Goal: Task Accomplishment & Management: Manage account settings

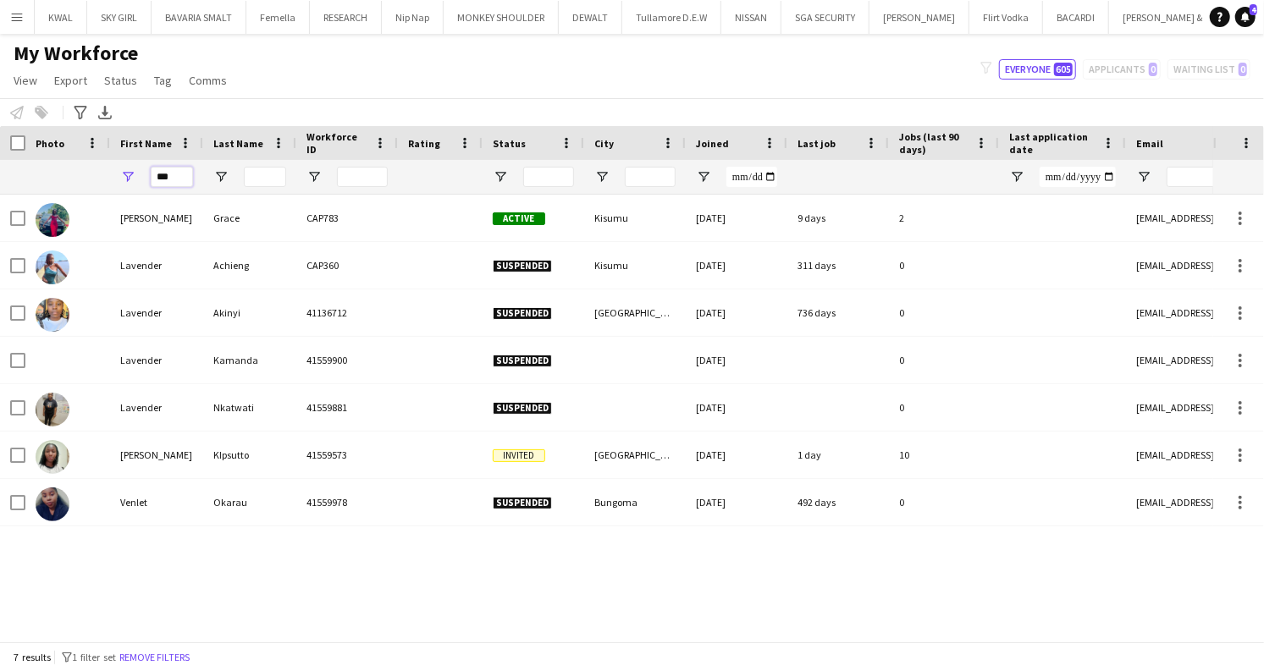
drag, startPoint x: 181, startPoint y: 178, endPoint x: 94, endPoint y: 170, distance: 87.5
click at [92, 171] on div "***" at bounding box center [981, 177] width 1962 height 34
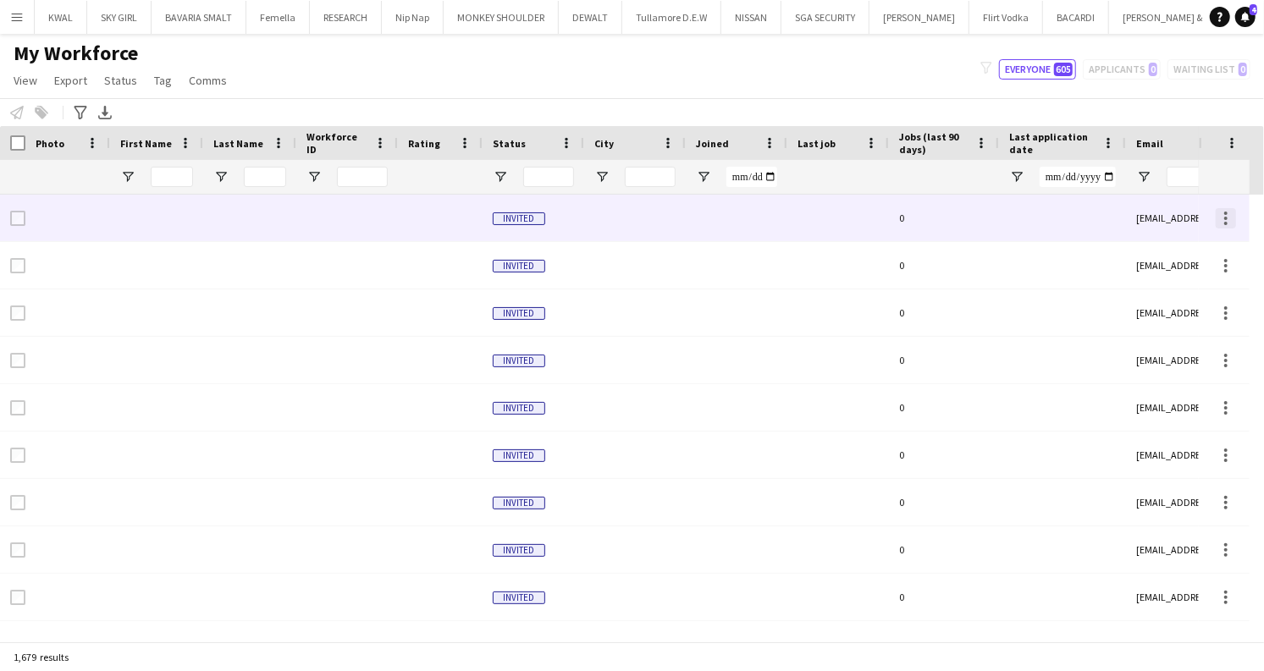
click at [1224, 213] on div at bounding box center [1225, 213] width 3 height 3
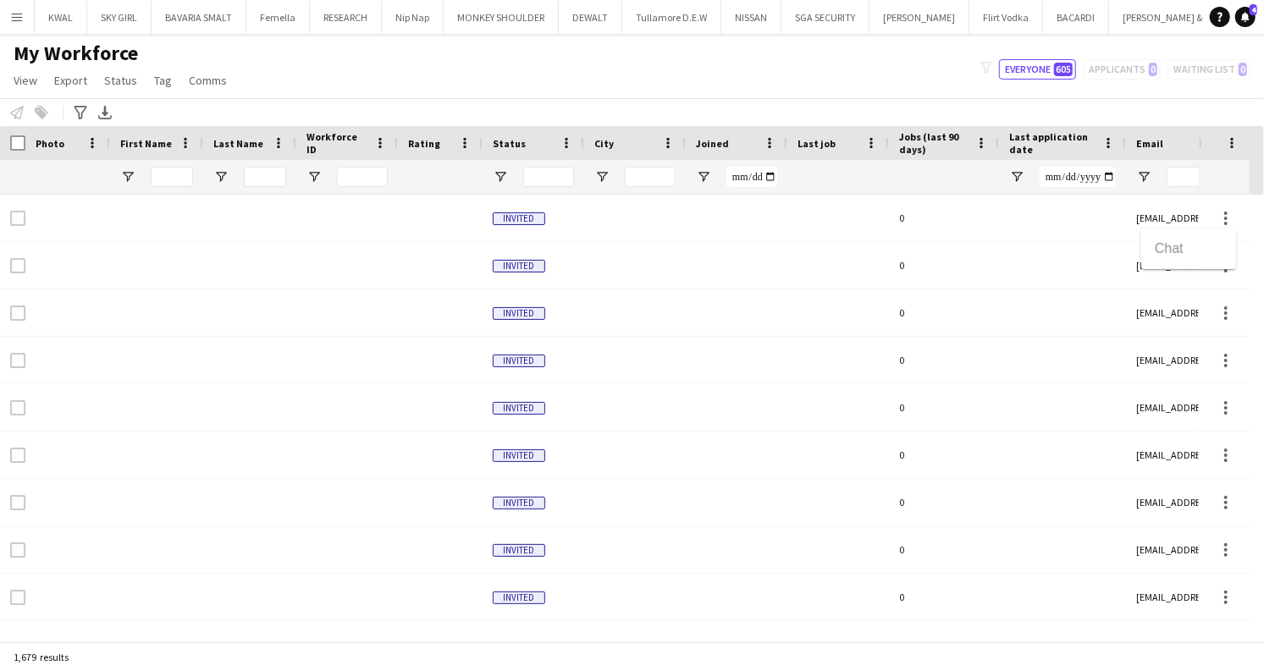
click at [559, 226] on div at bounding box center [632, 335] width 1264 height 671
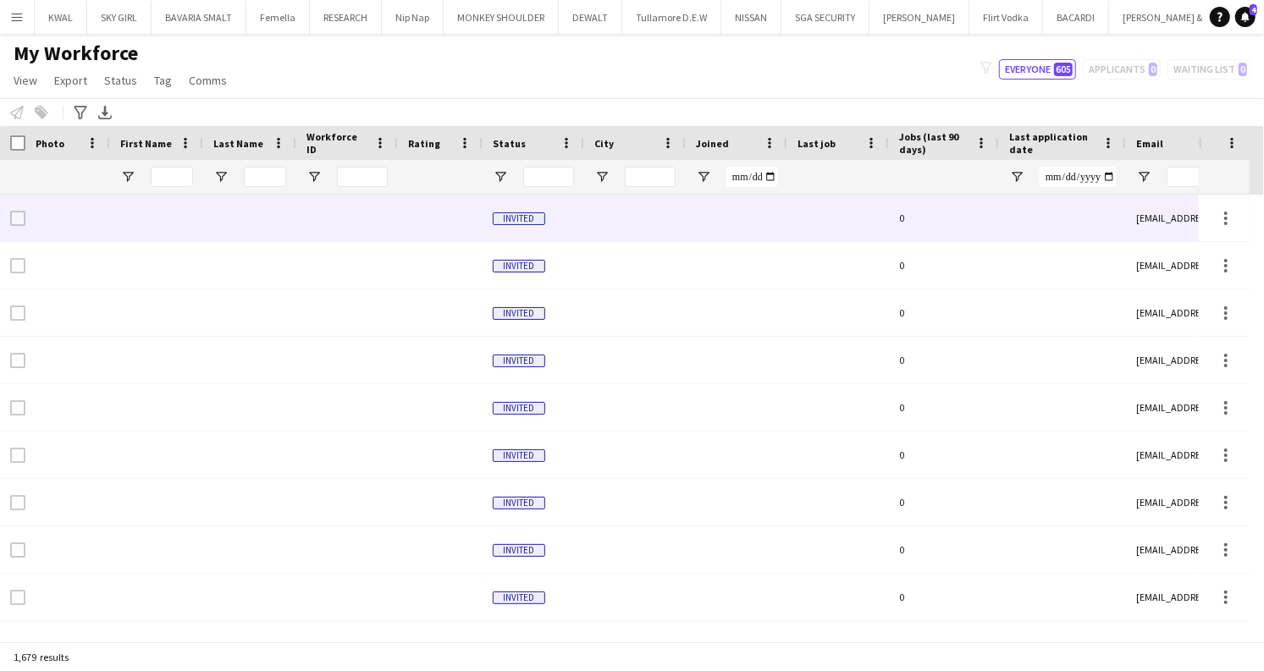
click at [604, 221] on div at bounding box center [635, 218] width 102 height 47
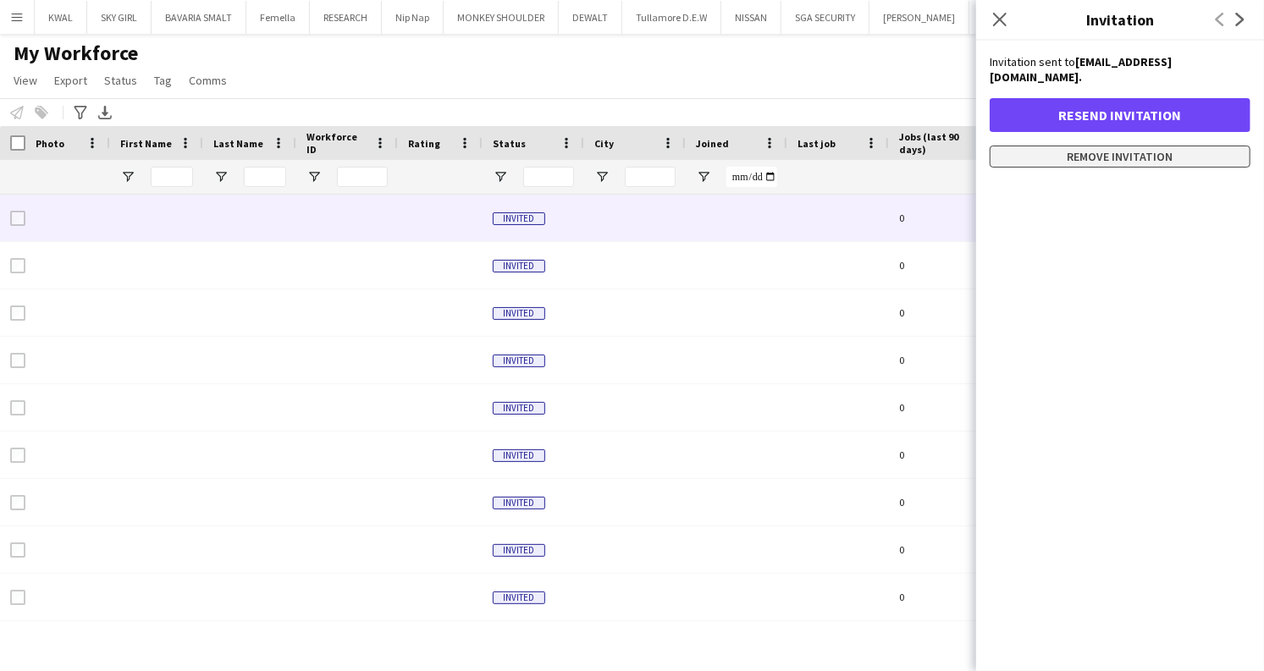
click at [1111, 146] on button "Remove invitation" at bounding box center [1120, 157] width 261 height 22
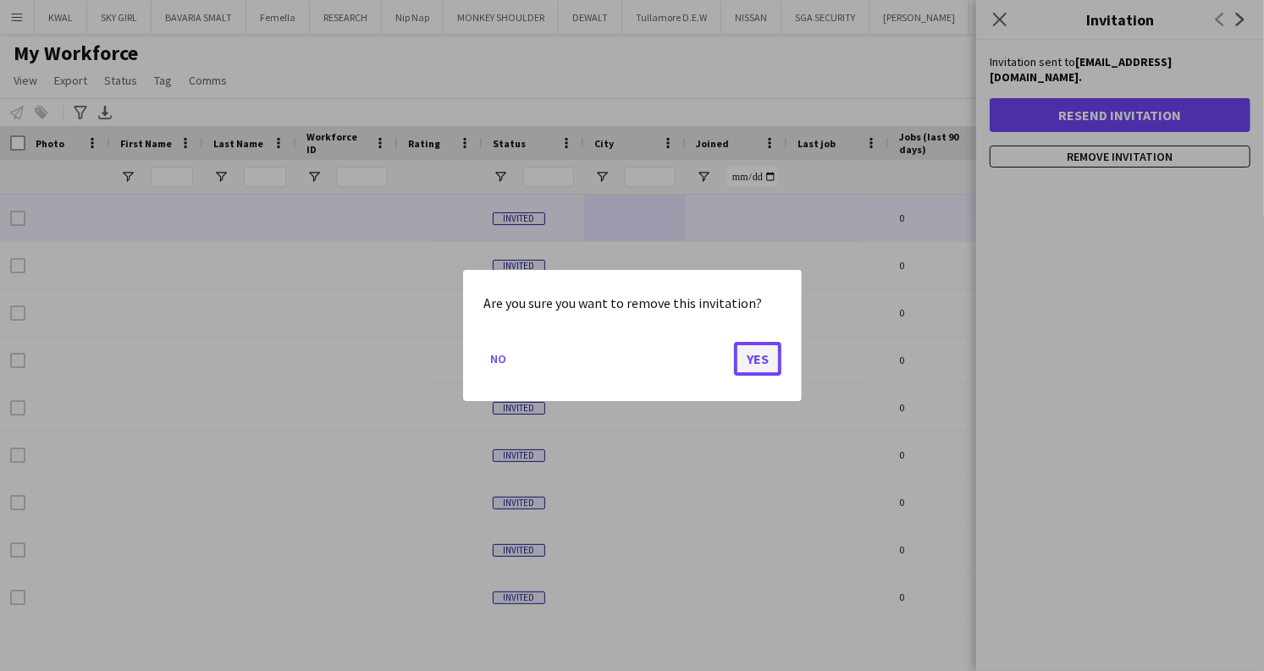
click at [753, 355] on button "Yes" at bounding box center [757, 359] width 47 height 34
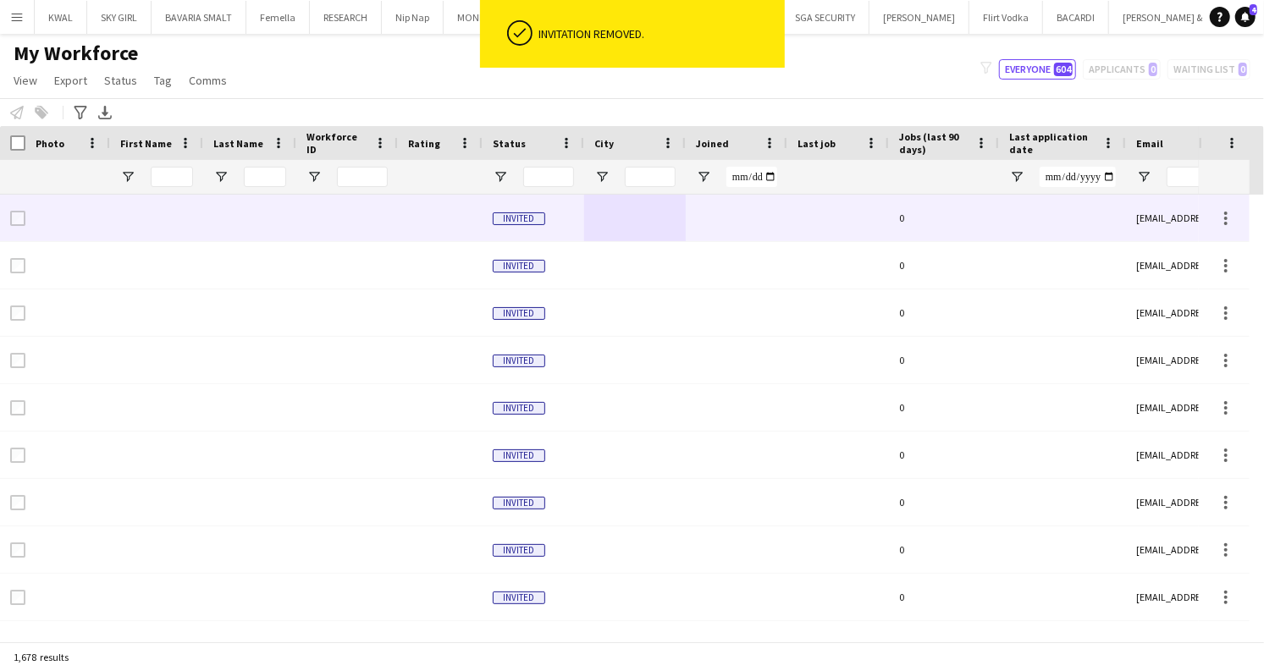
click at [596, 232] on div at bounding box center [635, 218] width 102 height 47
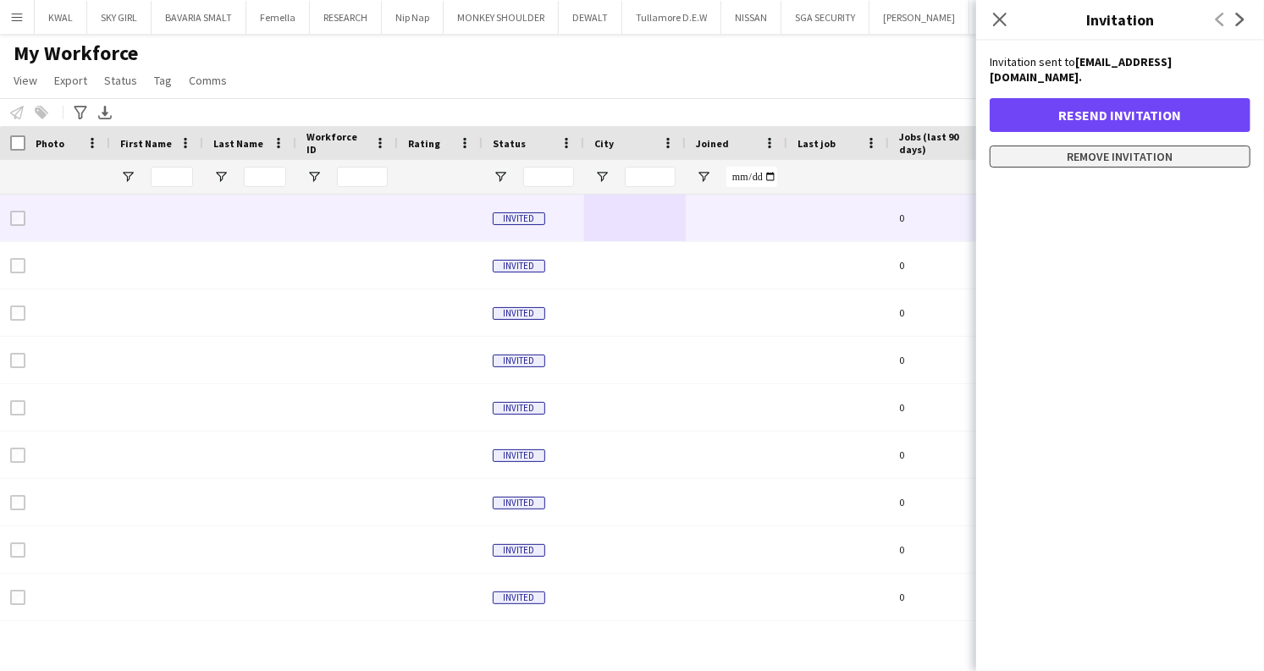
click at [1084, 146] on button "Remove invitation" at bounding box center [1120, 157] width 261 height 22
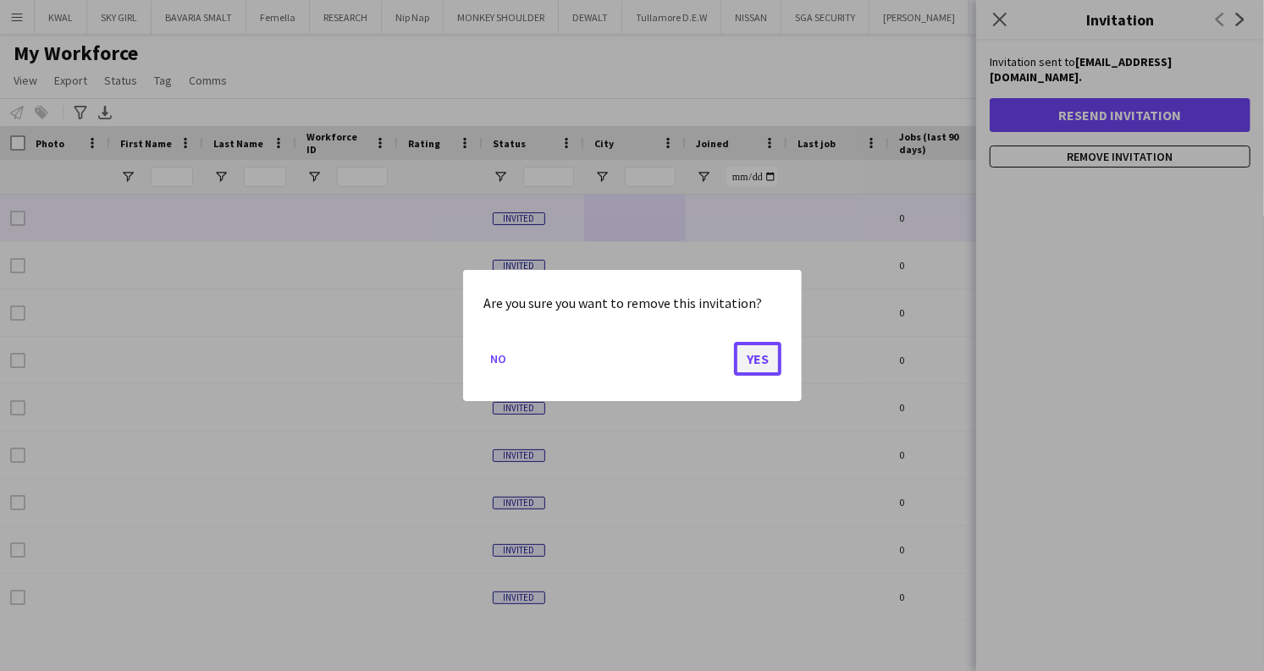
click at [766, 365] on button "Yes" at bounding box center [757, 359] width 47 height 34
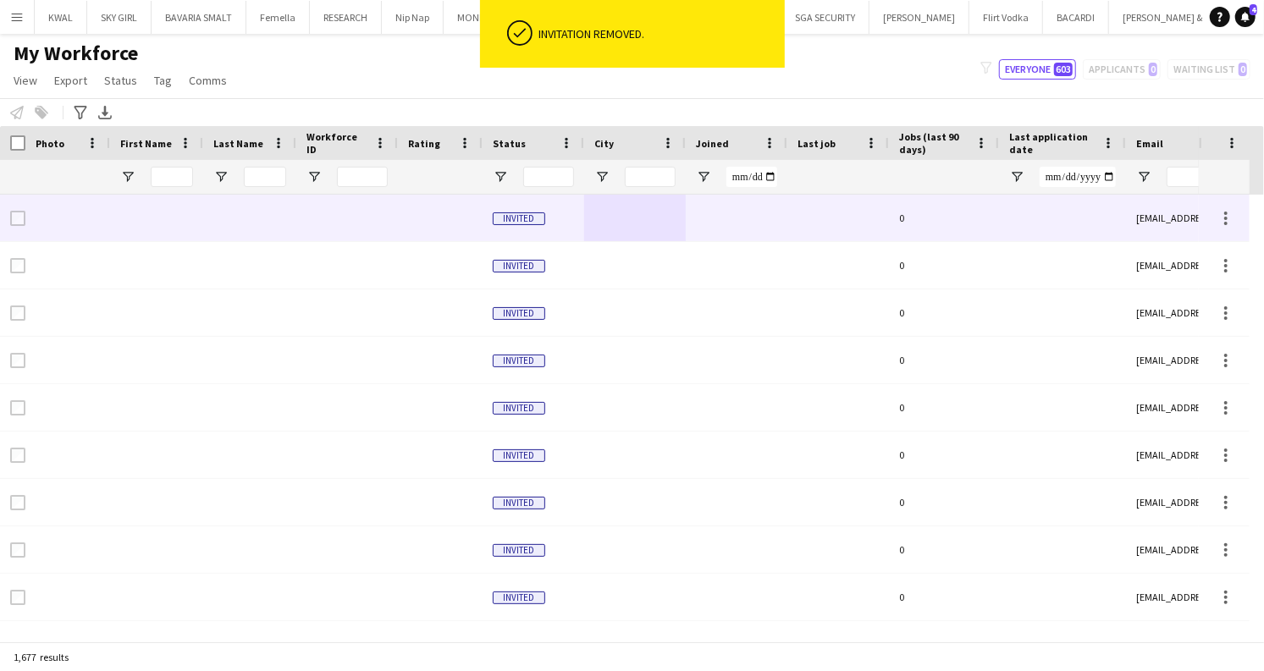
click at [611, 218] on div at bounding box center [635, 218] width 102 height 47
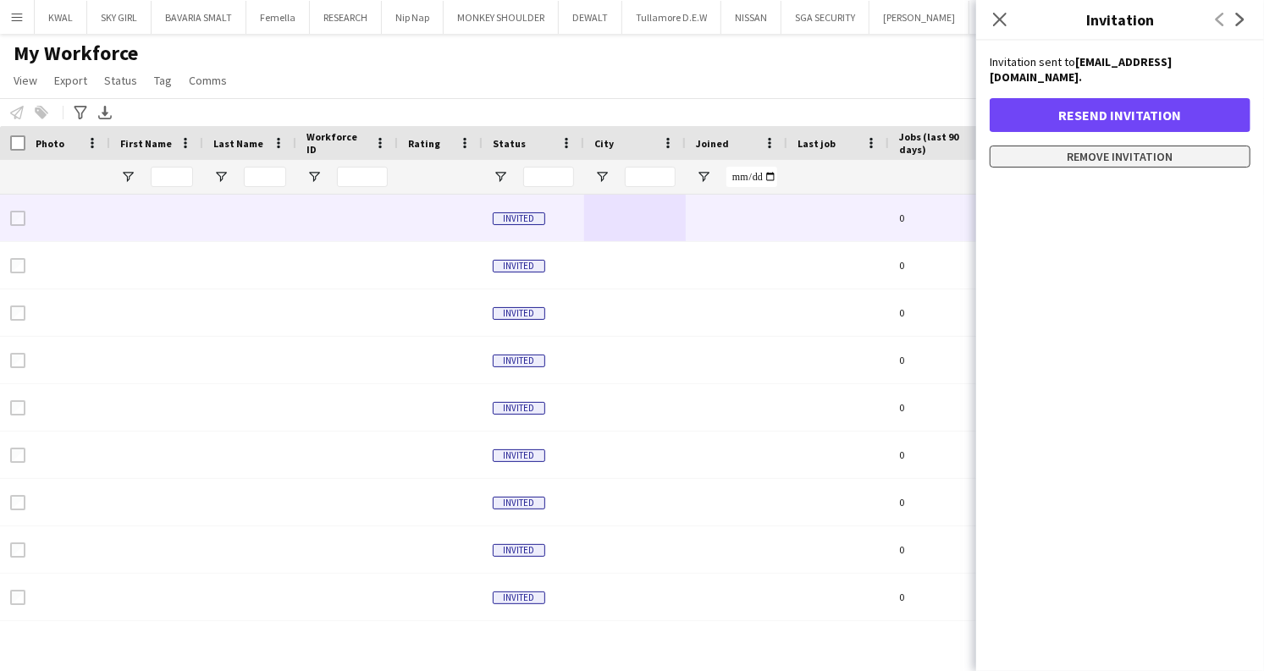
click at [1055, 146] on button "Remove invitation" at bounding box center [1120, 157] width 261 height 22
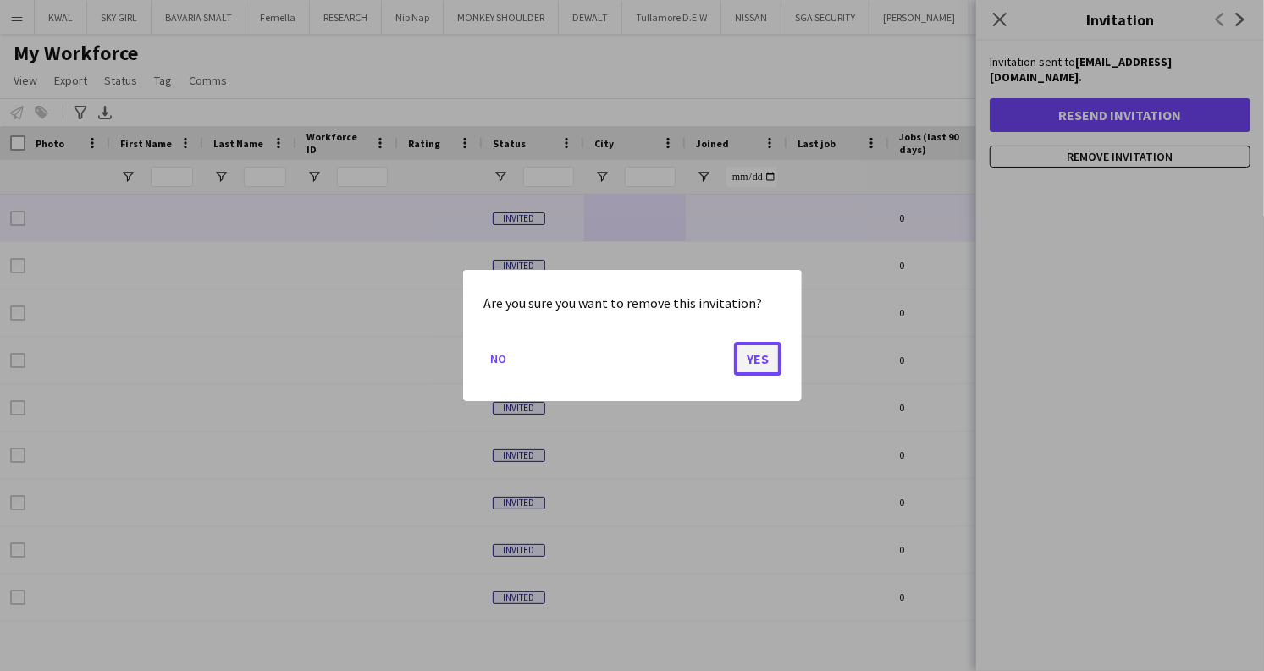
click at [745, 356] on button "Yes" at bounding box center [757, 359] width 47 height 34
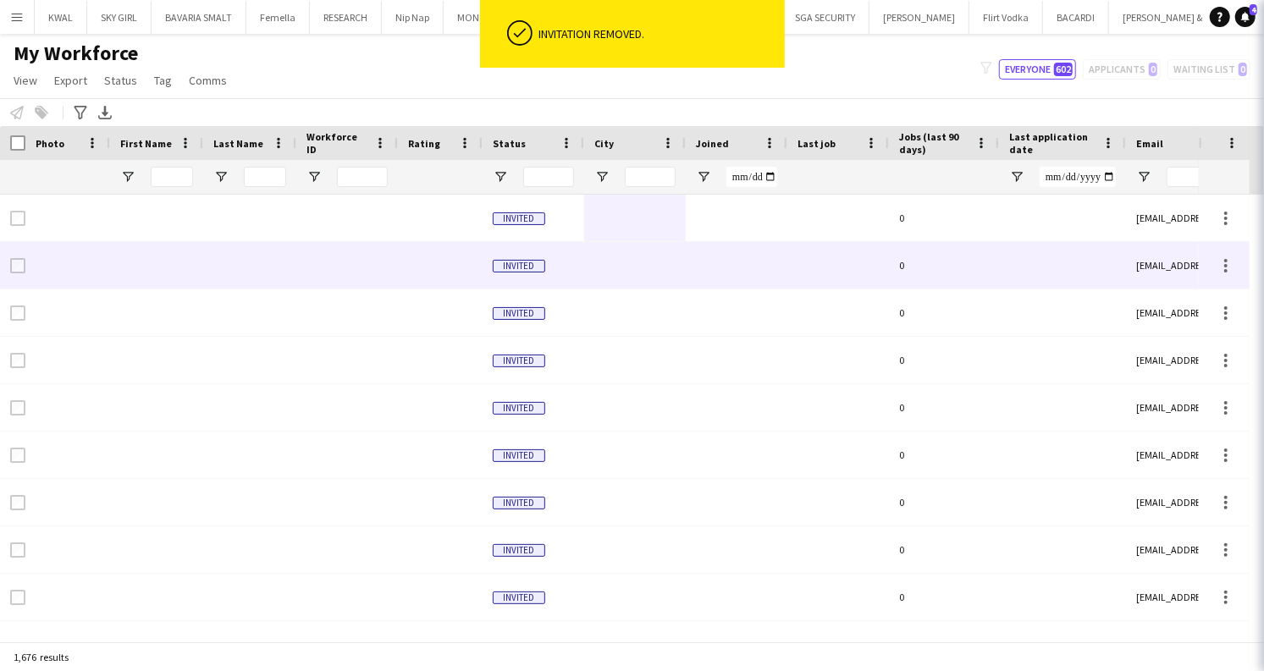
click at [672, 253] on div at bounding box center [635, 265] width 102 height 47
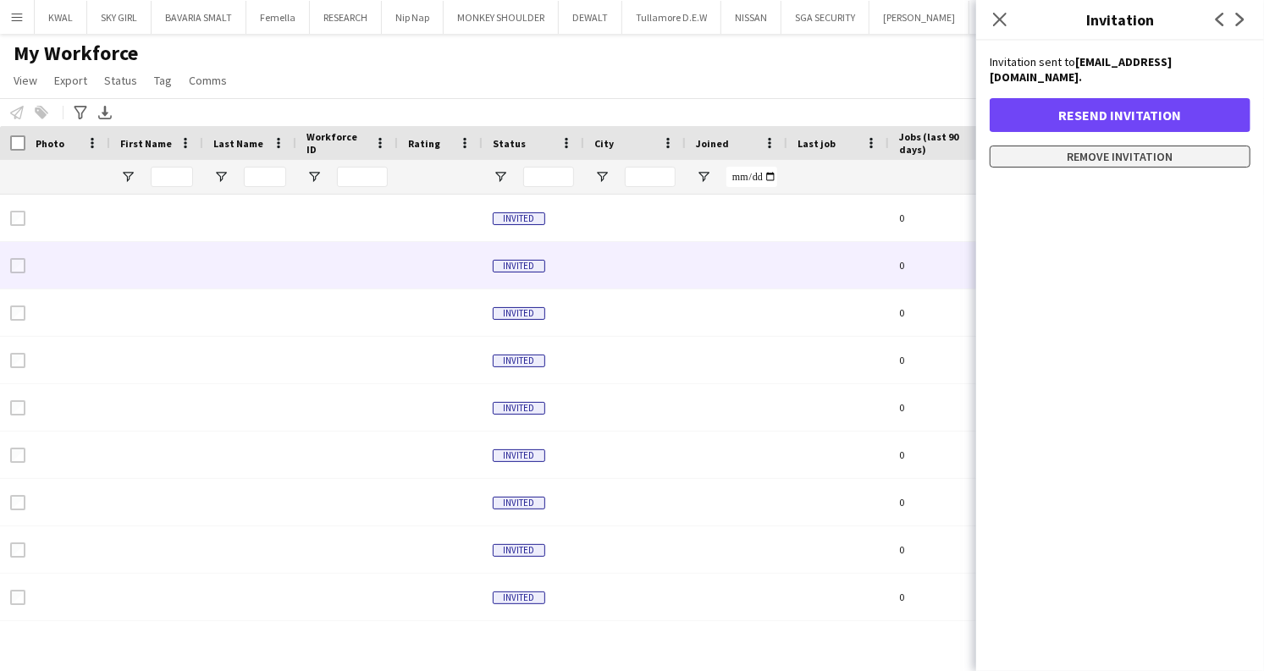
click at [1167, 146] on button "Remove invitation" at bounding box center [1120, 157] width 261 height 22
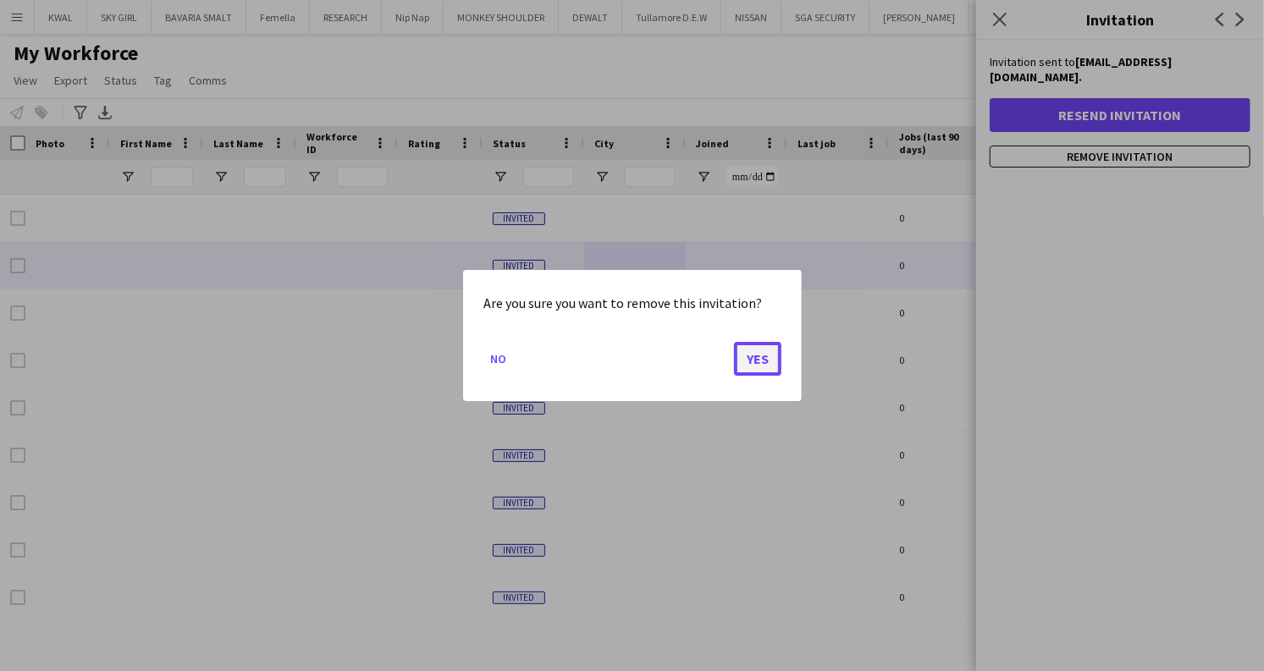
click at [748, 361] on button "Yes" at bounding box center [757, 359] width 47 height 34
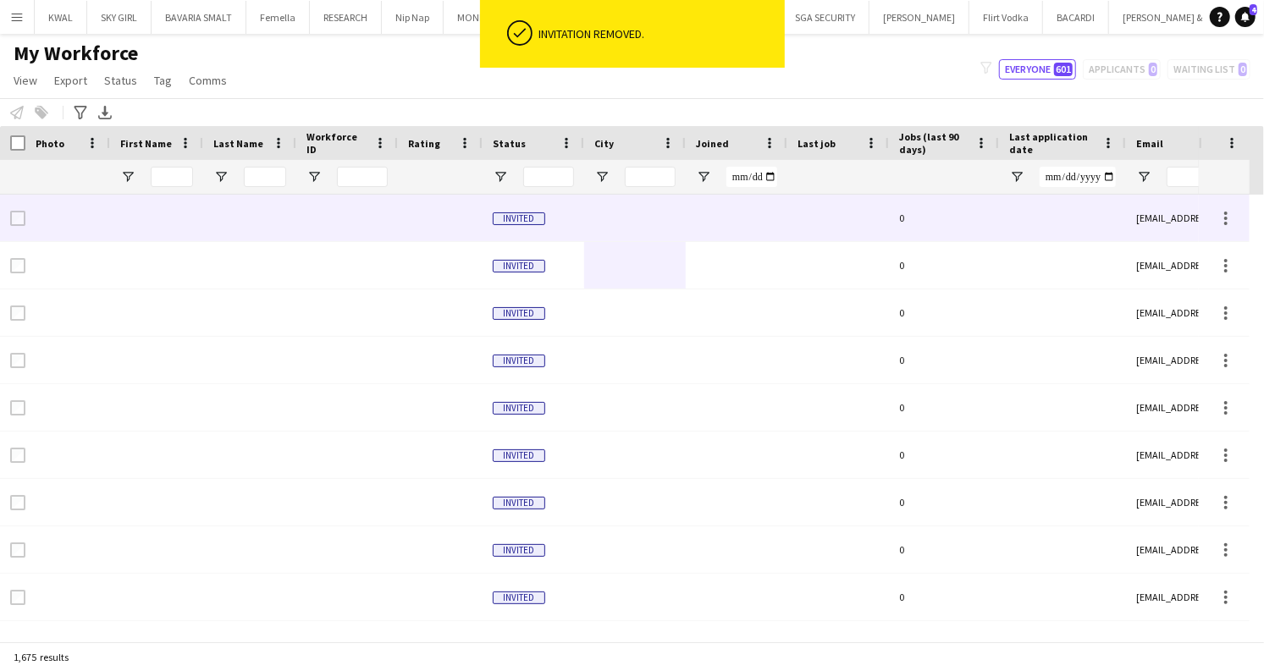
click at [643, 207] on div at bounding box center [635, 218] width 102 height 47
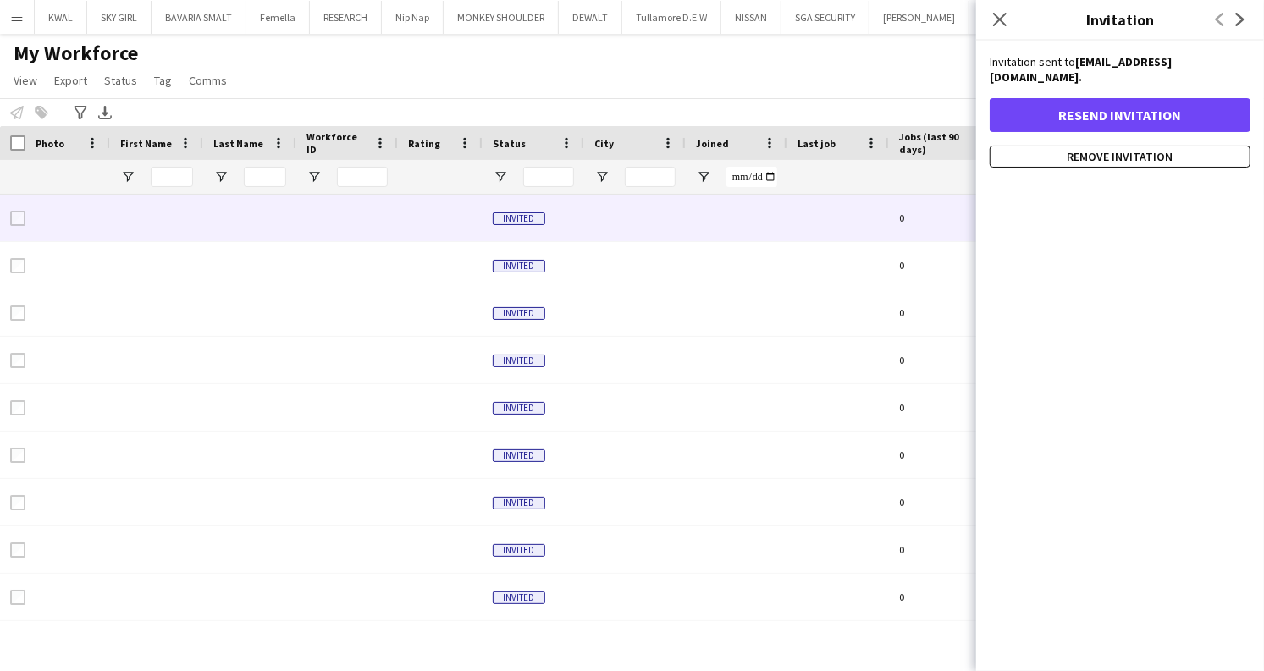
click at [1051, 126] on div "Resend invitation Remove invitation" at bounding box center [1120, 132] width 261 height 69
click at [1049, 146] on button "Remove invitation" at bounding box center [1120, 157] width 261 height 22
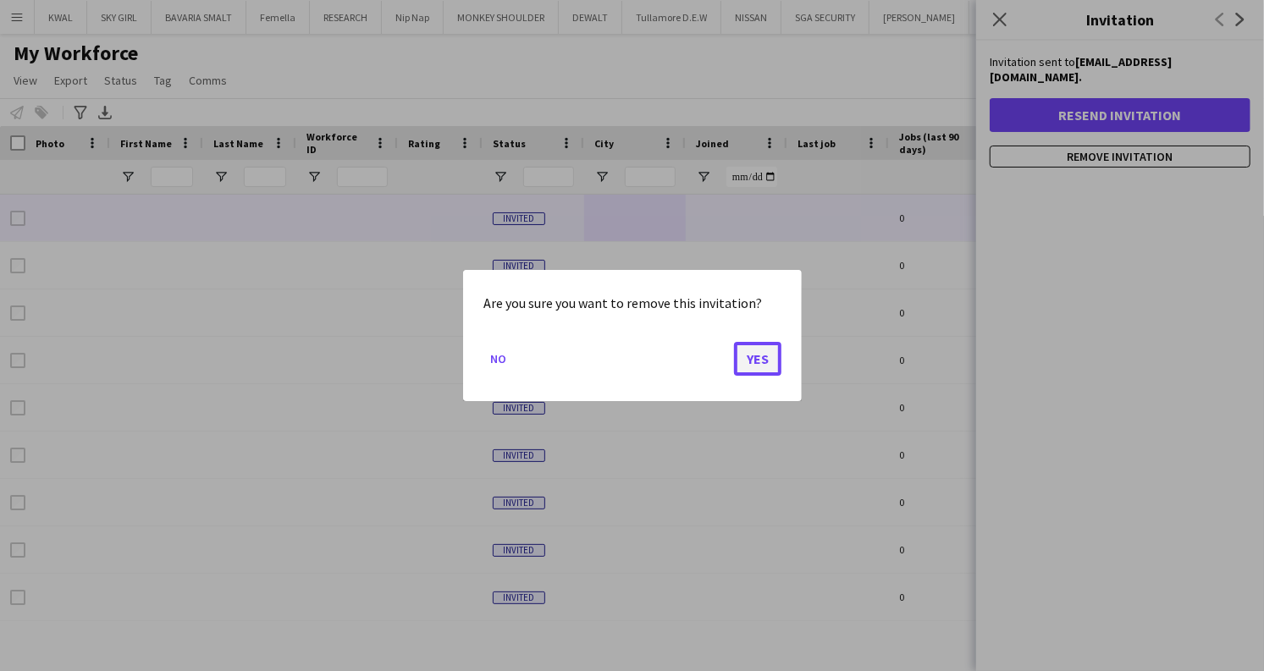
click at [774, 357] on button "Yes" at bounding box center [757, 359] width 47 height 34
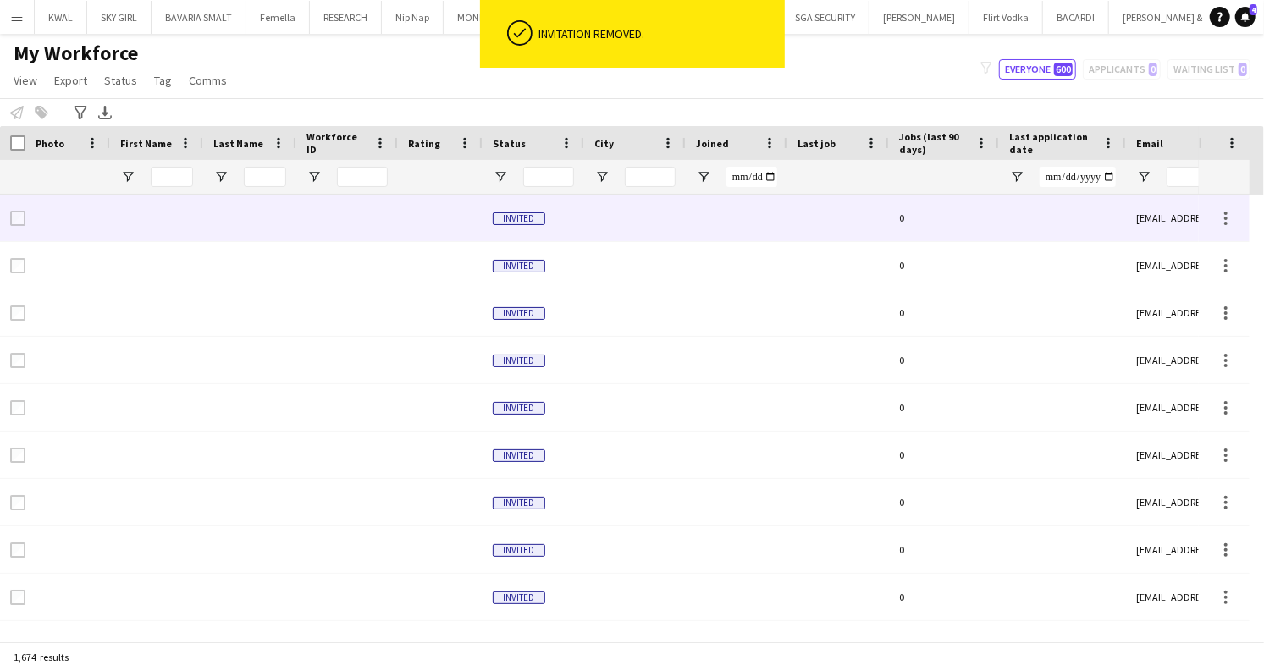
click at [692, 205] on div at bounding box center [737, 218] width 102 height 47
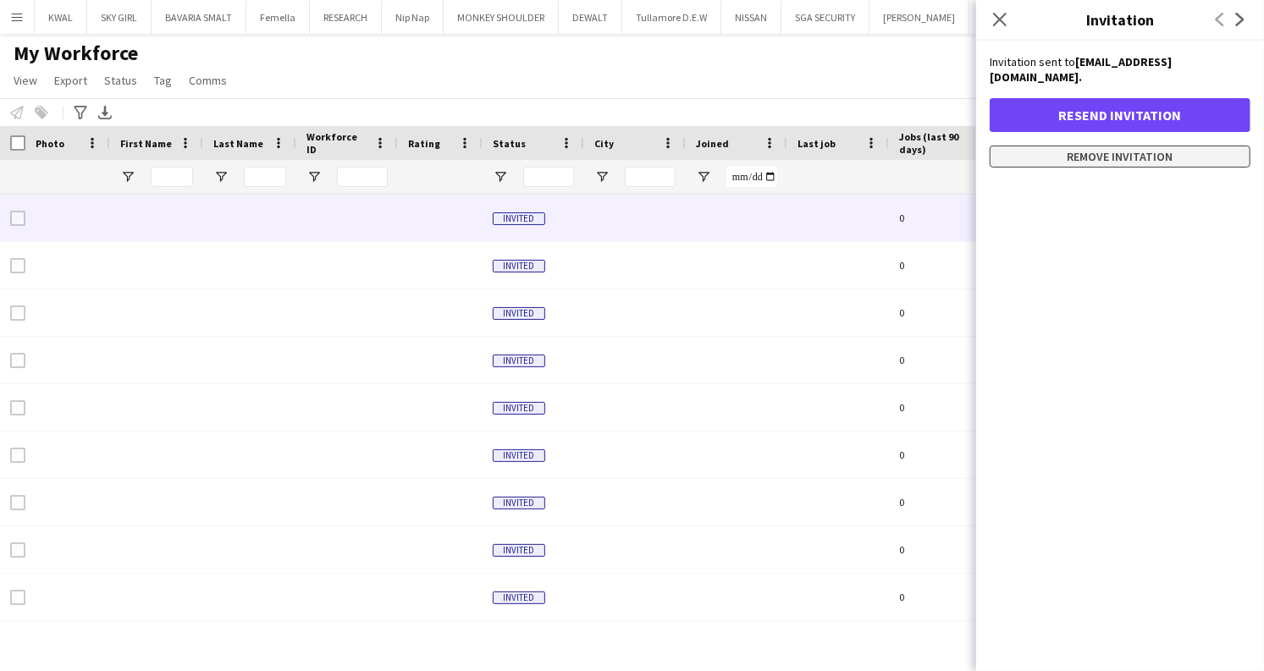
click at [1148, 146] on button "Remove invitation" at bounding box center [1120, 157] width 261 height 22
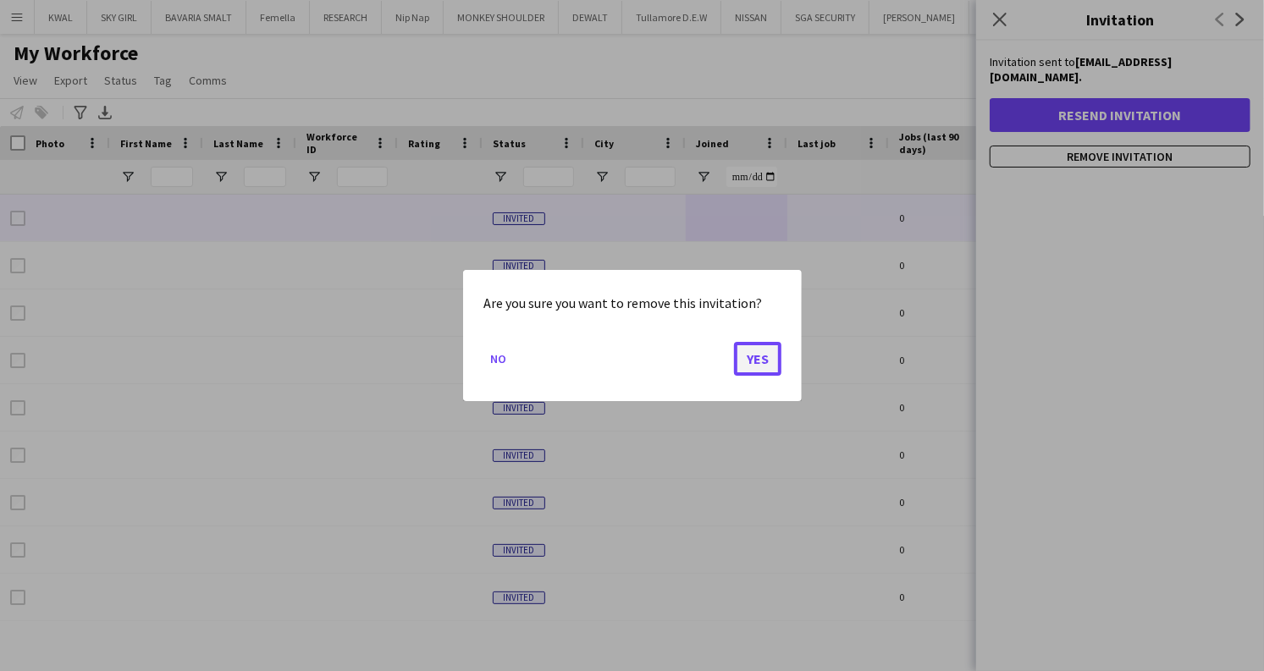
click at [765, 358] on button "Yes" at bounding box center [757, 359] width 47 height 34
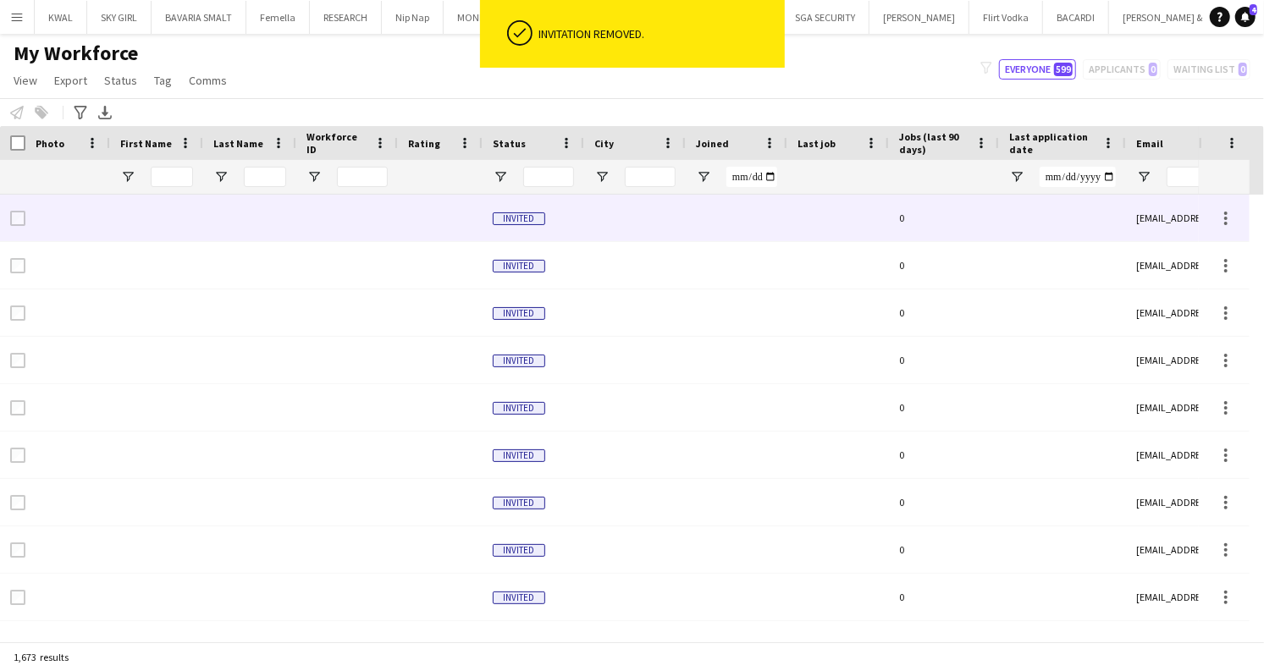
click at [634, 222] on div at bounding box center [635, 218] width 102 height 47
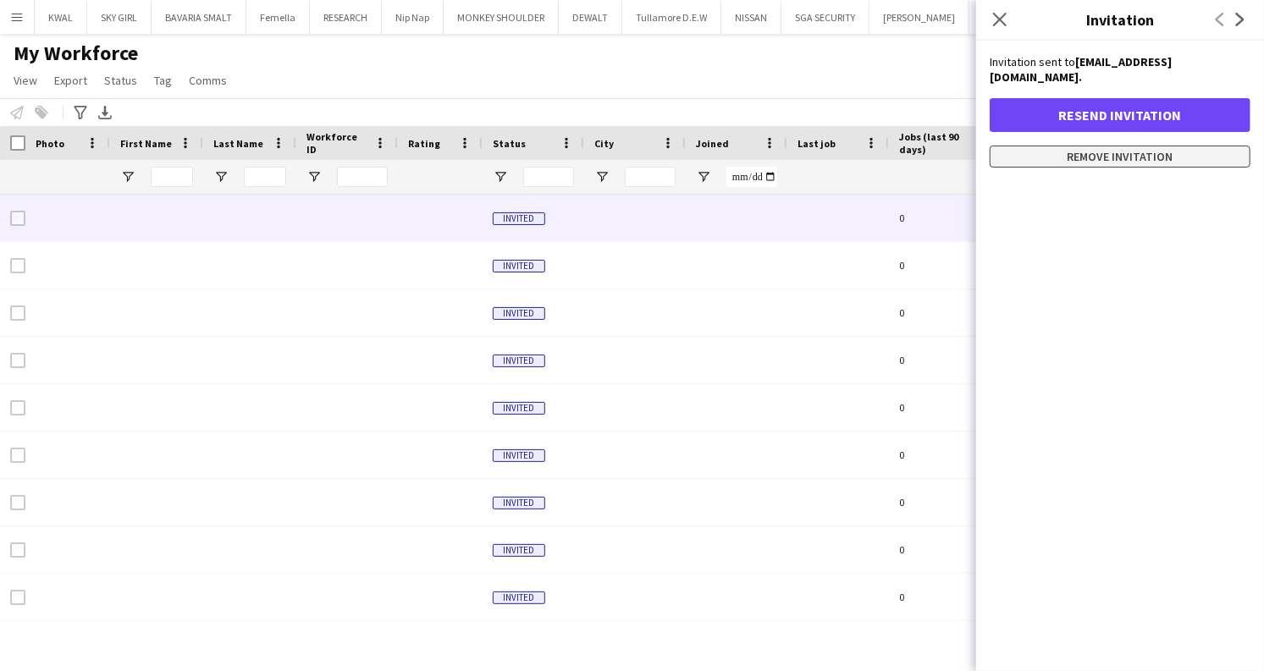
click at [1111, 146] on button "Remove invitation" at bounding box center [1120, 157] width 261 height 22
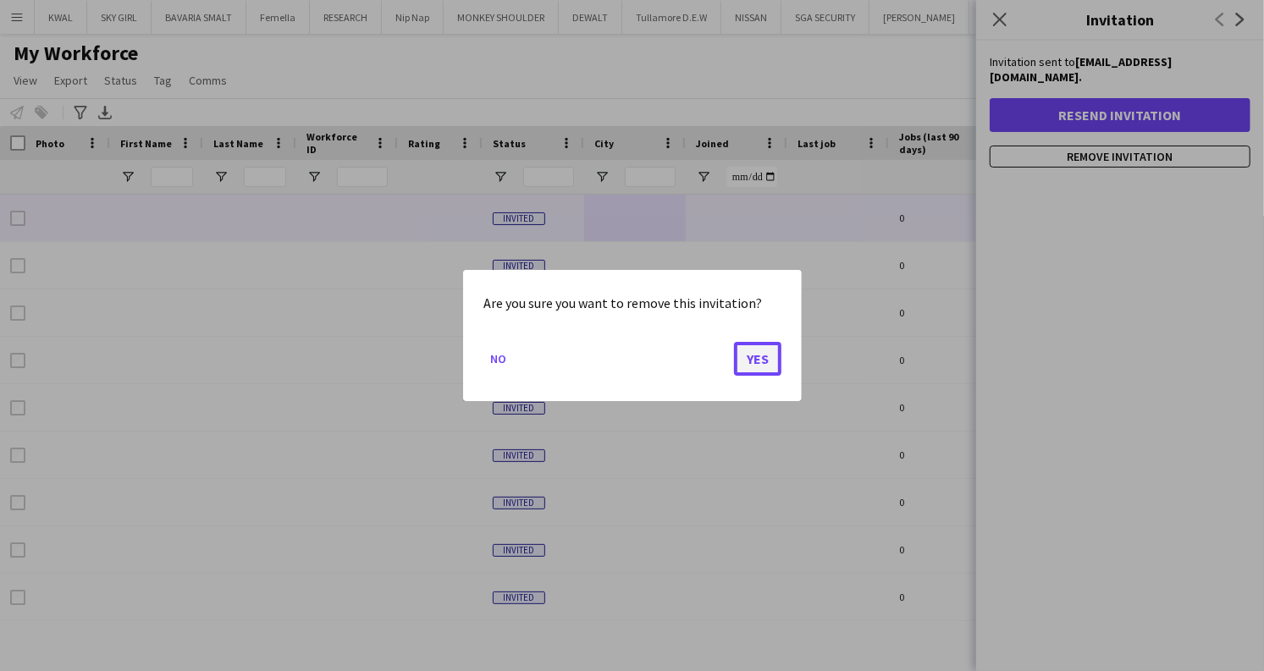
click at [761, 359] on button "Yes" at bounding box center [757, 359] width 47 height 34
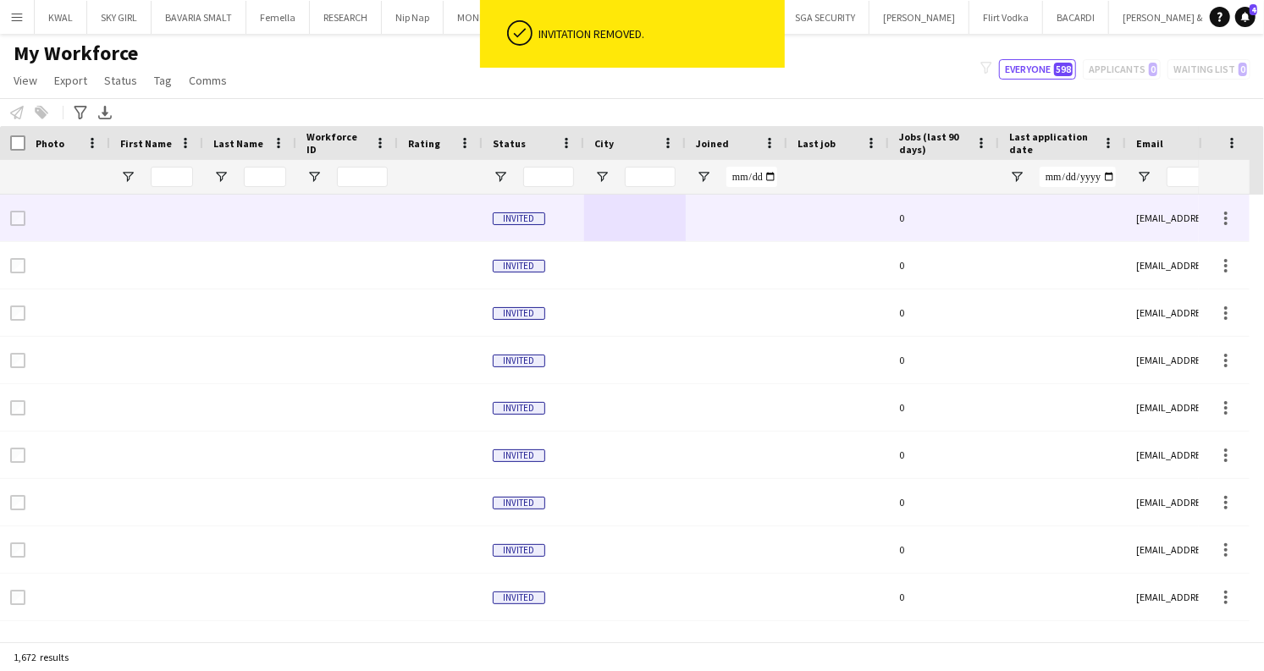
click at [686, 233] on div at bounding box center [737, 218] width 102 height 47
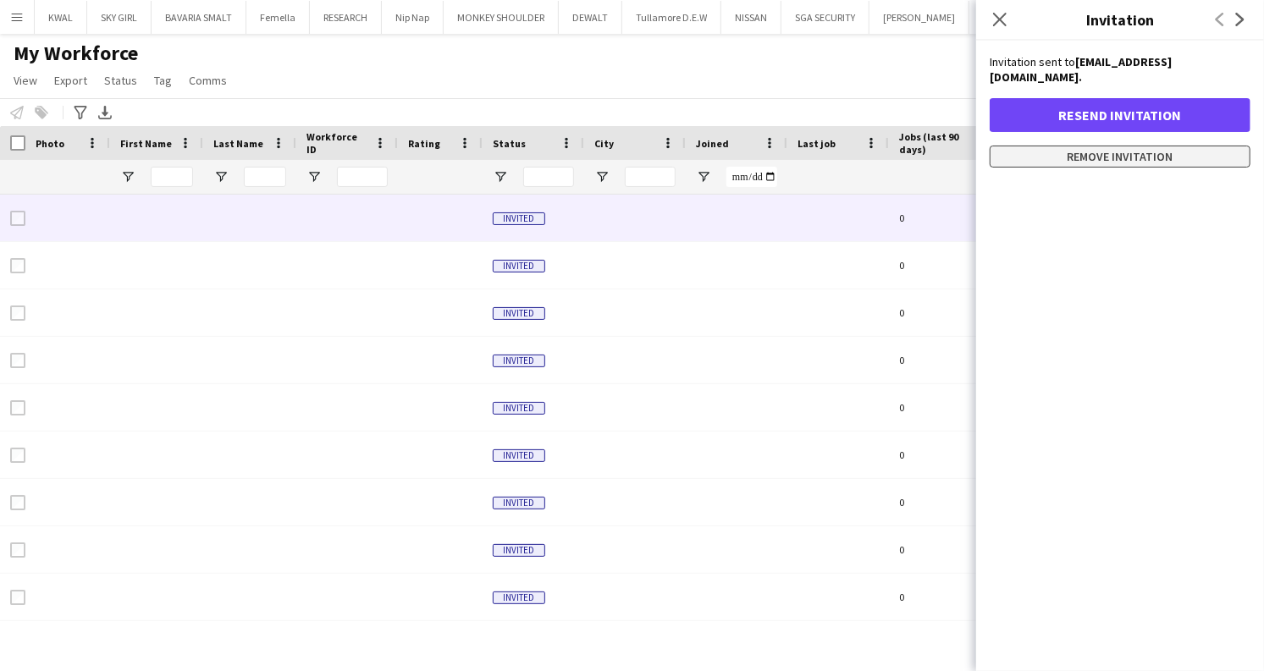
click at [1114, 146] on button "Remove invitation" at bounding box center [1120, 157] width 261 height 22
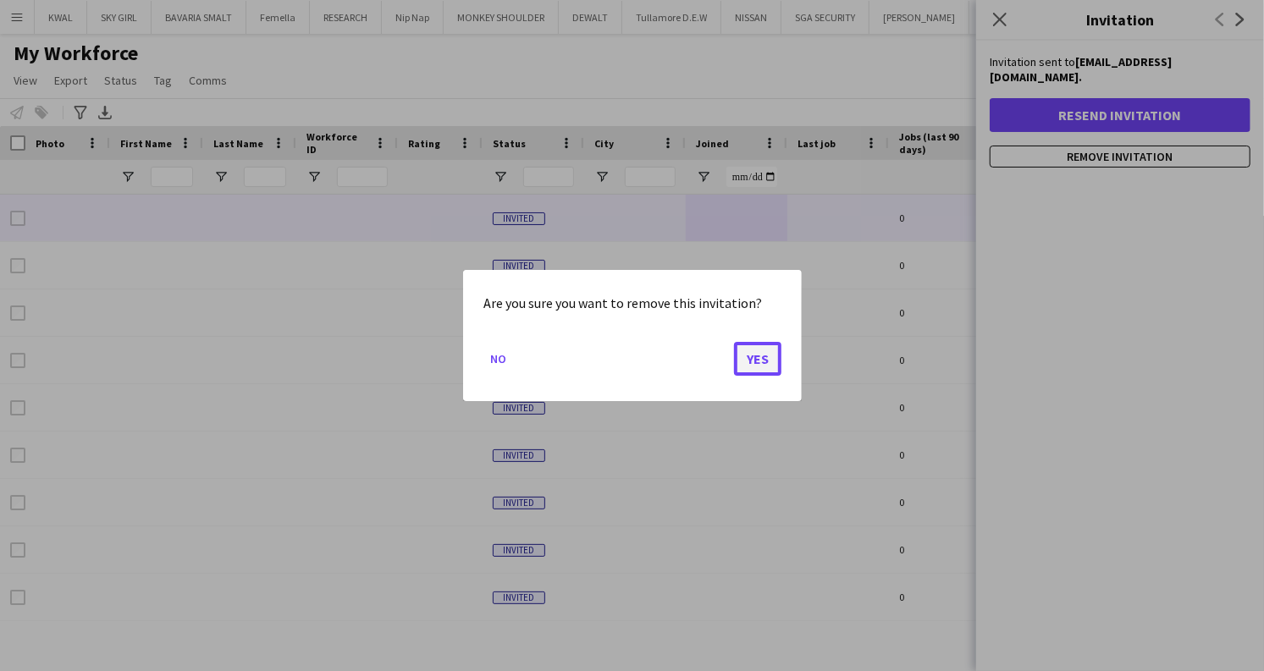
click at [744, 371] on button "Yes" at bounding box center [757, 359] width 47 height 34
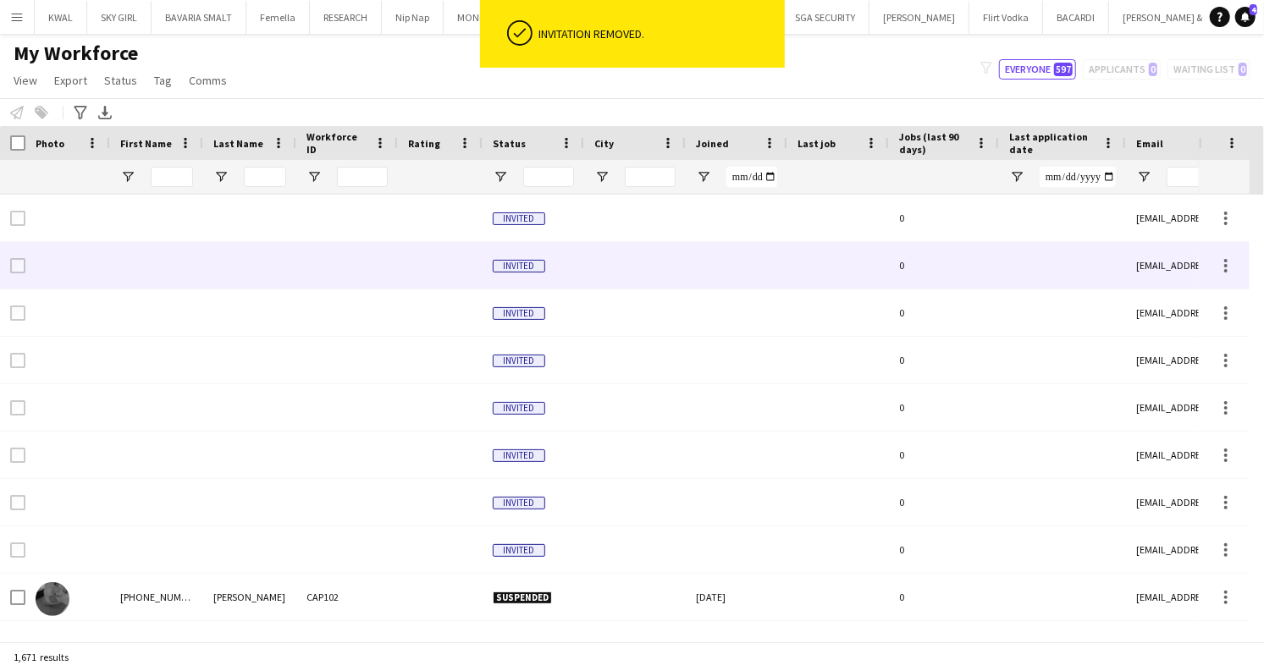
click at [650, 259] on div at bounding box center [635, 265] width 102 height 47
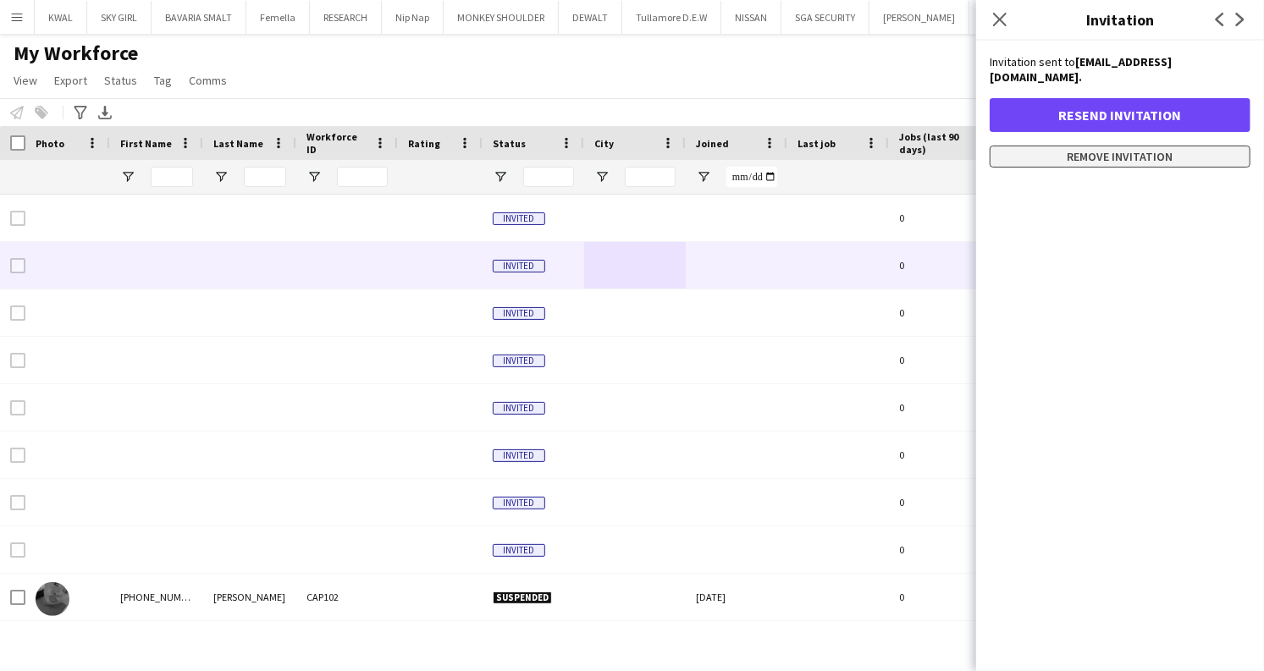
click at [1150, 146] on button "Remove invitation" at bounding box center [1120, 157] width 261 height 22
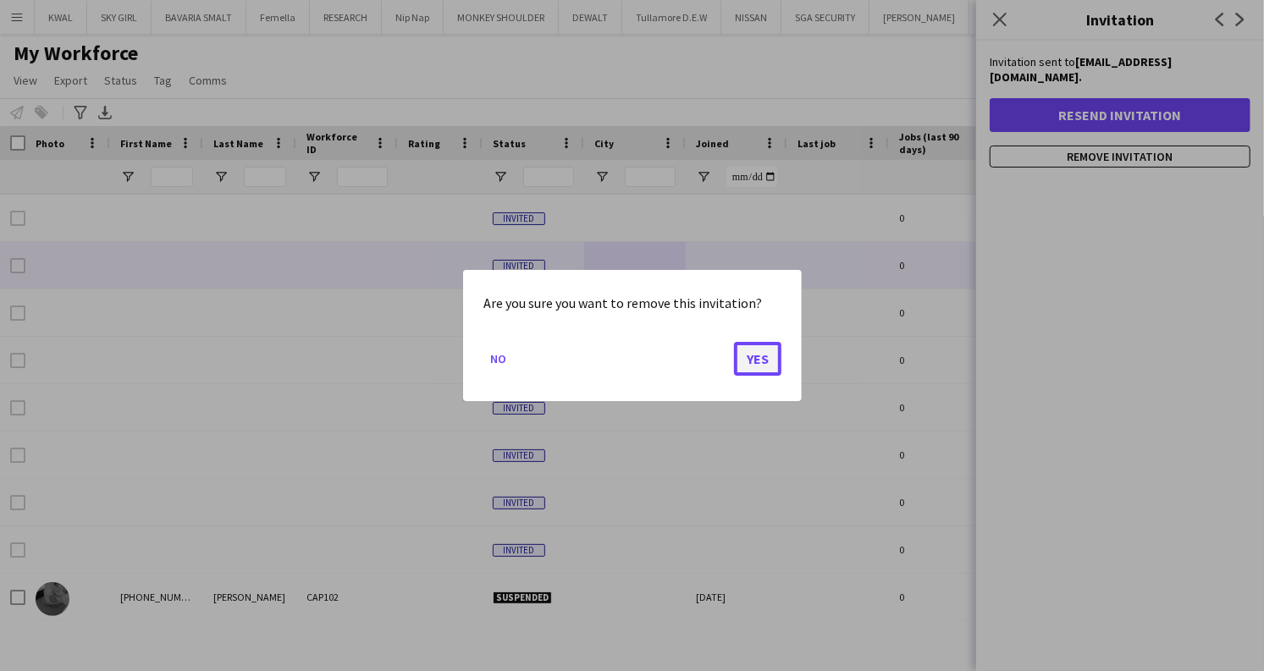
click at [765, 371] on button "Yes" at bounding box center [757, 359] width 47 height 34
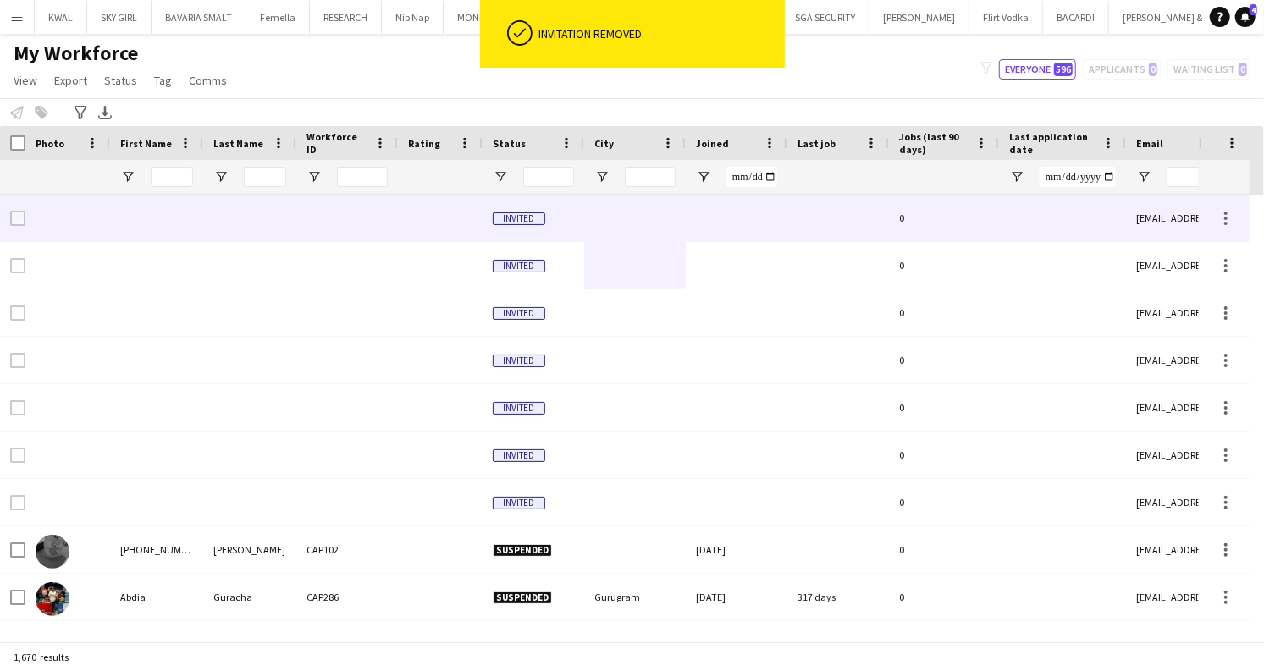
drag, startPoint x: 637, startPoint y: 218, endPoint x: 626, endPoint y: 229, distance: 15.0
click at [637, 218] on div at bounding box center [635, 218] width 102 height 47
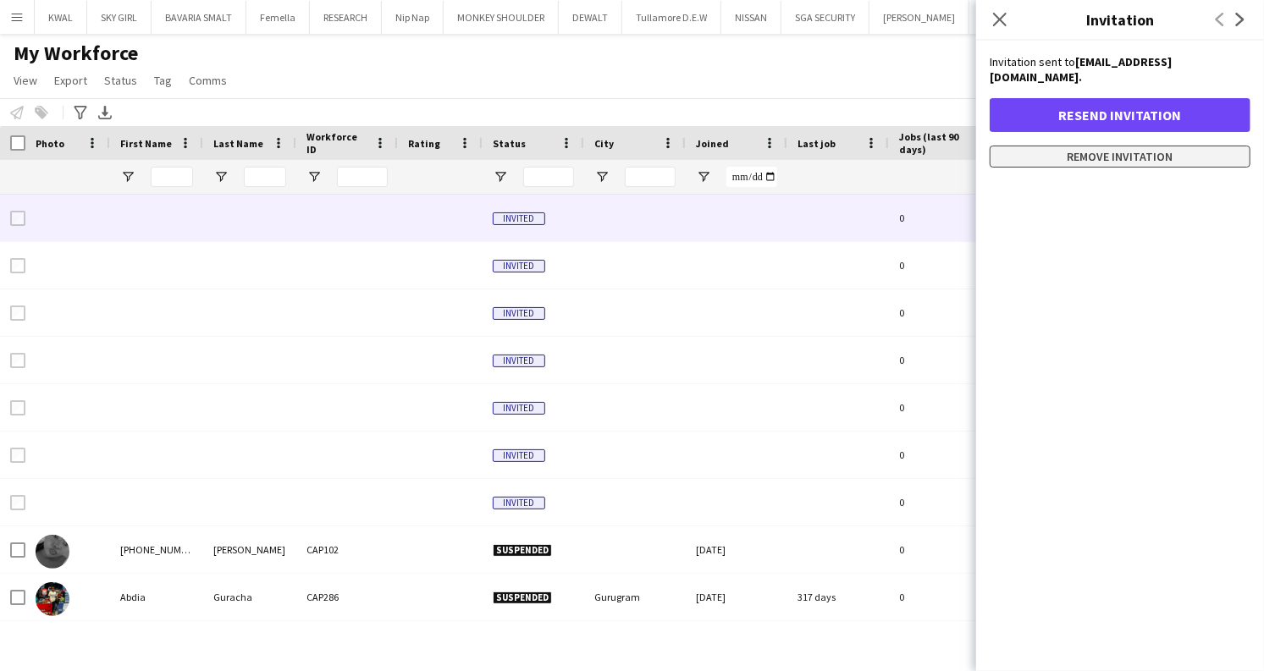
click at [1067, 146] on button "Remove invitation" at bounding box center [1120, 157] width 261 height 22
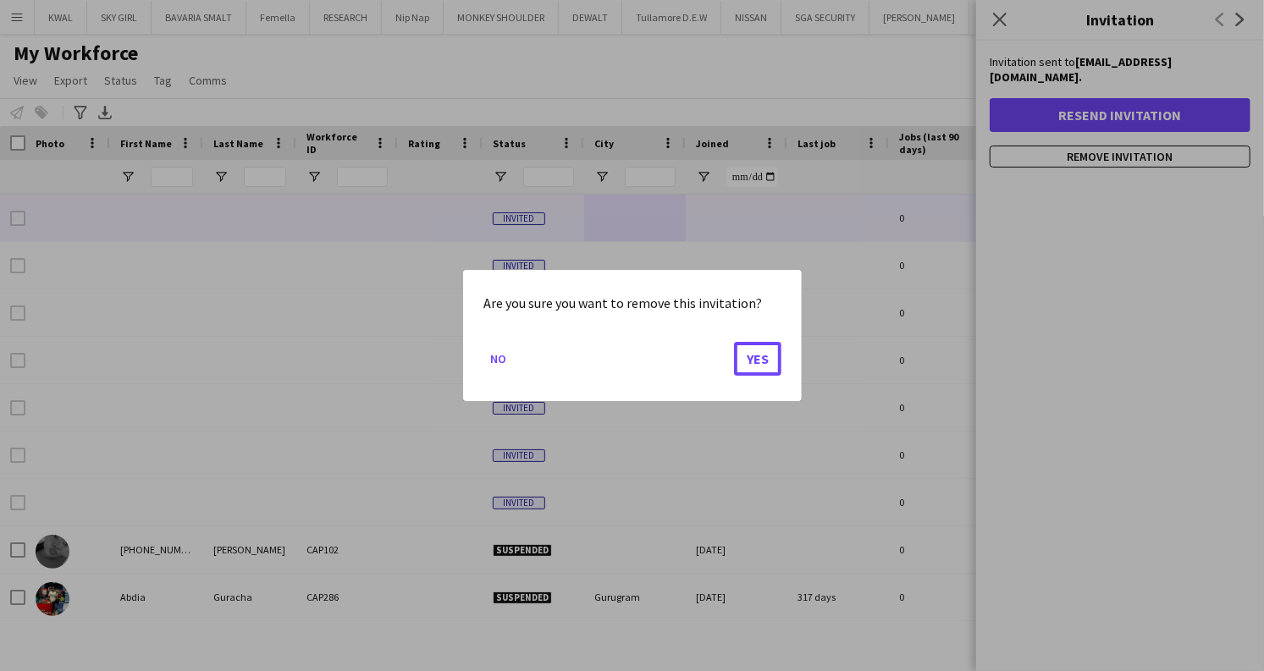
drag, startPoint x: 761, startPoint y: 358, endPoint x: 742, endPoint y: 354, distance: 19.1
click at [759, 359] on button "Yes" at bounding box center [757, 359] width 47 height 34
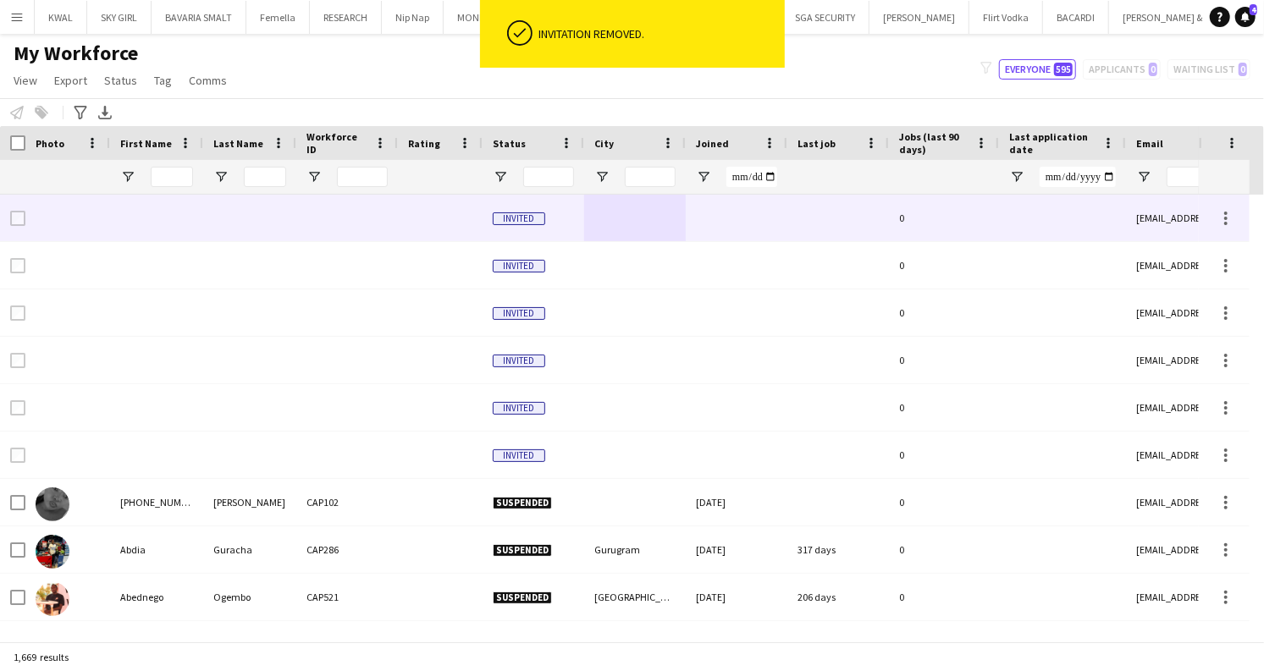
click at [695, 207] on div at bounding box center [737, 218] width 102 height 47
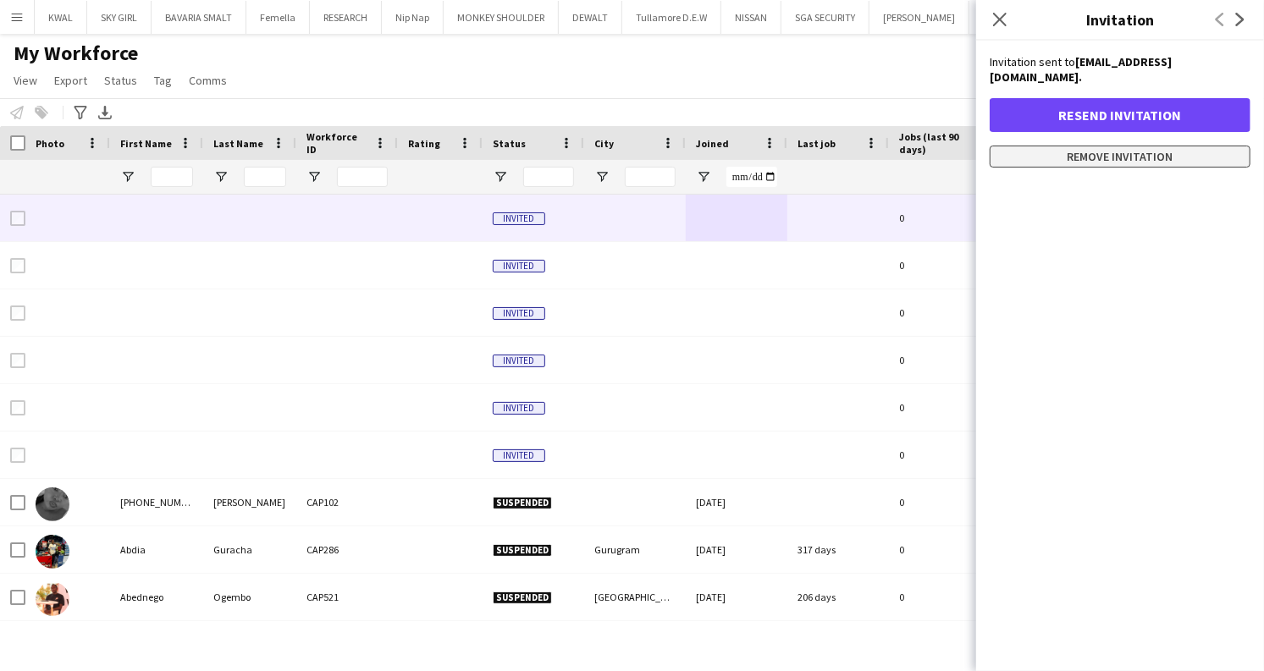
click at [1060, 146] on button "Remove invitation" at bounding box center [1120, 157] width 261 height 22
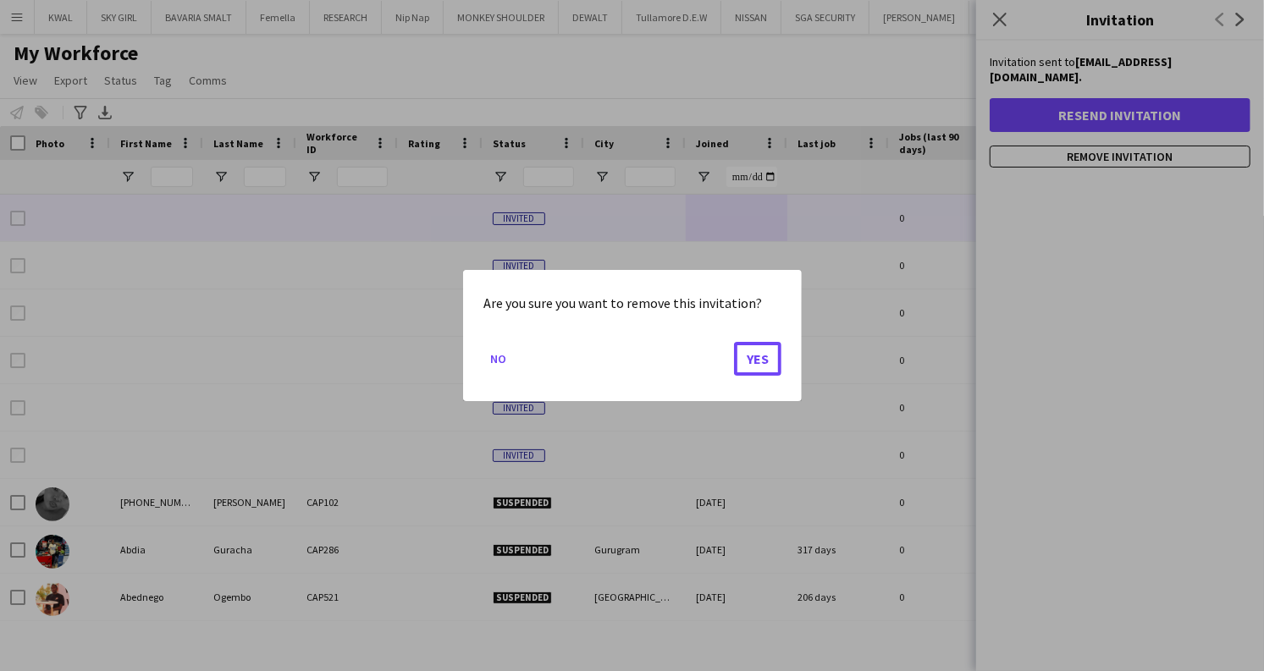
click at [744, 361] on button "Yes" at bounding box center [757, 359] width 47 height 34
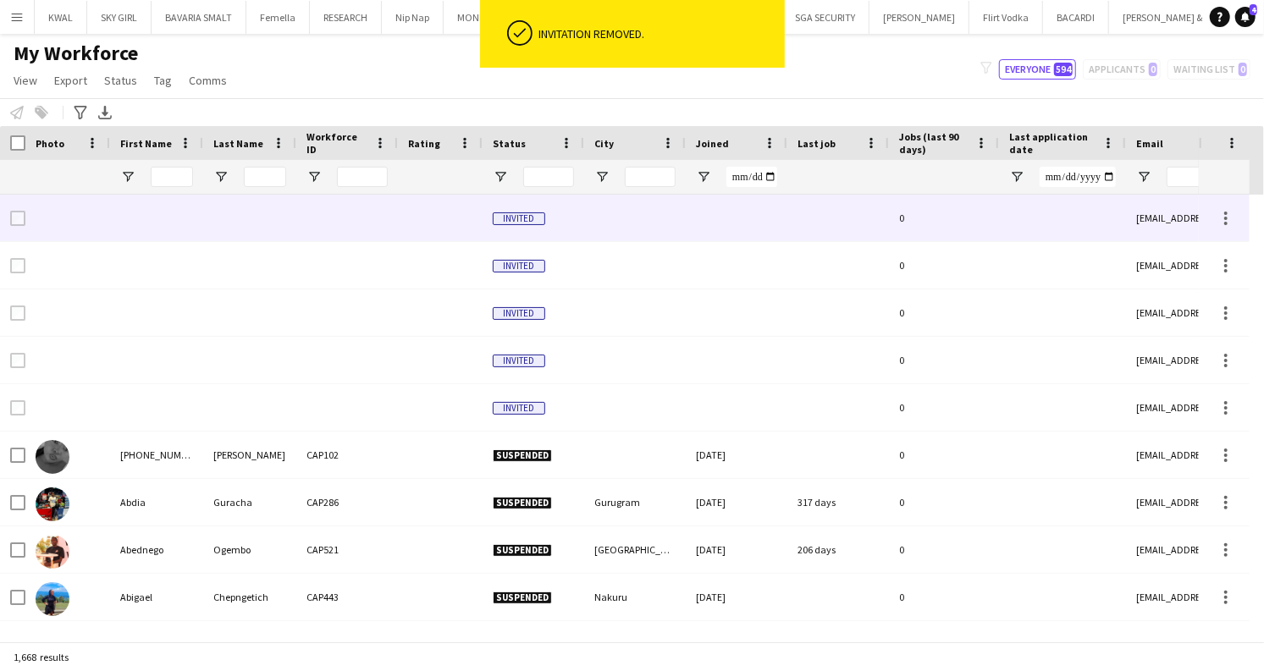
click at [693, 232] on div at bounding box center [737, 218] width 102 height 47
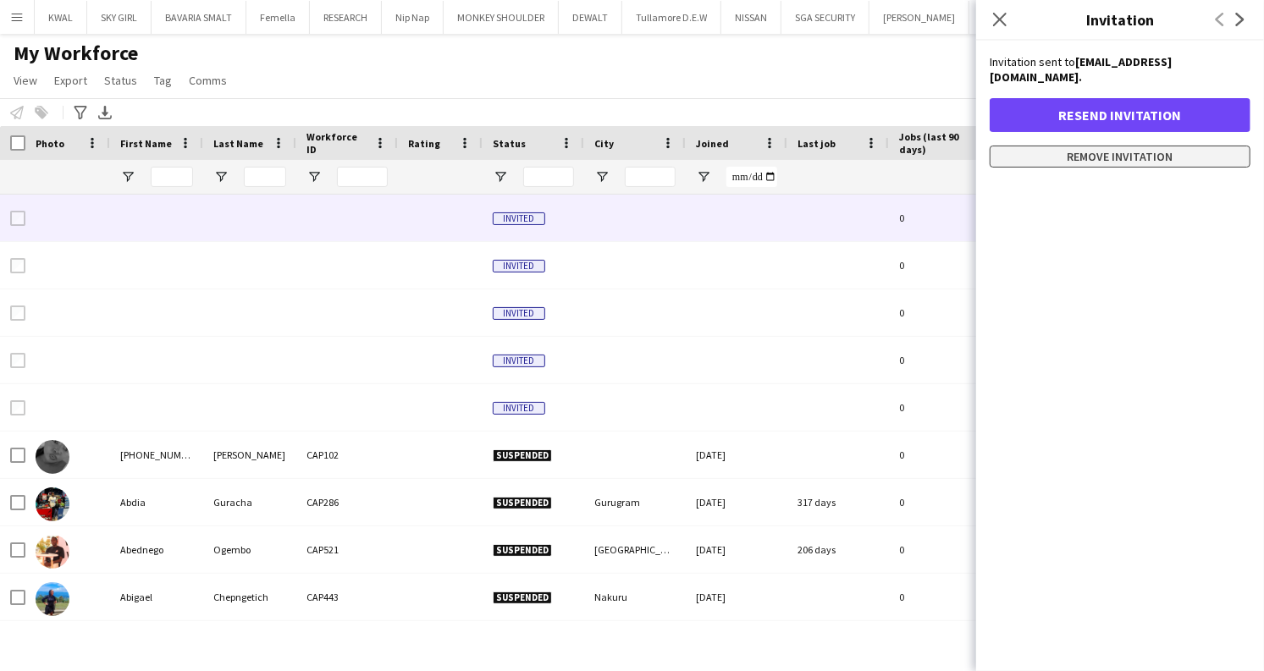
click at [1116, 146] on button "Remove invitation" at bounding box center [1120, 157] width 261 height 22
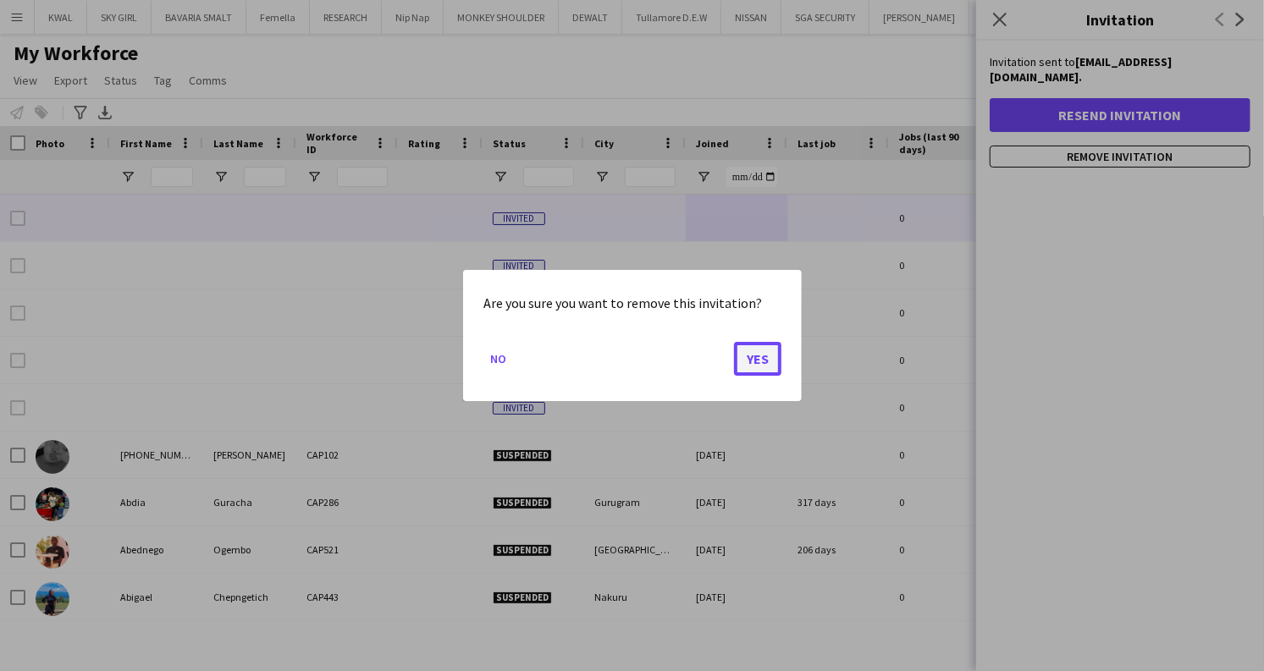
click at [748, 361] on button "Yes" at bounding box center [757, 359] width 47 height 34
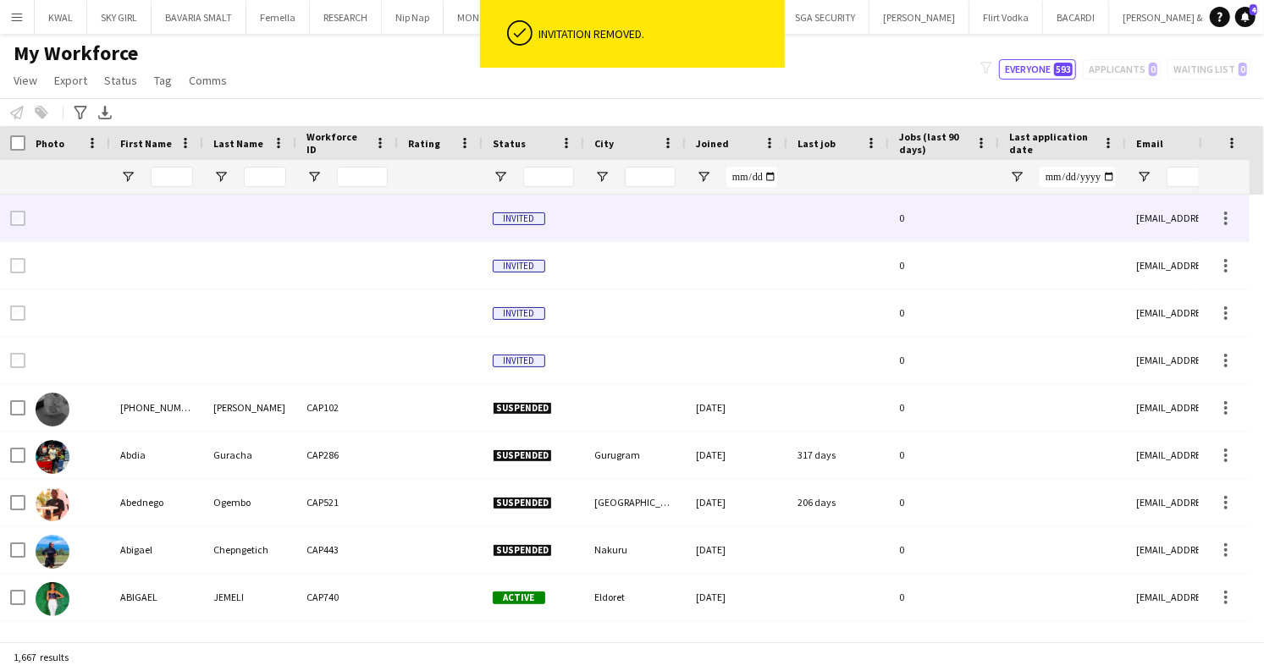
click at [618, 212] on div at bounding box center [635, 218] width 102 height 47
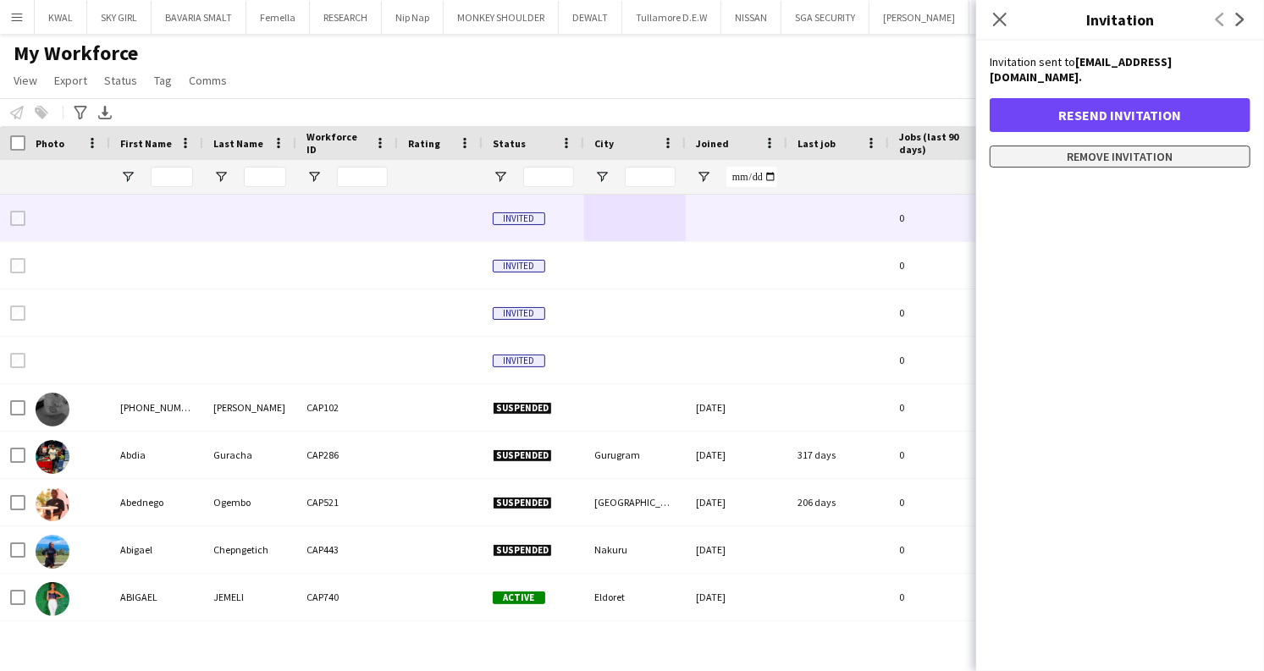
click at [1060, 151] on button "Remove invitation" at bounding box center [1120, 157] width 261 height 22
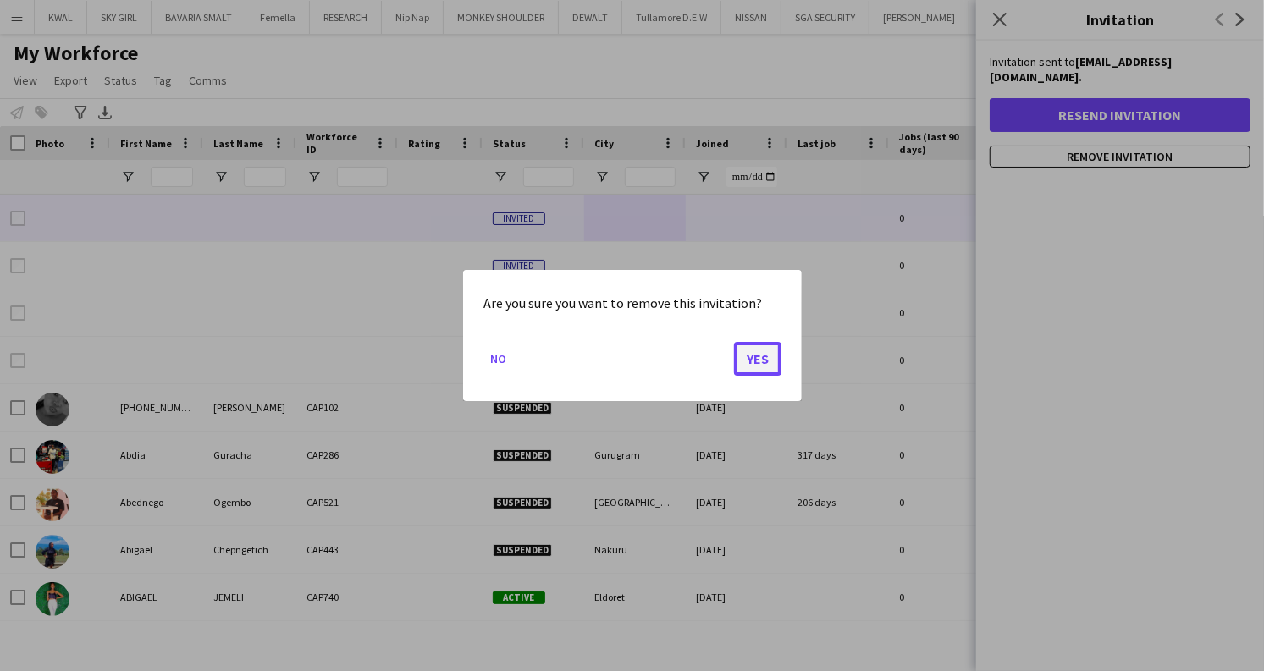
click at [757, 368] on button "Yes" at bounding box center [757, 359] width 47 height 34
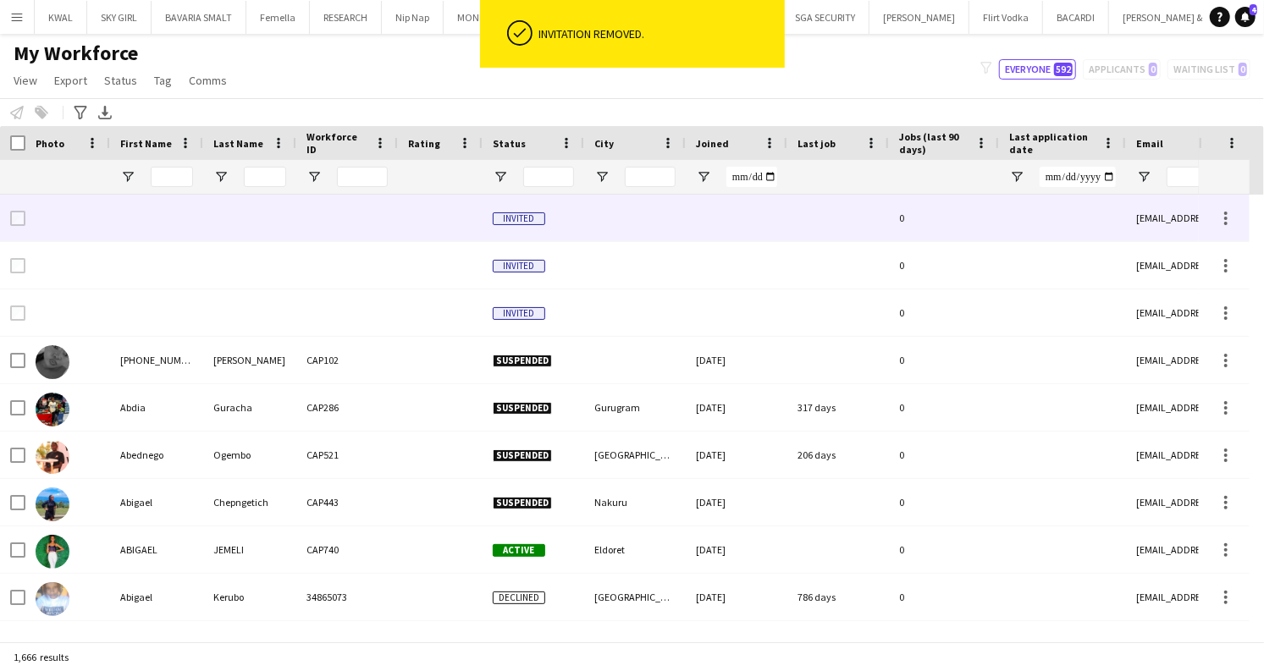
click at [605, 223] on div at bounding box center [635, 218] width 102 height 47
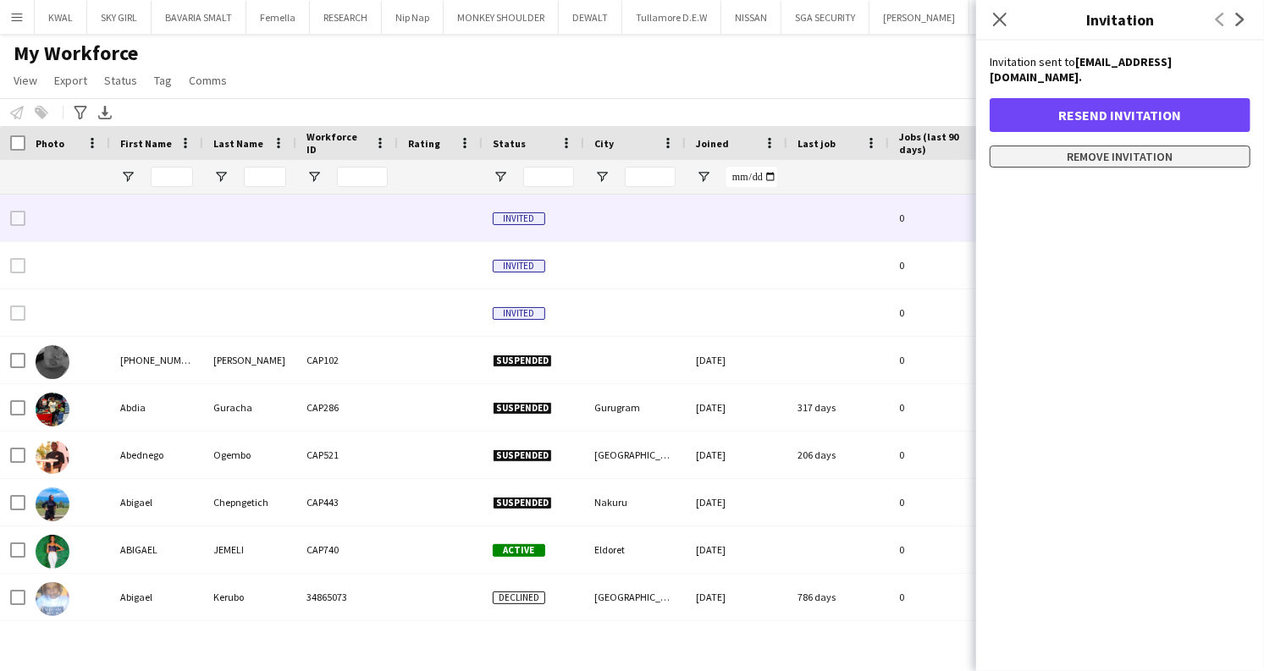
click at [1066, 153] on button "Remove invitation" at bounding box center [1120, 157] width 261 height 22
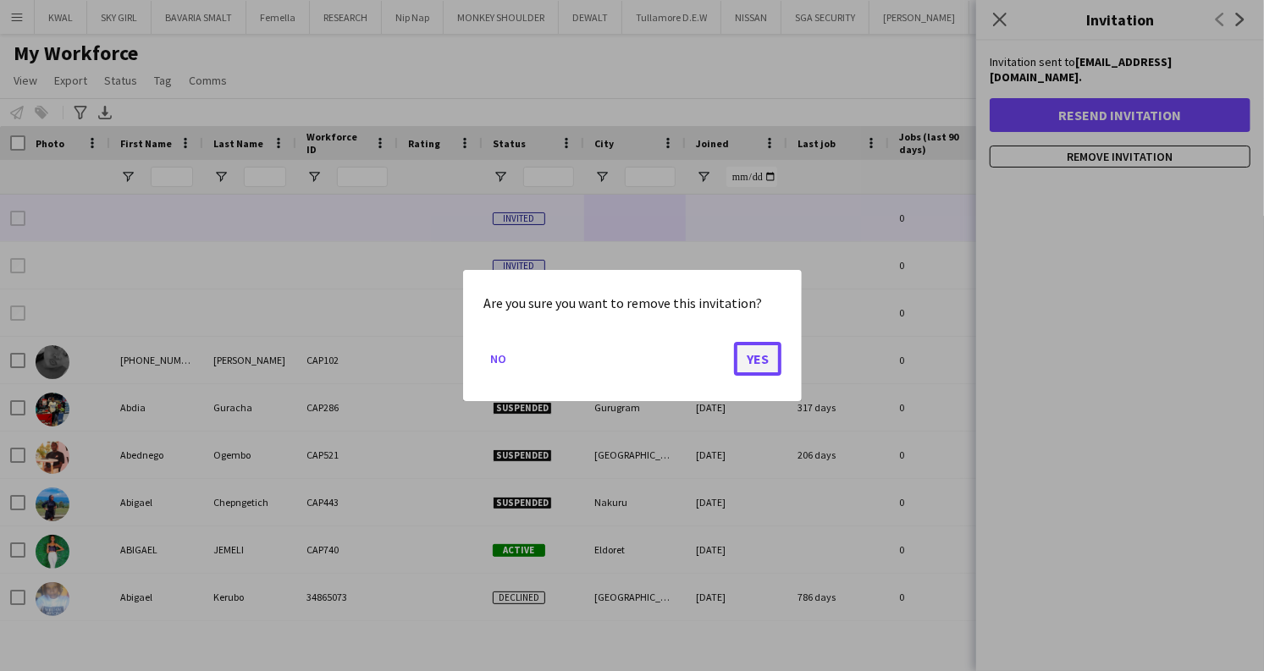
click at [753, 366] on button "Yes" at bounding box center [757, 359] width 47 height 34
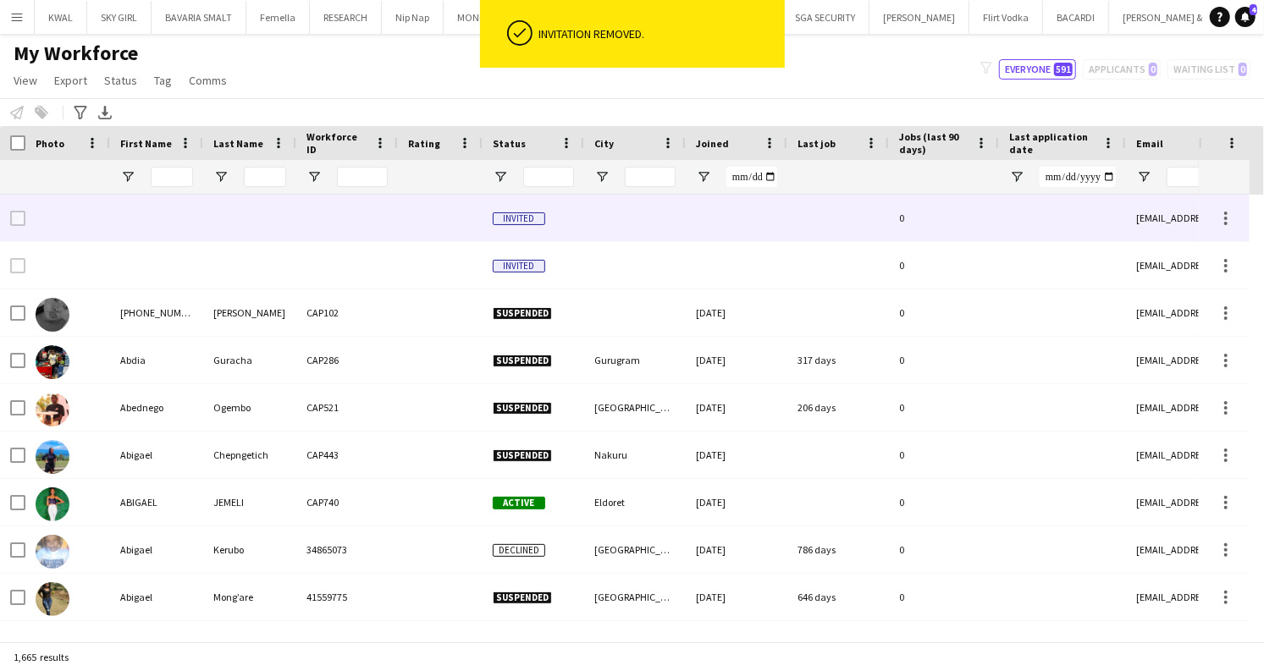
click at [623, 223] on div at bounding box center [635, 218] width 102 height 47
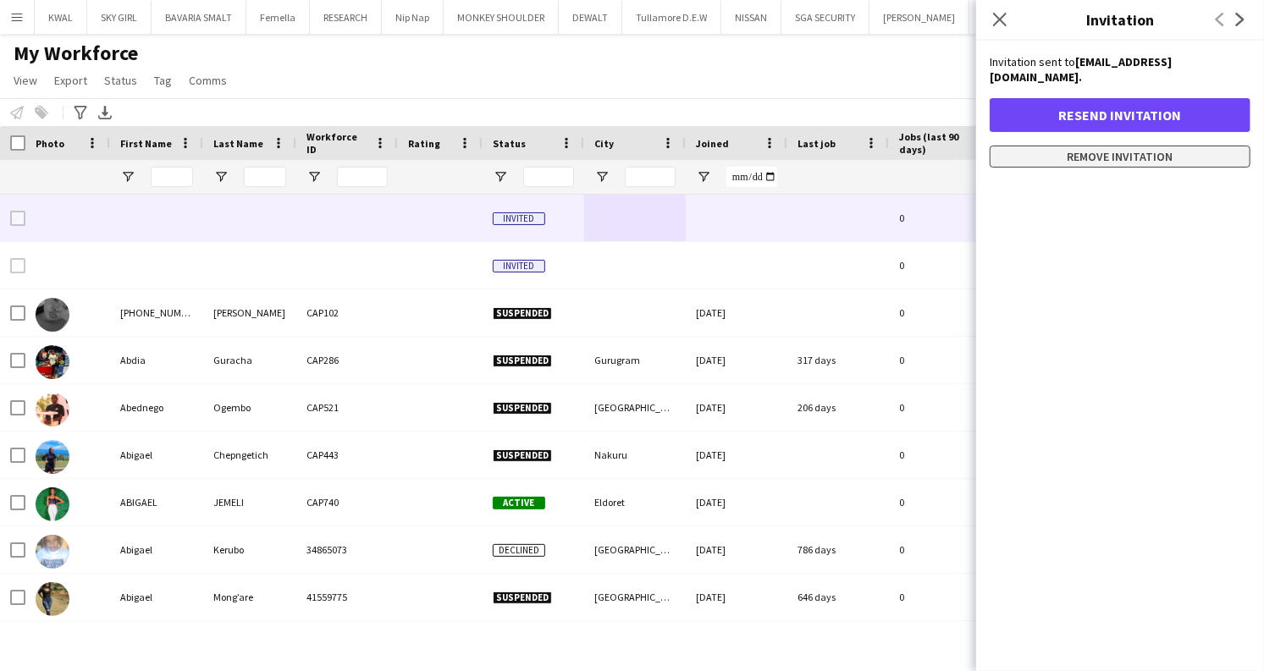
click at [1092, 146] on button "Remove invitation" at bounding box center [1120, 157] width 261 height 22
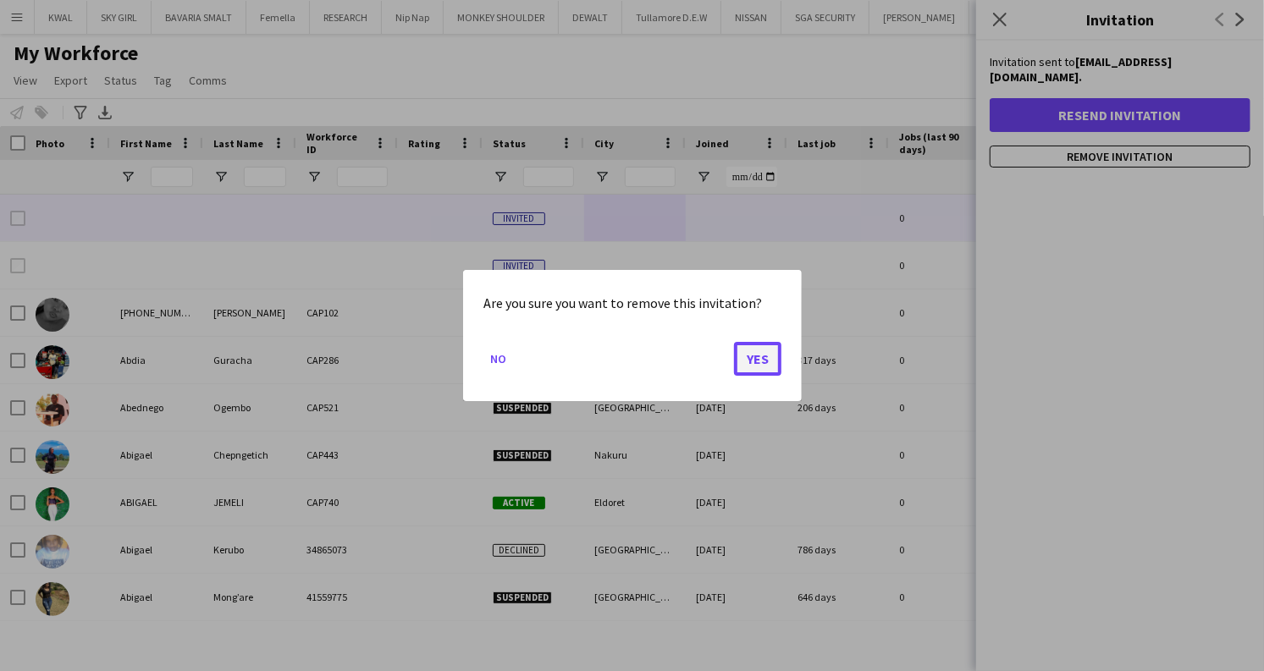
click at [746, 365] on button "Yes" at bounding box center [757, 359] width 47 height 34
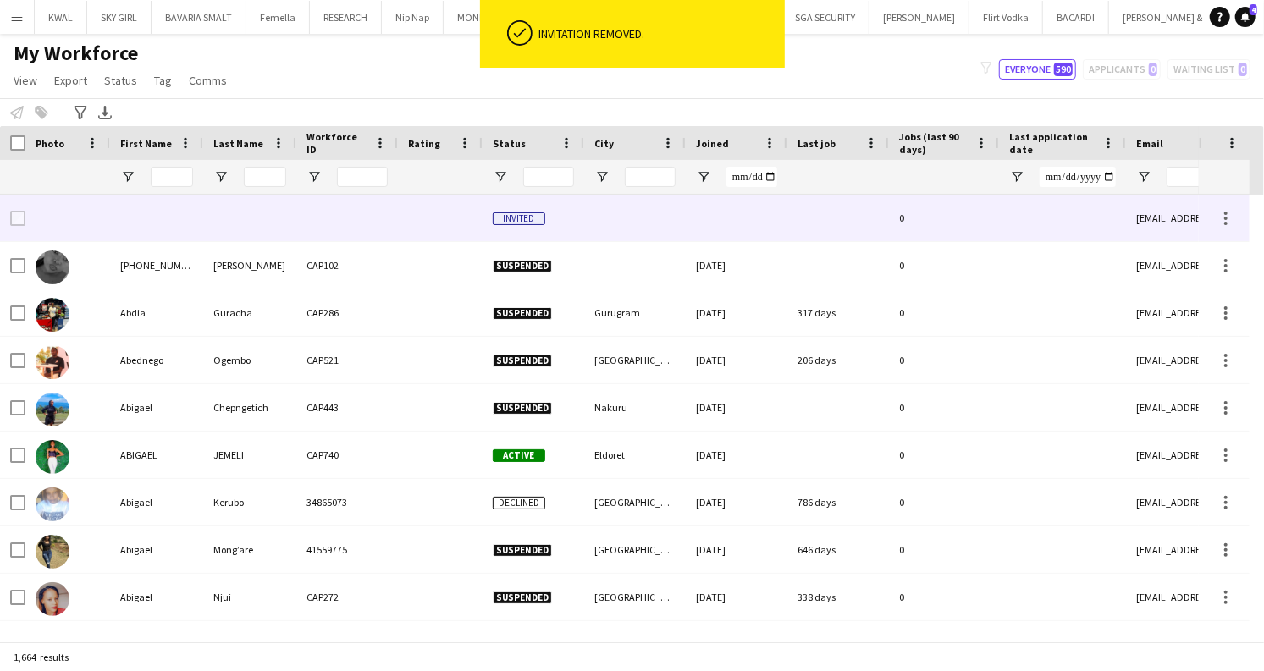
click at [651, 219] on div at bounding box center [635, 218] width 102 height 47
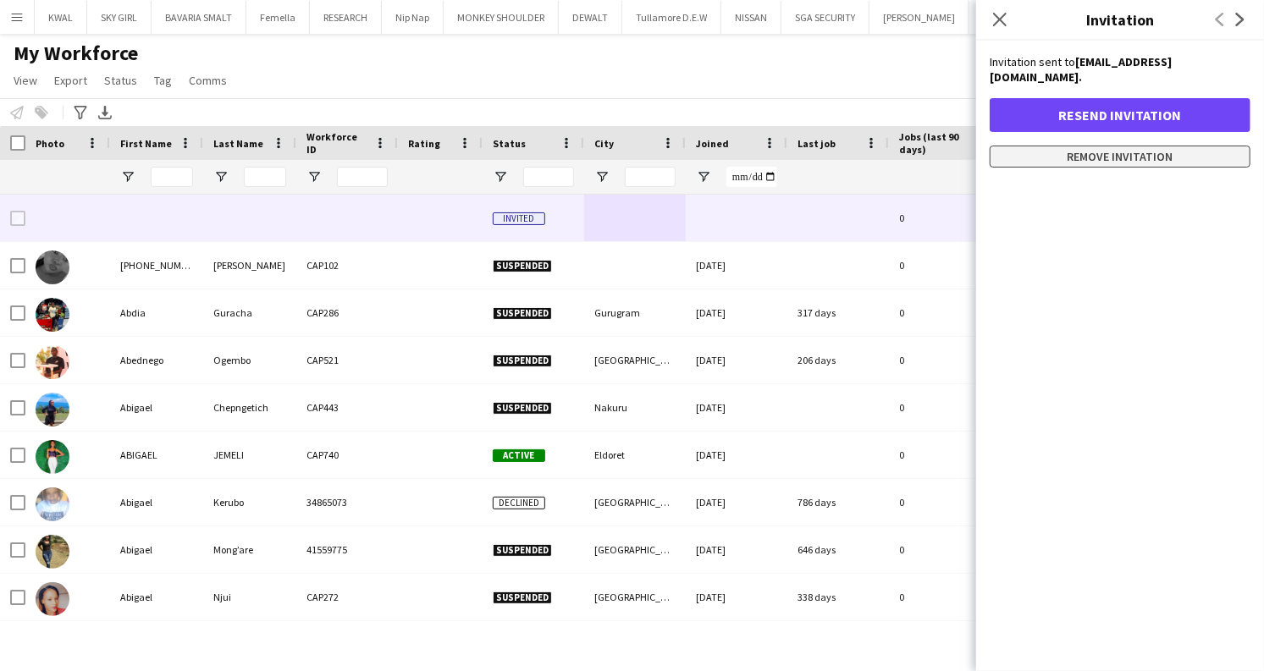
click at [1068, 146] on button "Remove invitation" at bounding box center [1120, 157] width 261 height 22
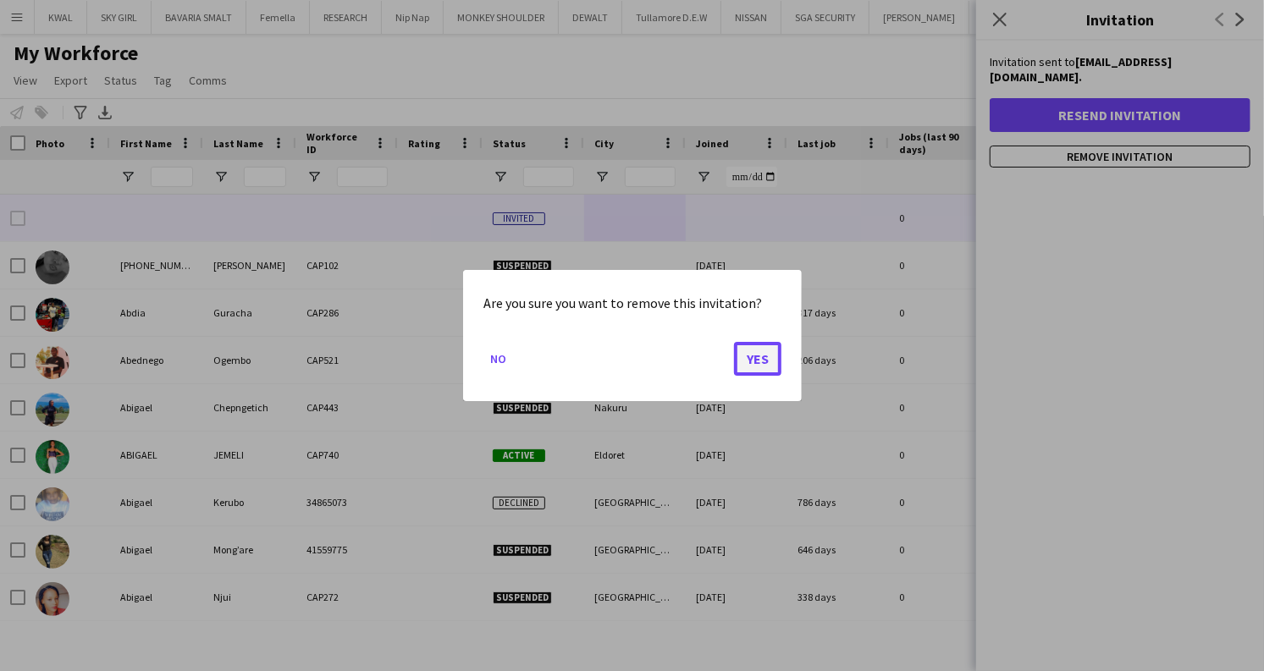
click at [760, 363] on button "Yes" at bounding box center [757, 359] width 47 height 34
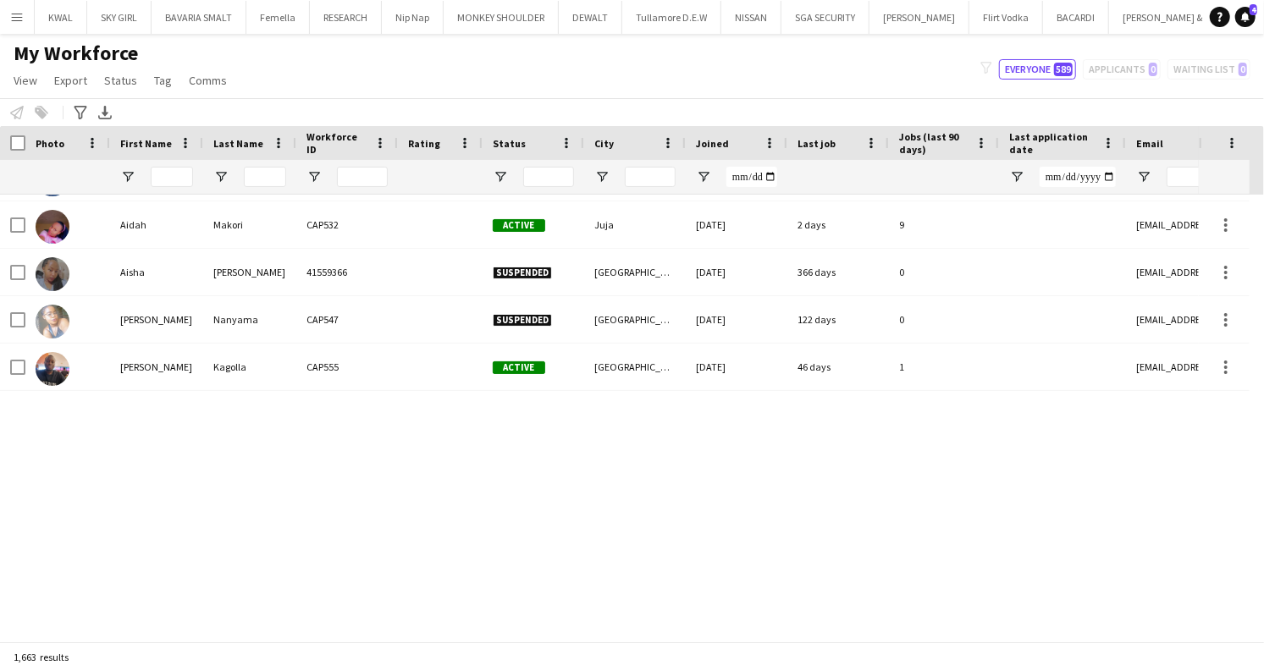
scroll to position [94, 0]
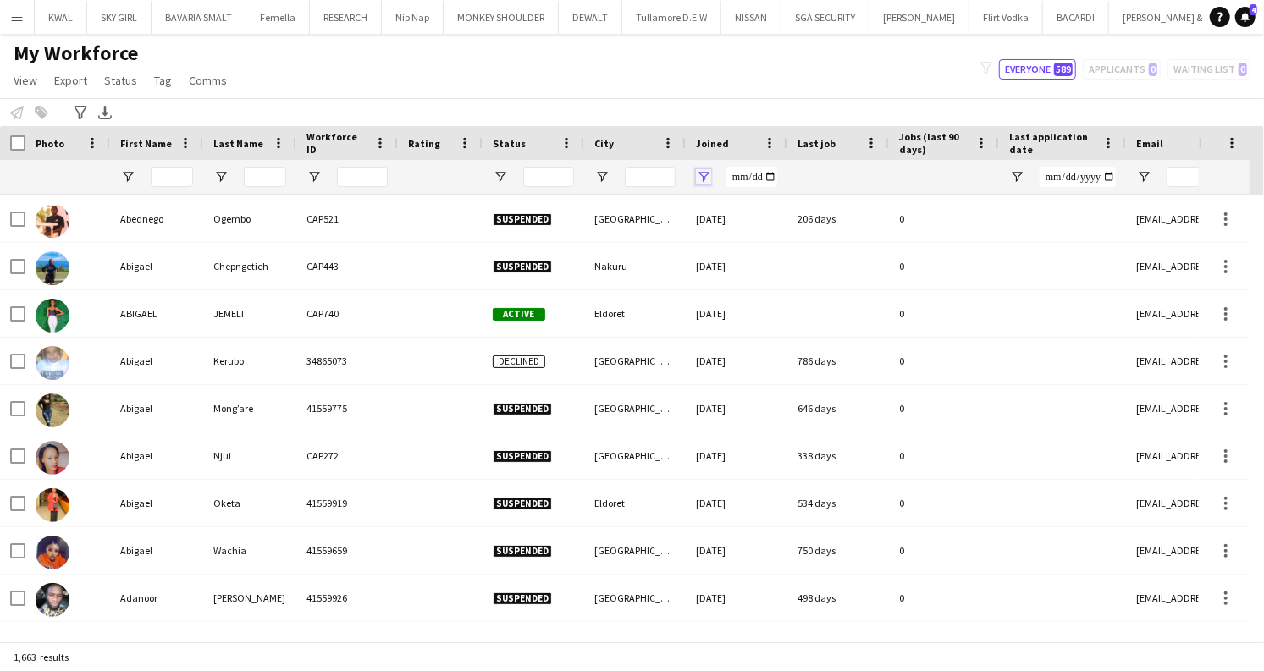
click at [706, 175] on span "Open Filter Menu" at bounding box center [703, 176] width 15 height 15
click at [887, 47] on div "My Workforce View Views Default view Captivate Compliance workforce per brand N…" at bounding box center [632, 70] width 1264 height 58
click at [927, 177] on div at bounding box center [944, 177] width 90 height 34
click at [907, 181] on div at bounding box center [944, 177] width 90 height 34
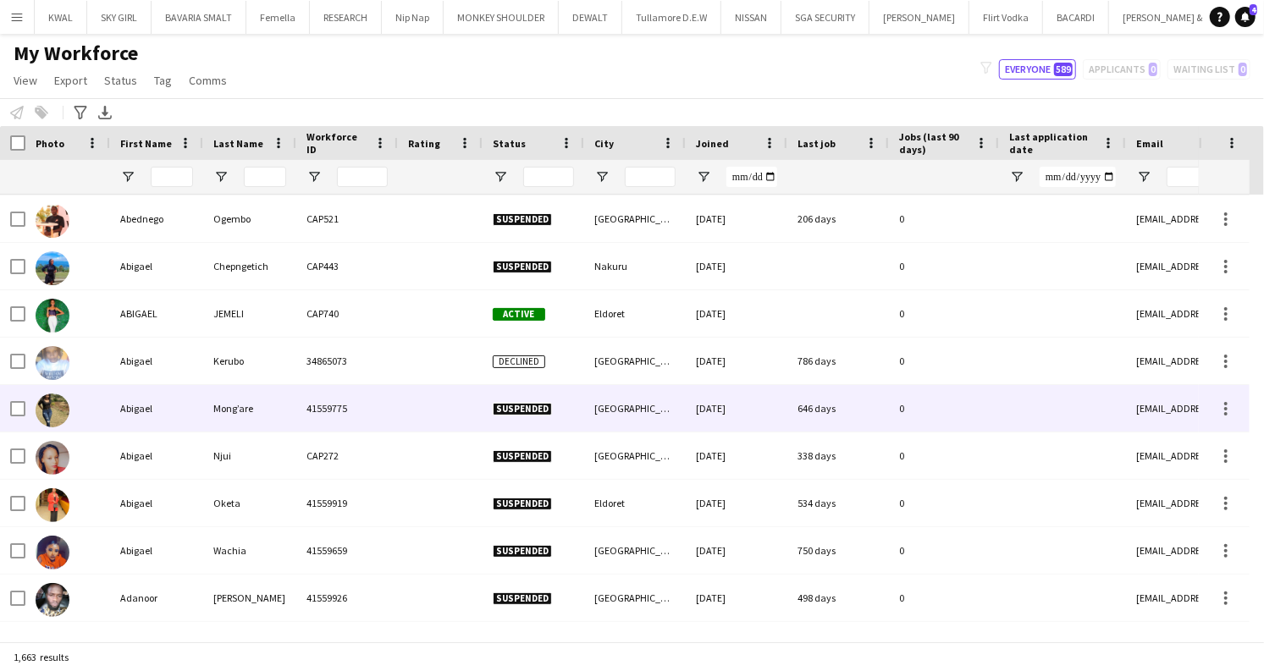
scroll to position [0, 0]
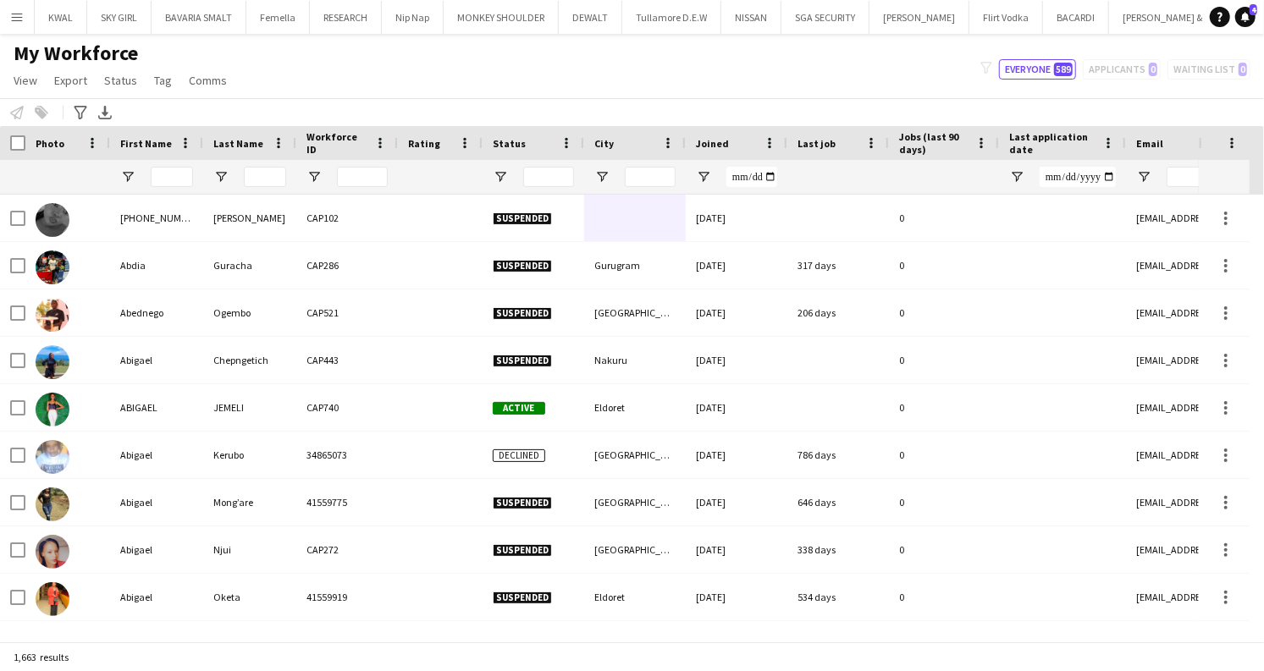
click at [915, 183] on div at bounding box center [944, 177] width 90 height 34
click at [917, 171] on div at bounding box center [944, 177] width 90 height 34
click at [925, 136] on span "Jobs (last 90 days)" at bounding box center [933, 142] width 69 height 25
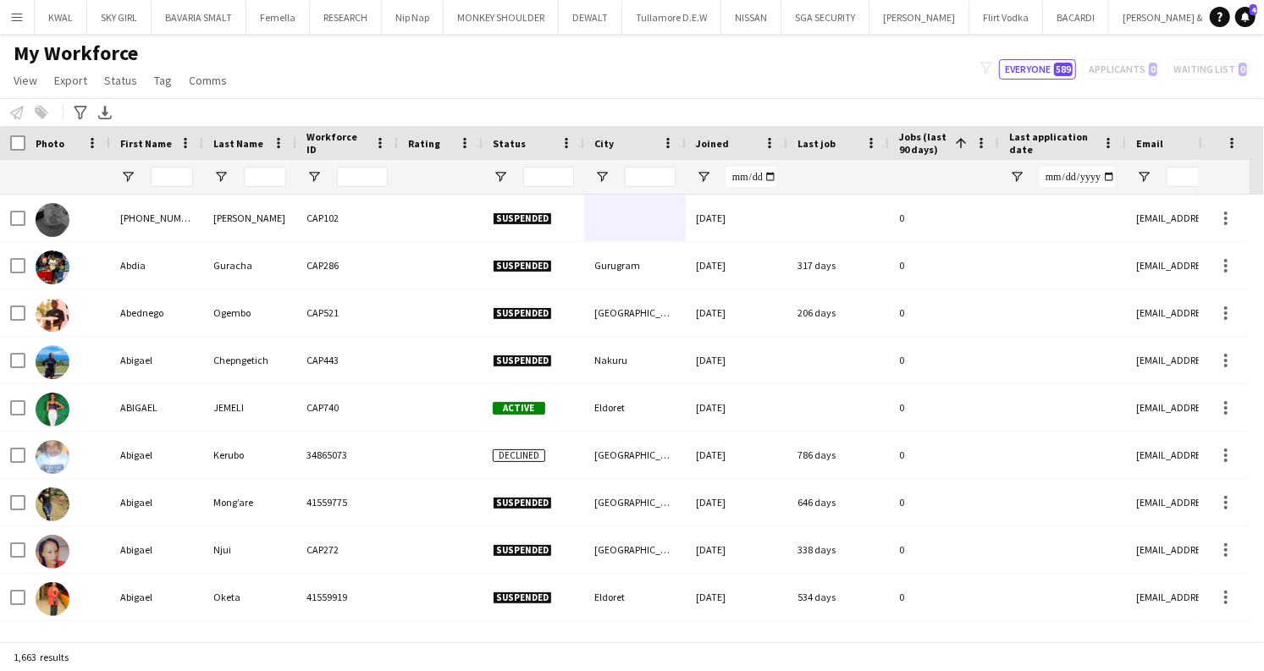
click at [925, 136] on span "Jobs (last 90 days)" at bounding box center [923, 142] width 49 height 25
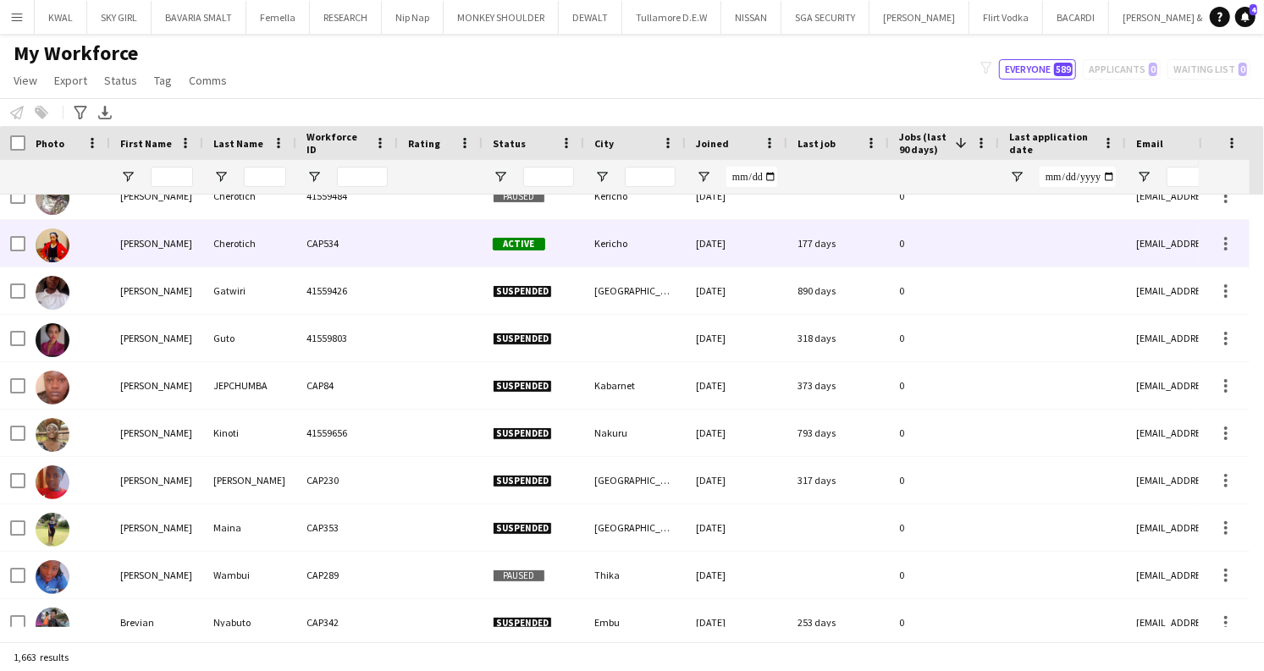
click at [245, 252] on div "Cherotich" at bounding box center [249, 243] width 93 height 47
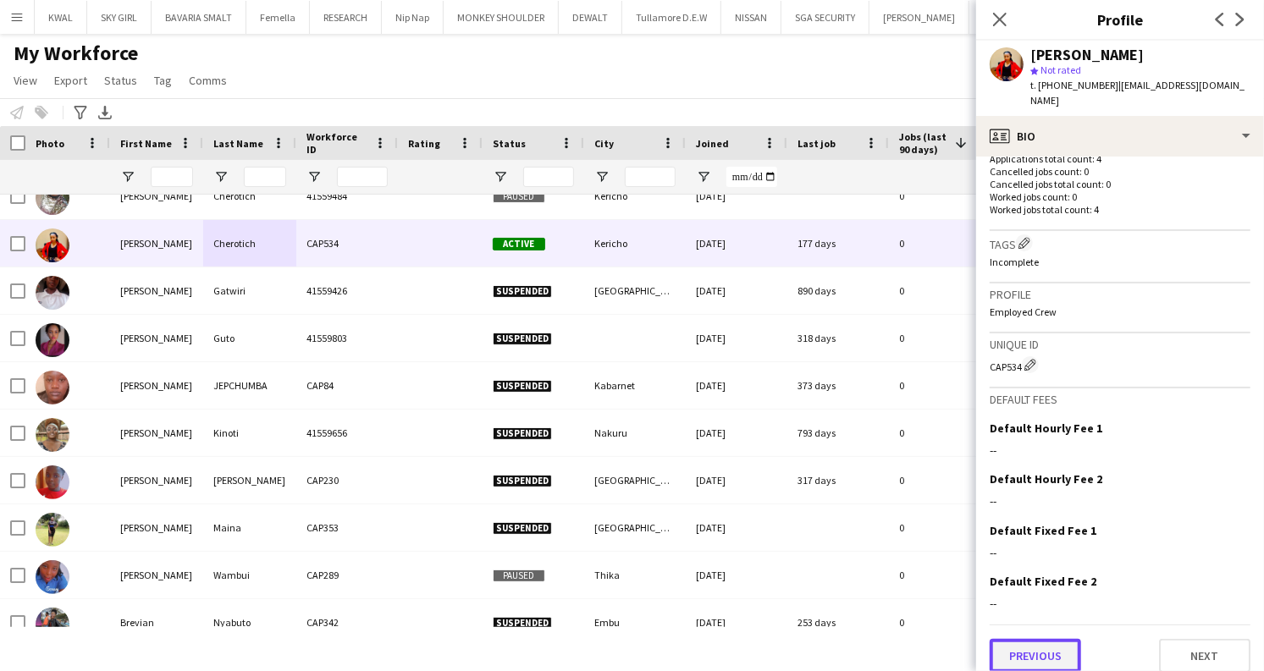
click at [1045, 639] on button "Previous" at bounding box center [1035, 656] width 91 height 34
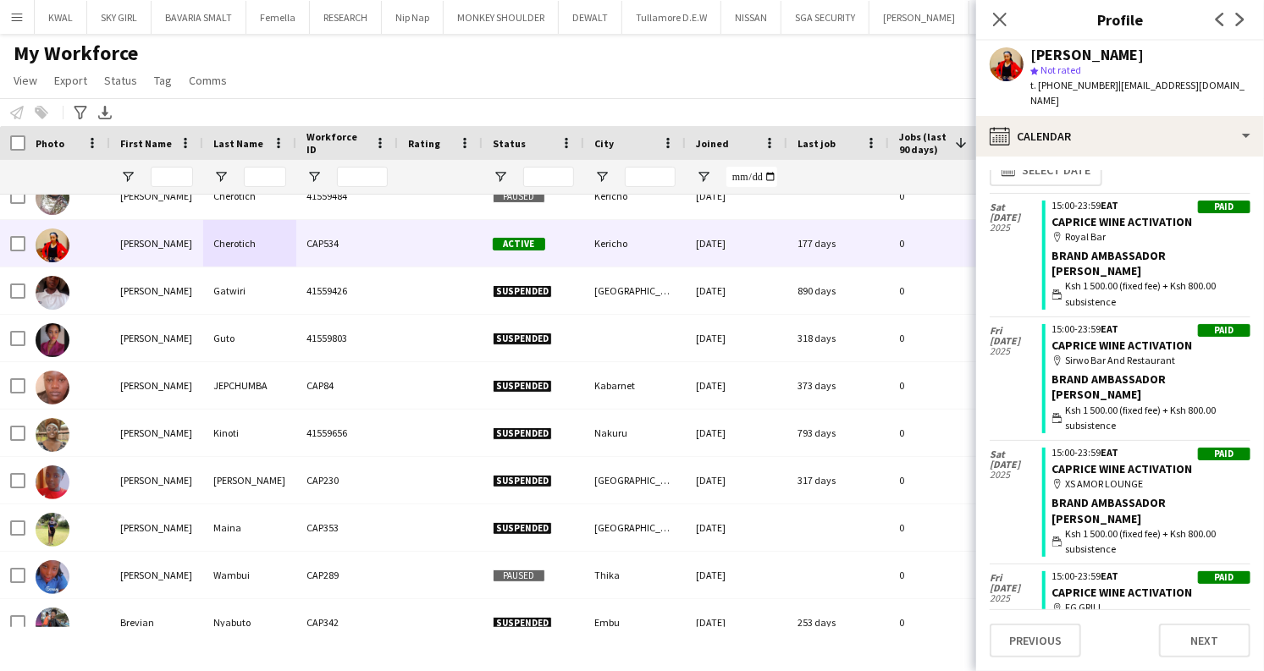
click at [811, 73] on div "My Workforce View Views Default view Captivate Compliance workforce per brand N…" at bounding box center [632, 70] width 1264 height 58
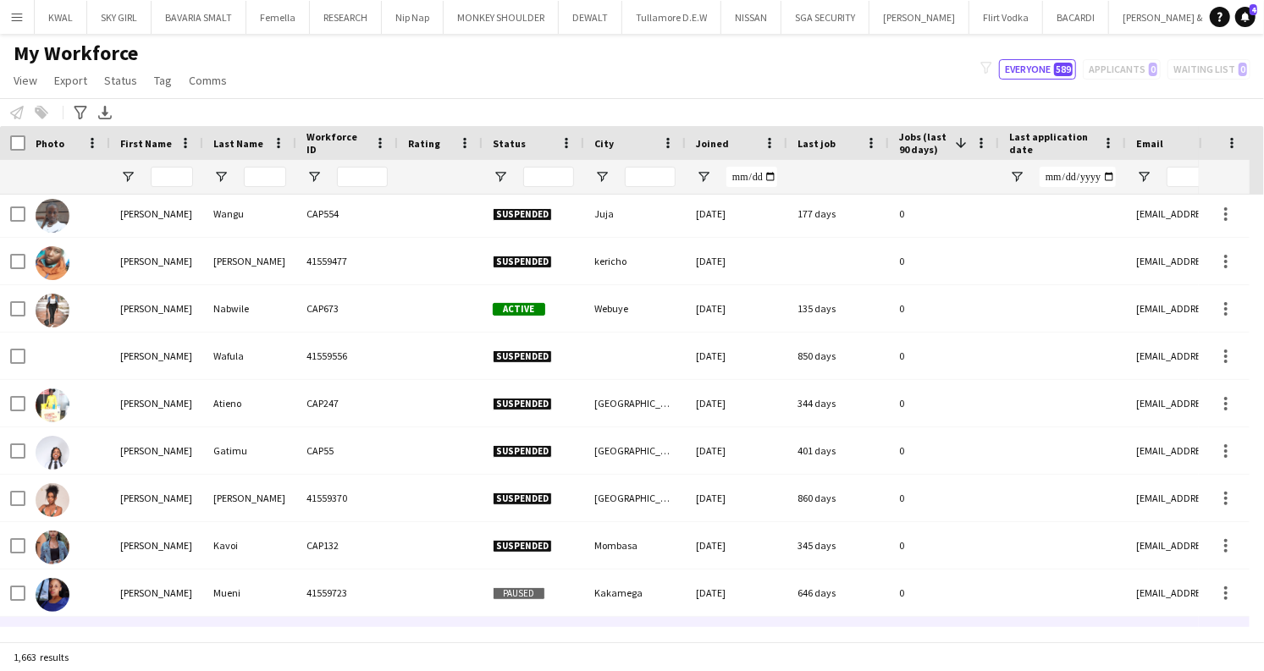
scroll to position [17871, 0]
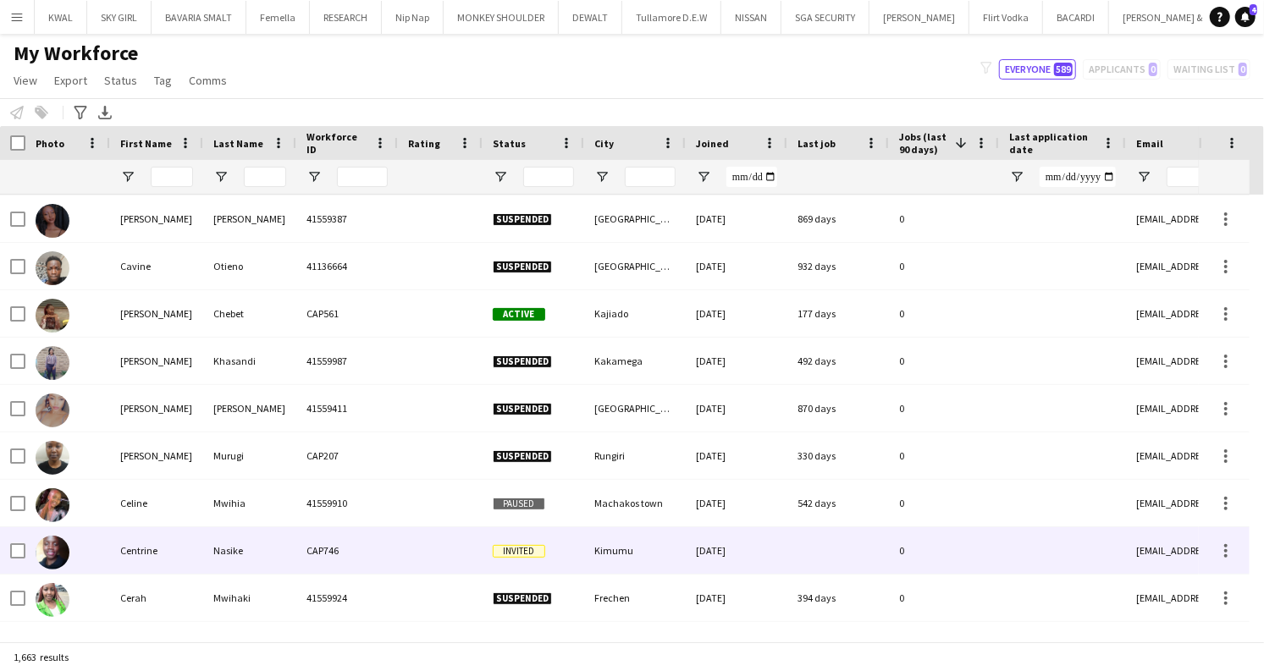
click at [368, 552] on div "CAP746" at bounding box center [347, 550] width 102 height 47
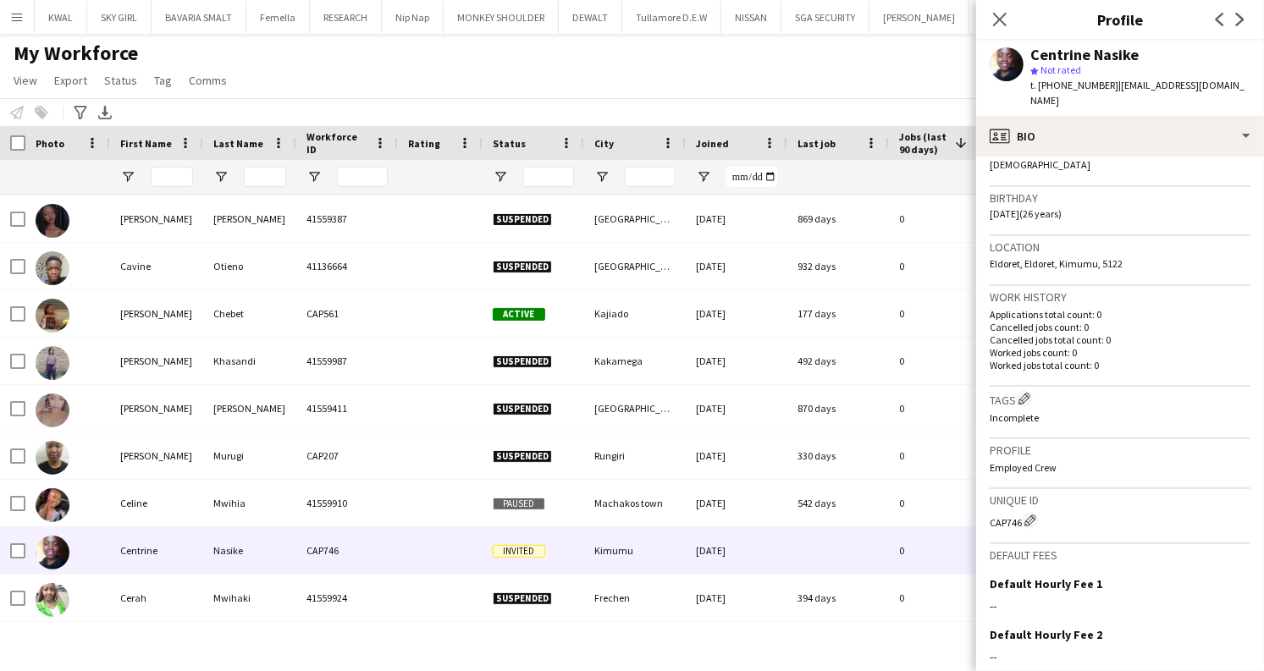
scroll to position [441, 0]
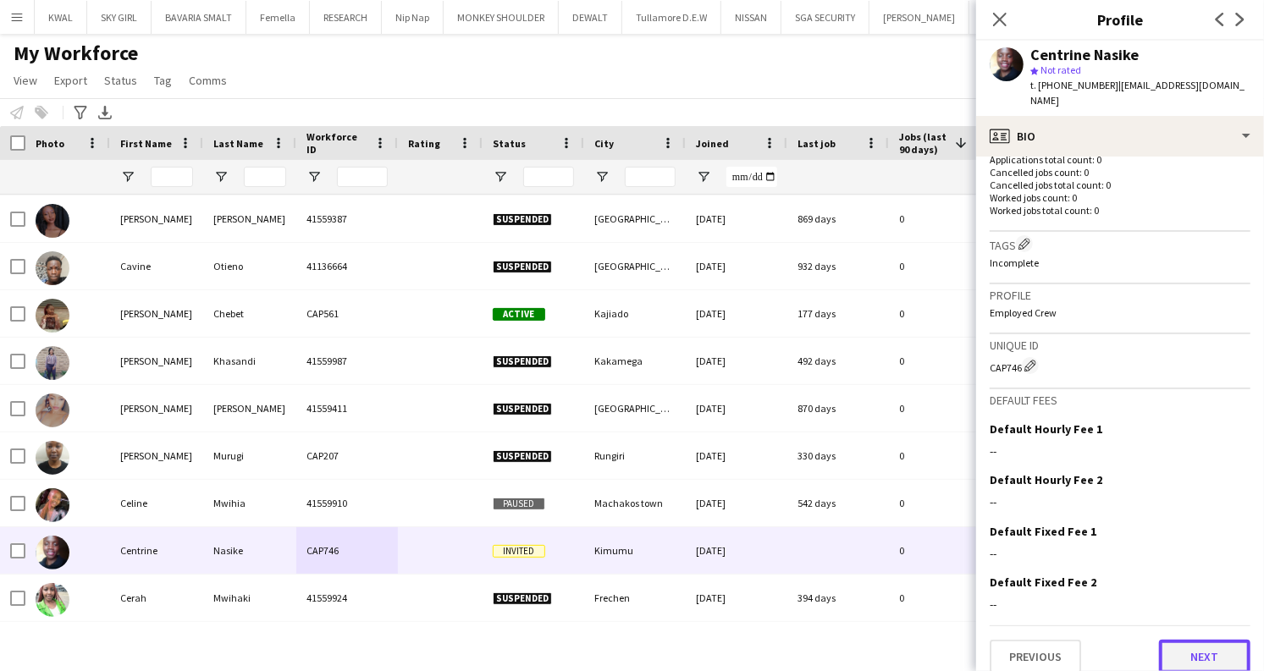
click at [1181, 652] on button "Next" at bounding box center [1204, 657] width 91 height 34
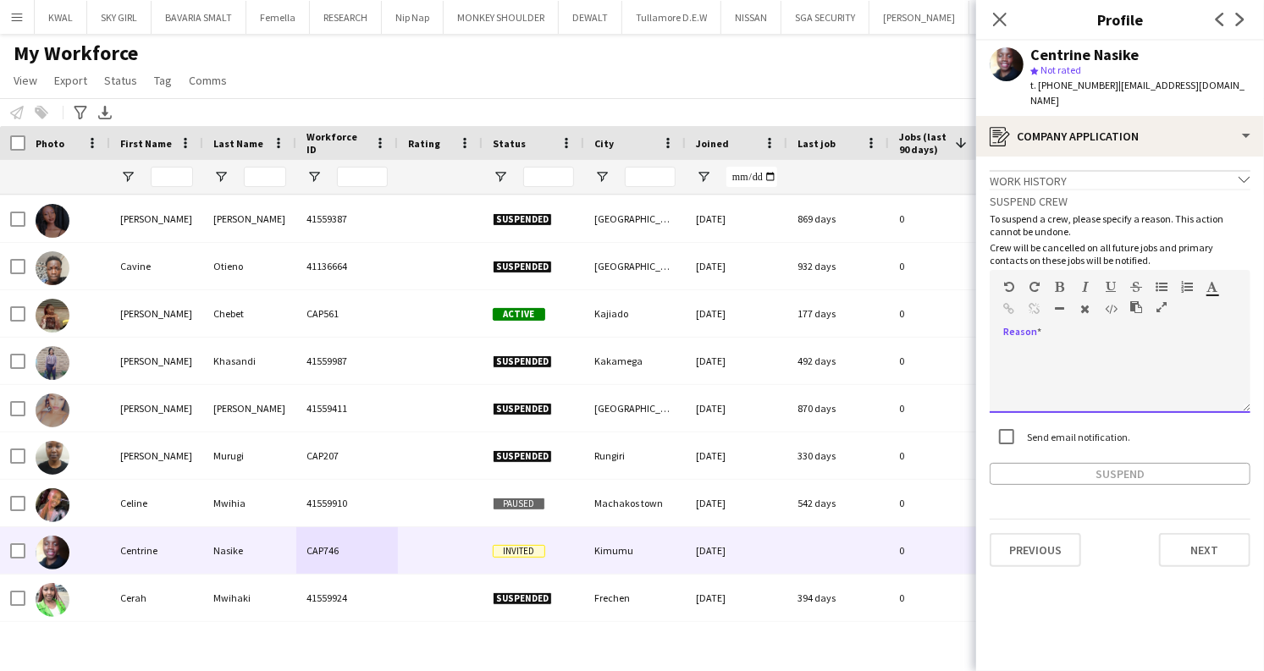
click at [1077, 345] on div at bounding box center [1120, 379] width 261 height 68
click at [1204, 212] on p "To suspend a crew, please specify a reason. This action cannot be undone." at bounding box center [1120, 224] width 261 height 25
click at [1206, 212] on p "To suspend a crew, please specify a reason. This action cannot be undone." at bounding box center [1120, 224] width 261 height 25
click at [1204, 212] on p "To suspend a crew, please specify a reason. This action cannot be undone." at bounding box center [1120, 224] width 261 height 25
copy p "t"
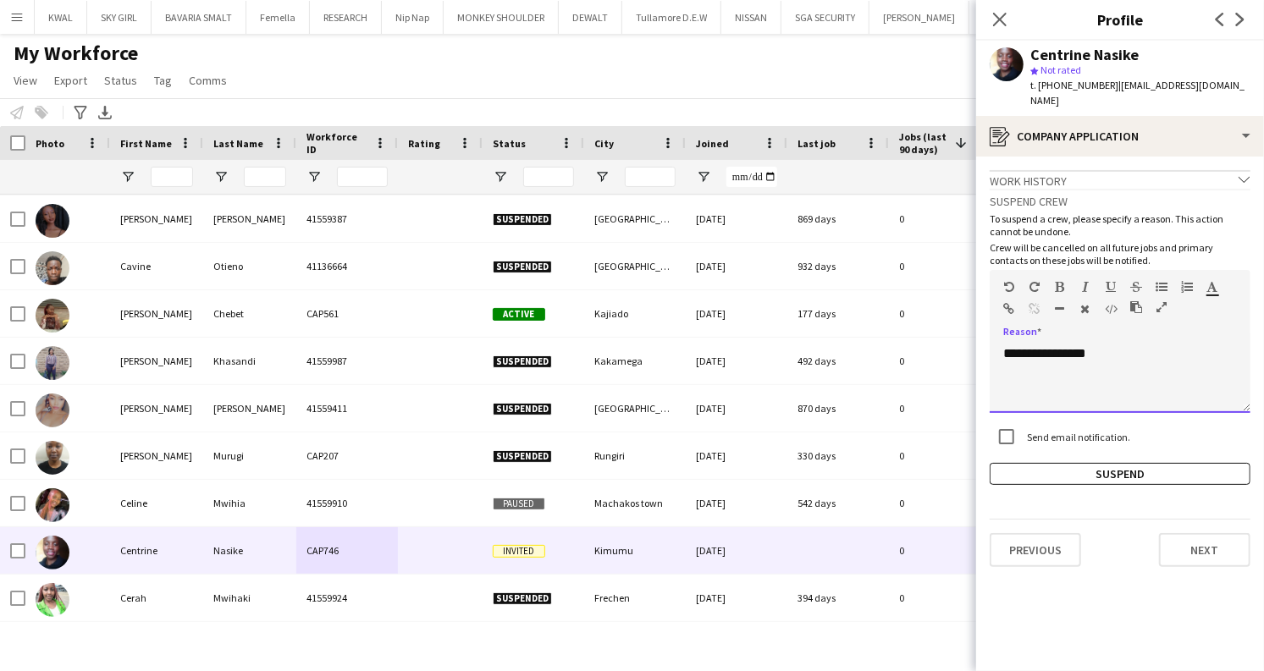
click at [1043, 345] on div "**********" at bounding box center [1120, 379] width 261 height 68
click at [1119, 463] on button "Suspend" at bounding box center [1120, 474] width 261 height 22
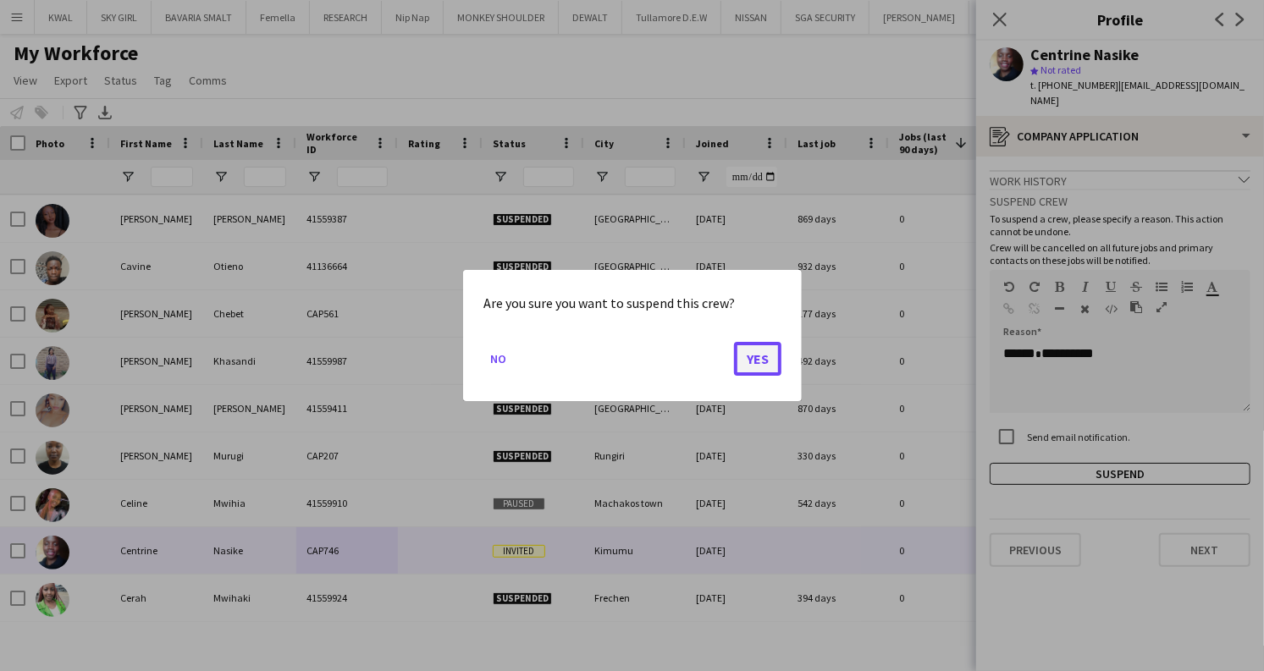
click at [765, 362] on button "Yes" at bounding box center [757, 359] width 47 height 34
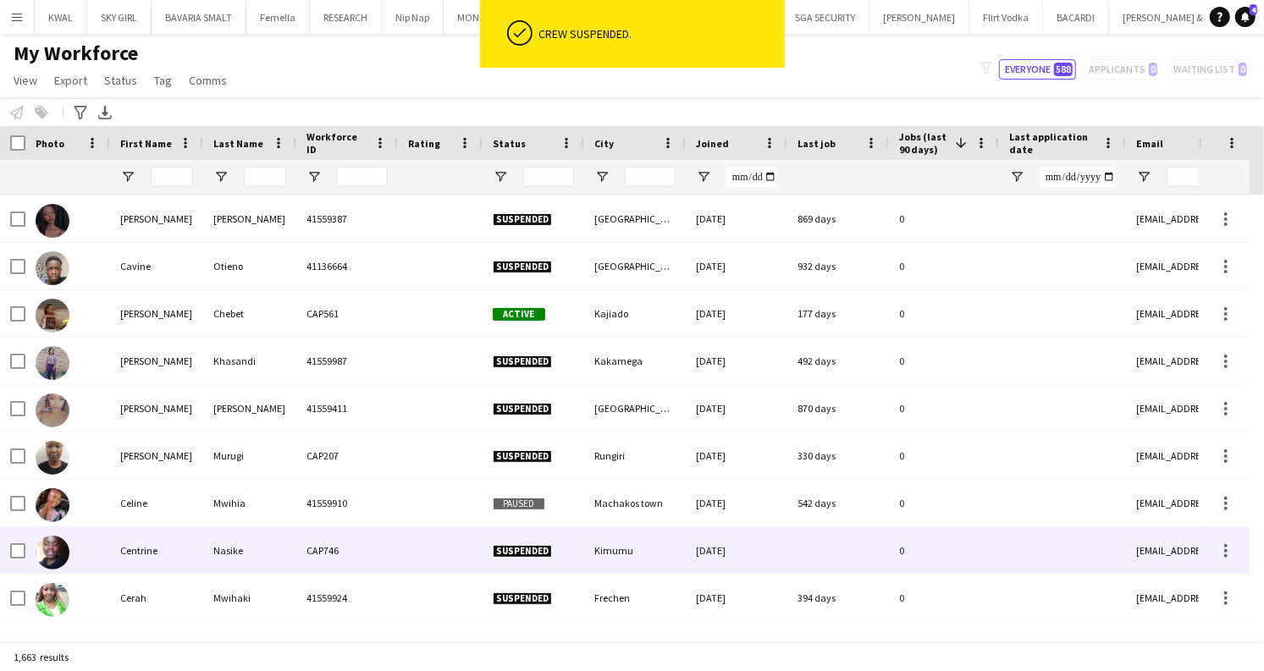
click at [259, 553] on div "Nasike" at bounding box center [249, 550] width 93 height 47
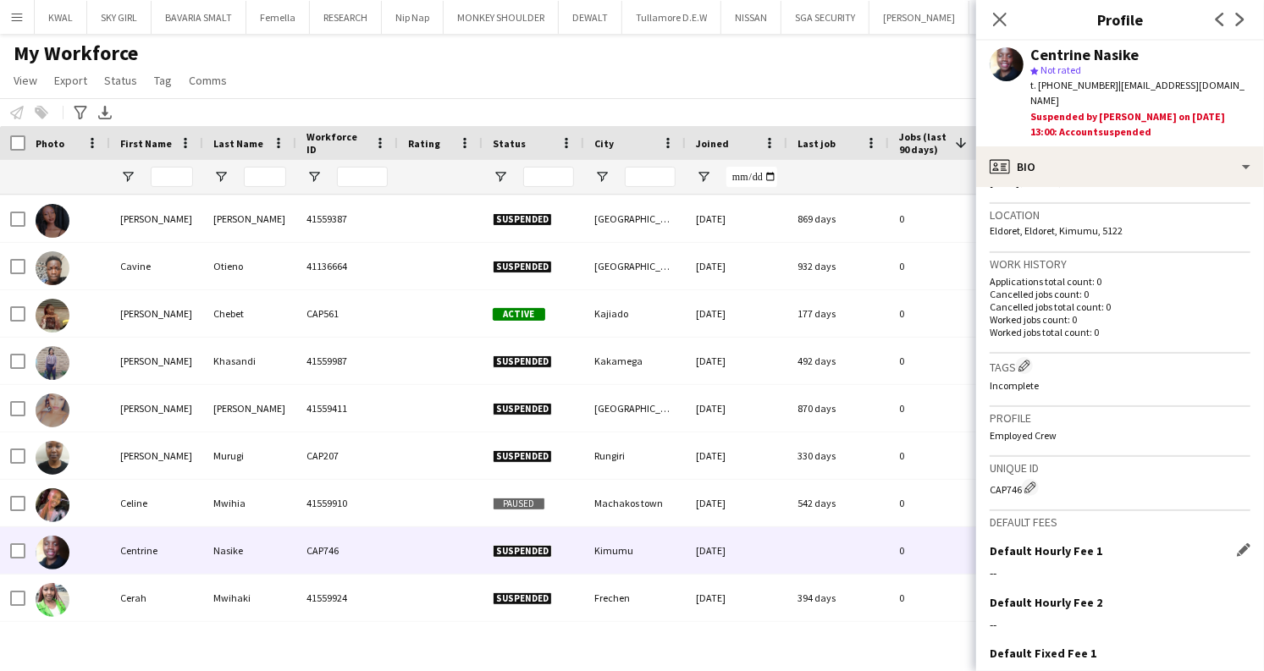
scroll to position [472, 0]
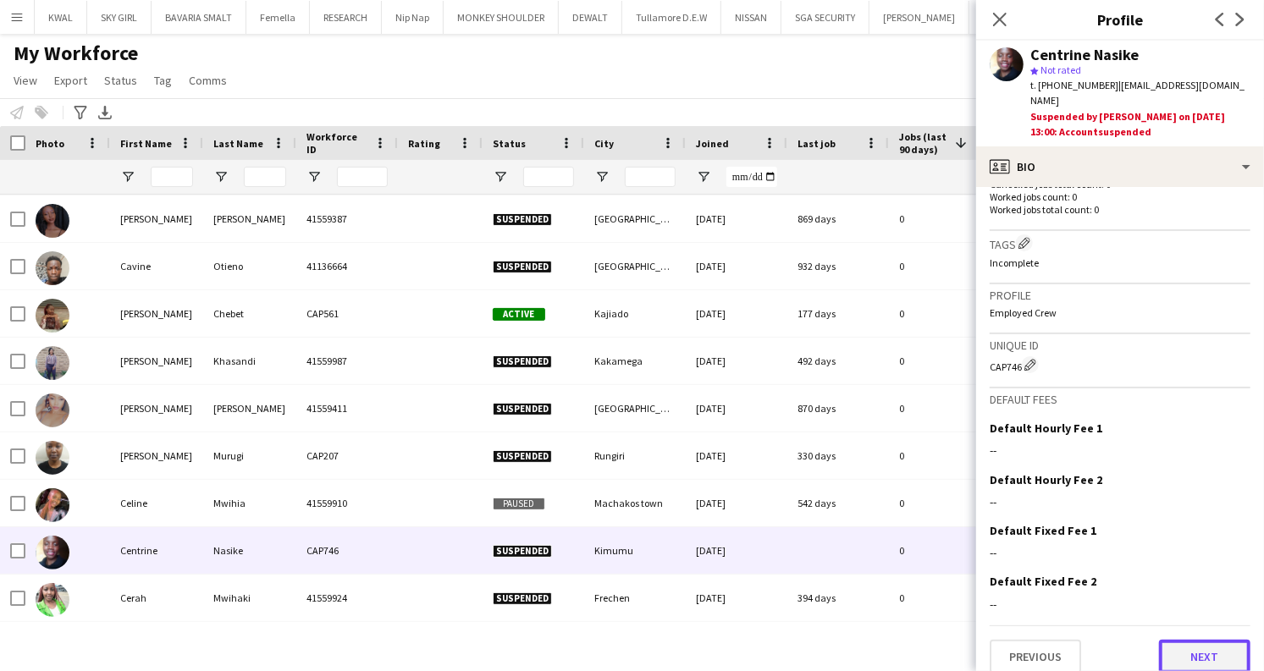
click at [1219, 640] on button "Next" at bounding box center [1204, 657] width 91 height 34
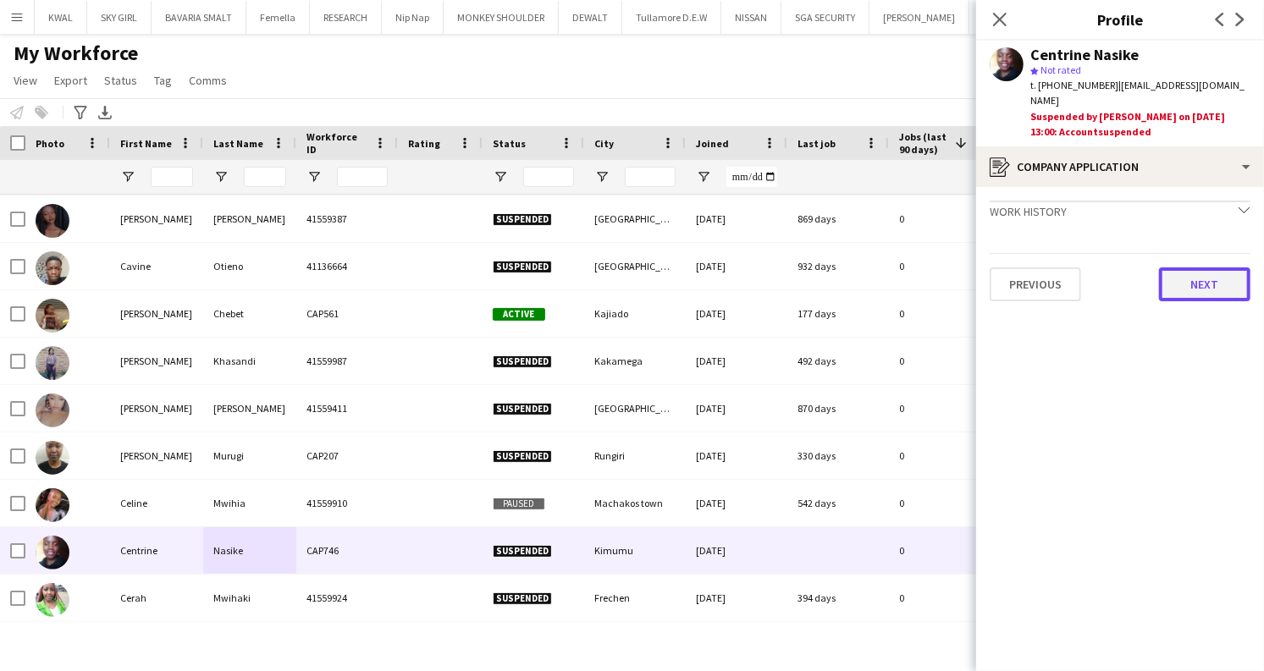
click at [1178, 268] on button "Next" at bounding box center [1204, 284] width 91 height 34
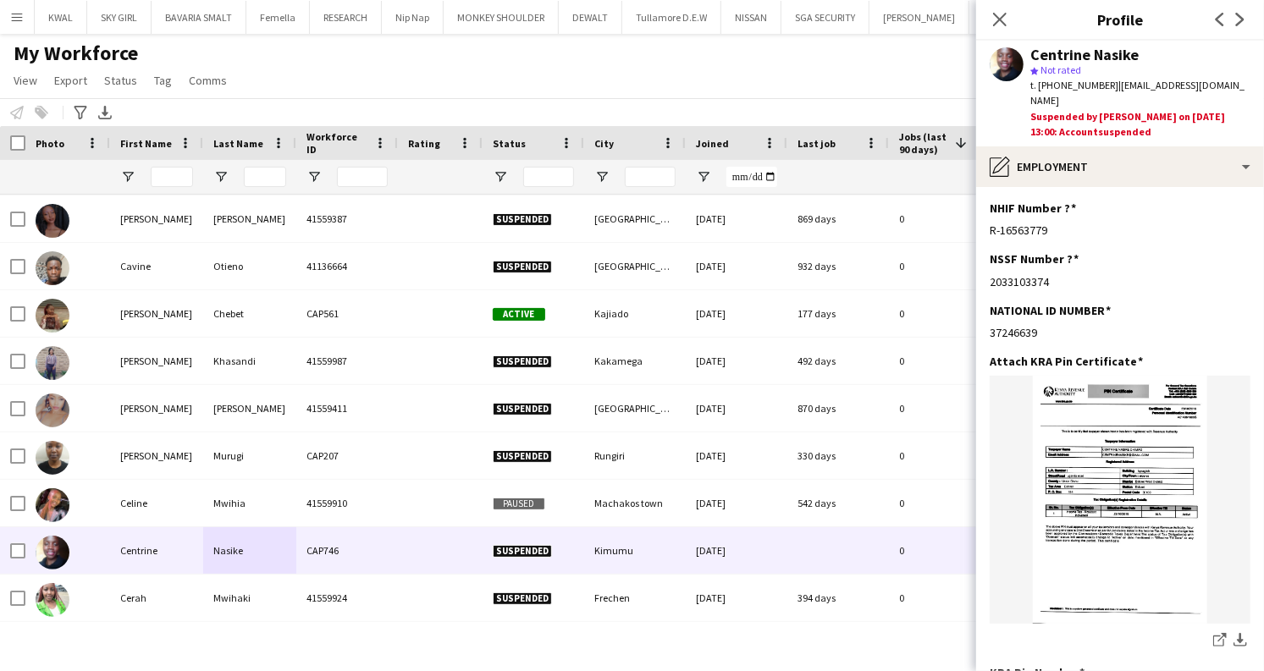
drag, startPoint x: 1117, startPoint y: 115, endPoint x: 1029, endPoint y: 119, distance: 88.1
click at [1029, 119] on div "Centrine Nasike star Not rated t. [PHONE_NUMBER] | [EMAIL_ADDRESS][DOMAIN_NAME]…" at bounding box center [1120, 94] width 288 height 106
copy div "Accoun t suspended"
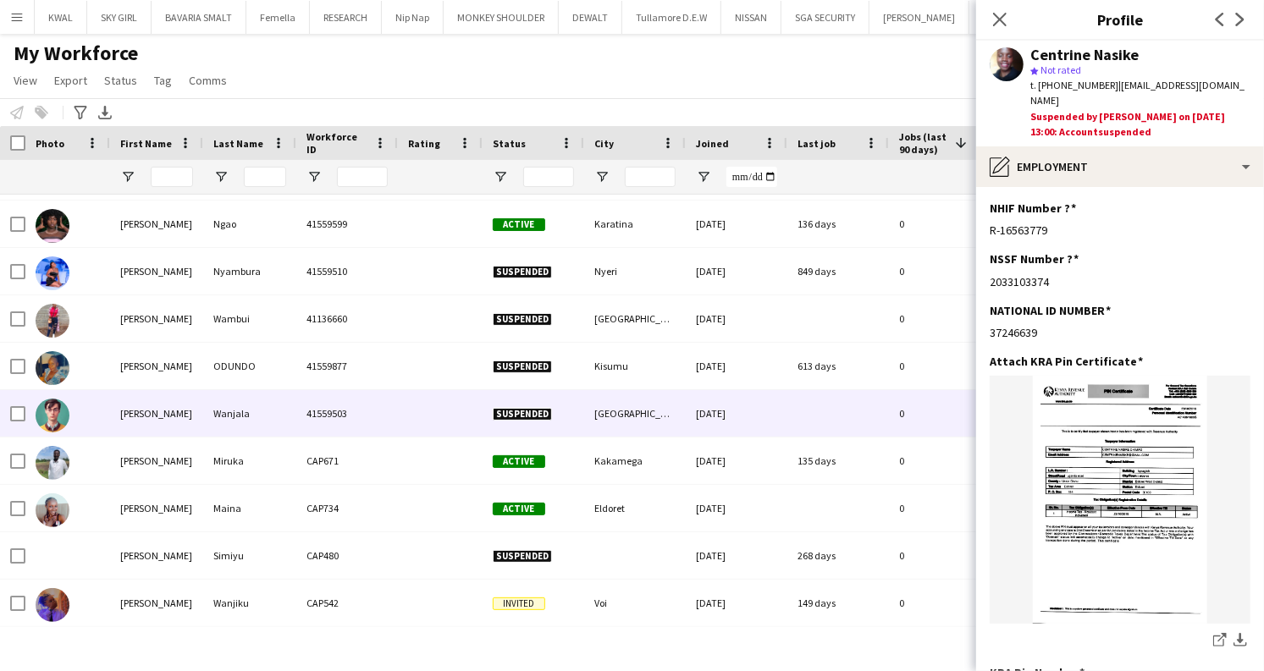
scroll to position [19267, 0]
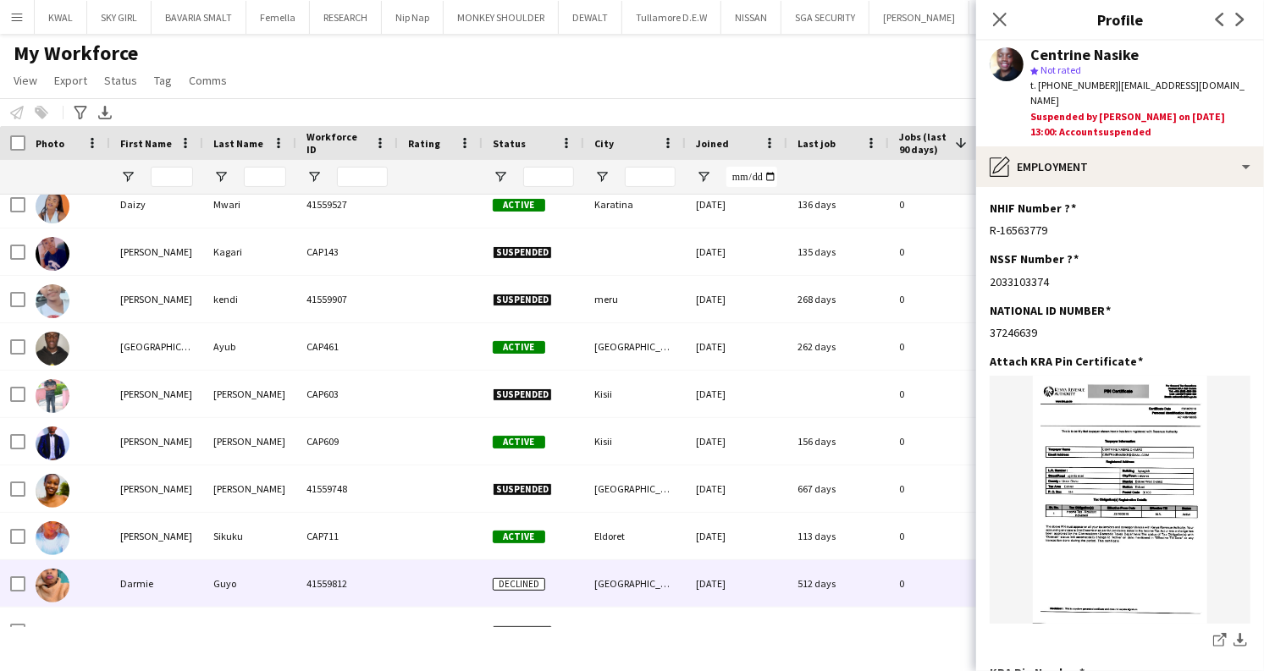
click at [305, 587] on div "41559812" at bounding box center [347, 583] width 102 height 47
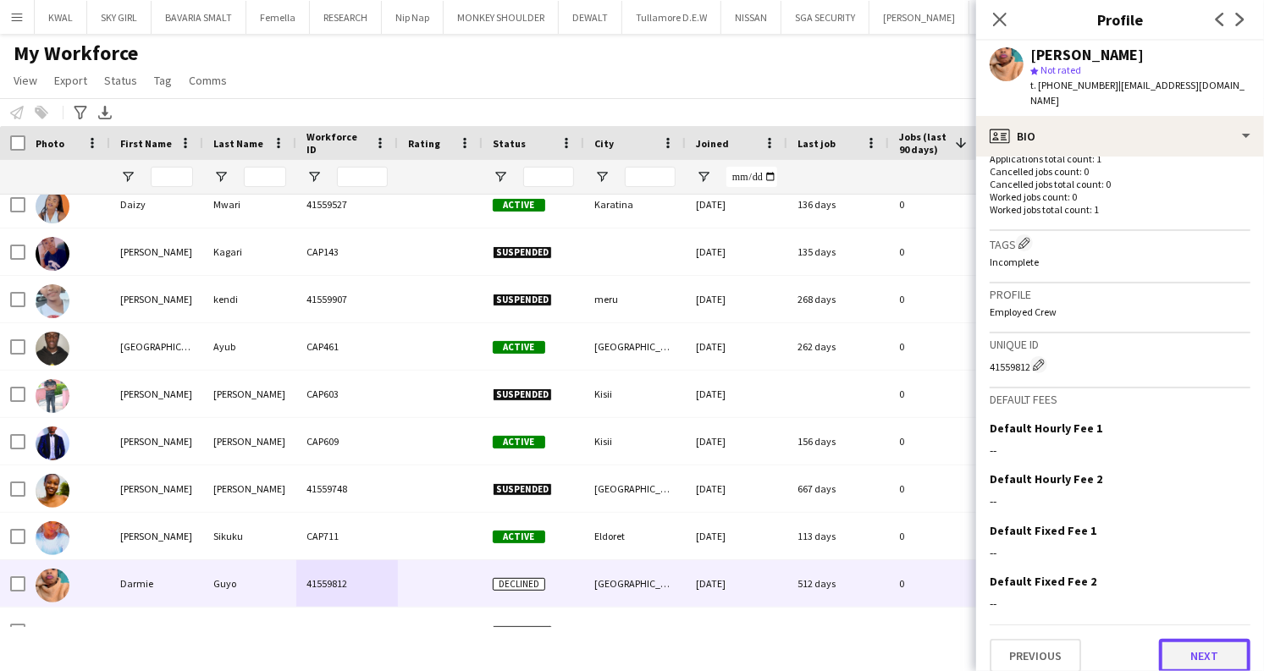
click at [1173, 639] on button "Next" at bounding box center [1204, 656] width 91 height 34
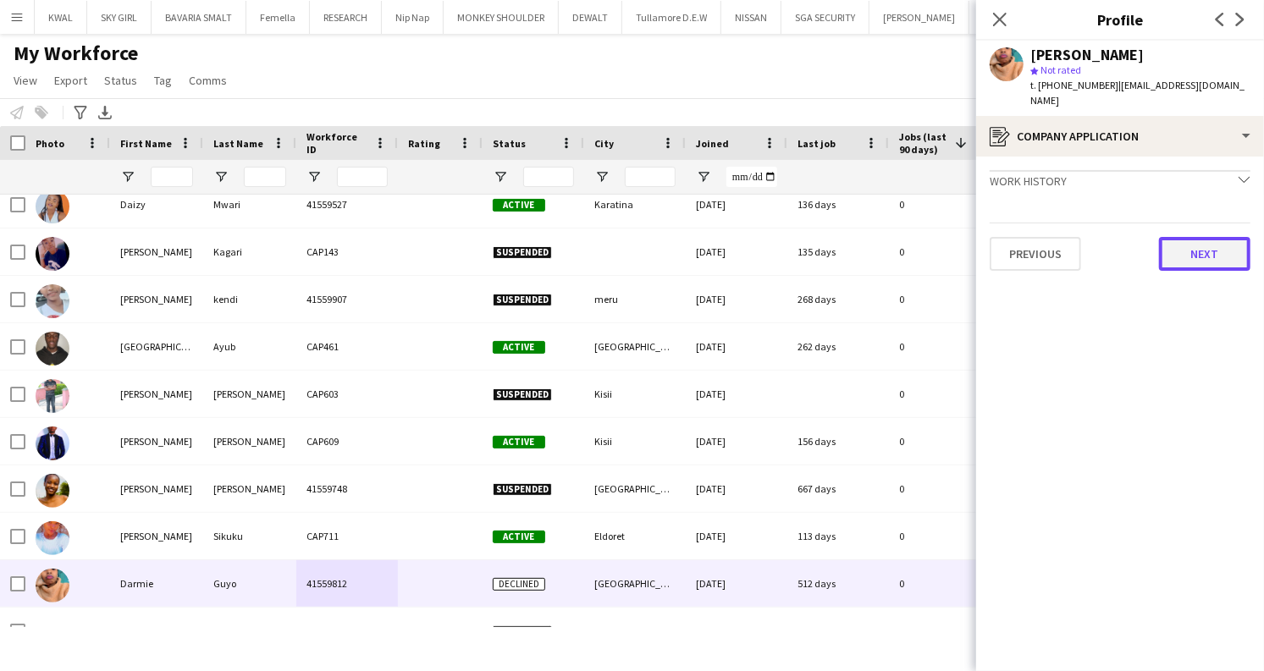
click at [1198, 237] on button "Next" at bounding box center [1204, 254] width 91 height 34
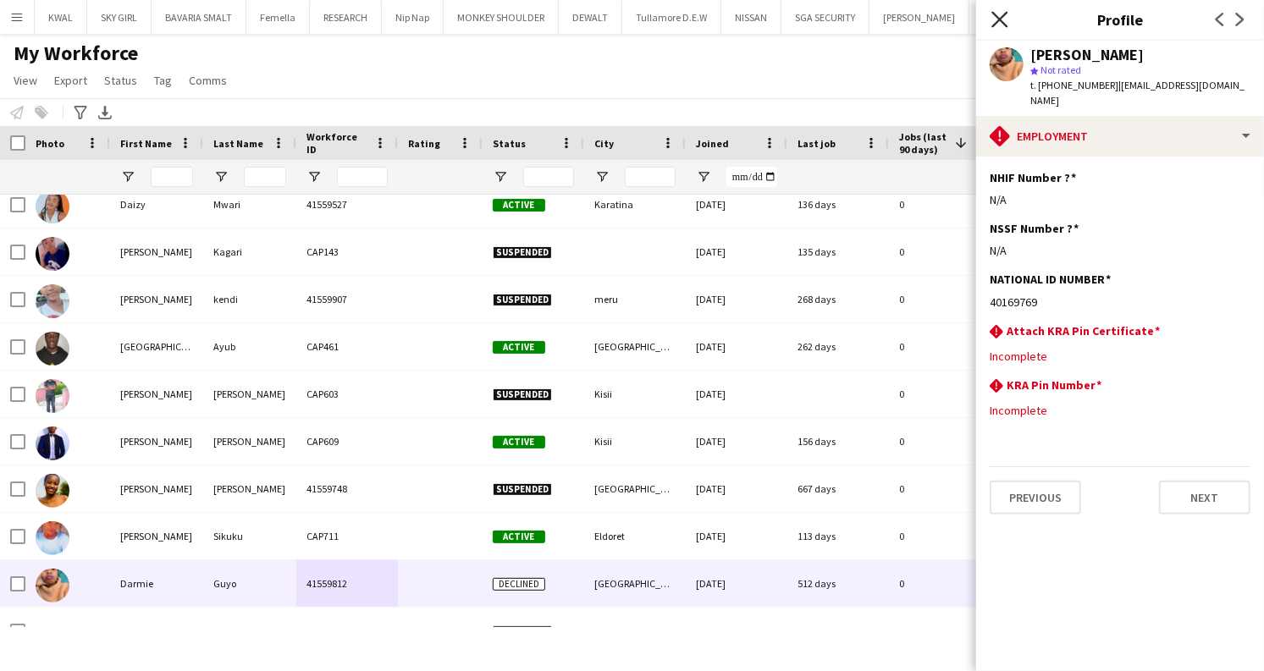
click at [1001, 19] on icon at bounding box center [999, 19] width 16 height 16
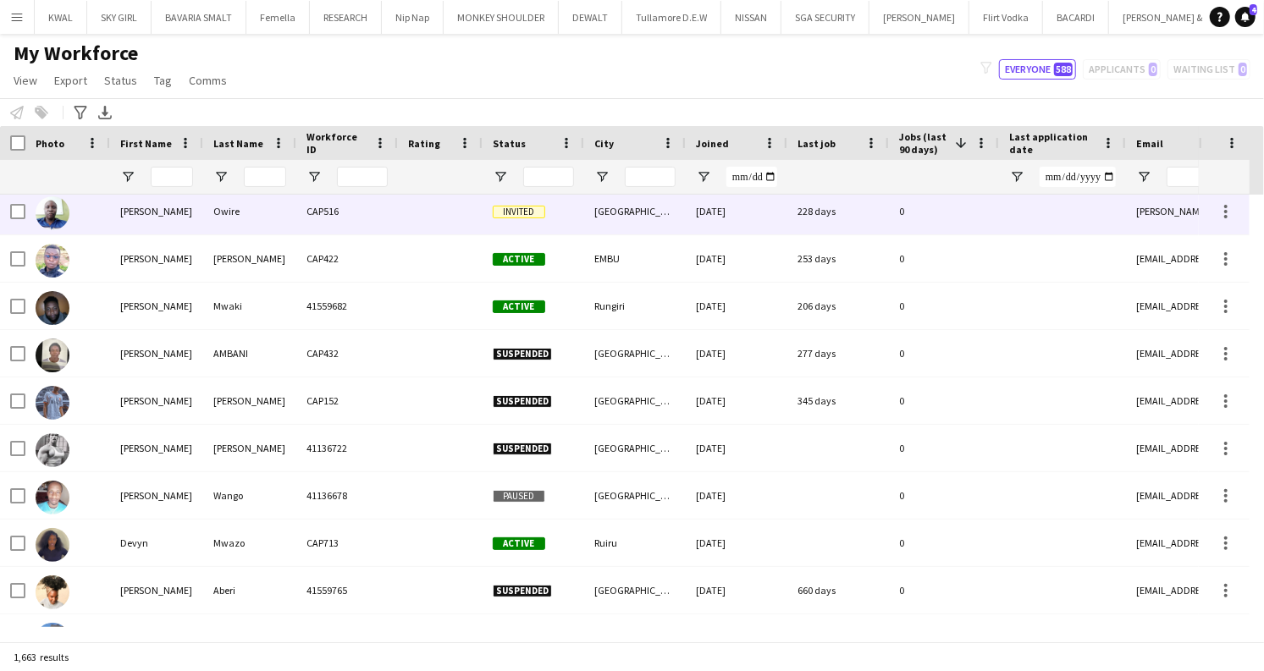
click at [454, 219] on div at bounding box center [440, 211] width 85 height 47
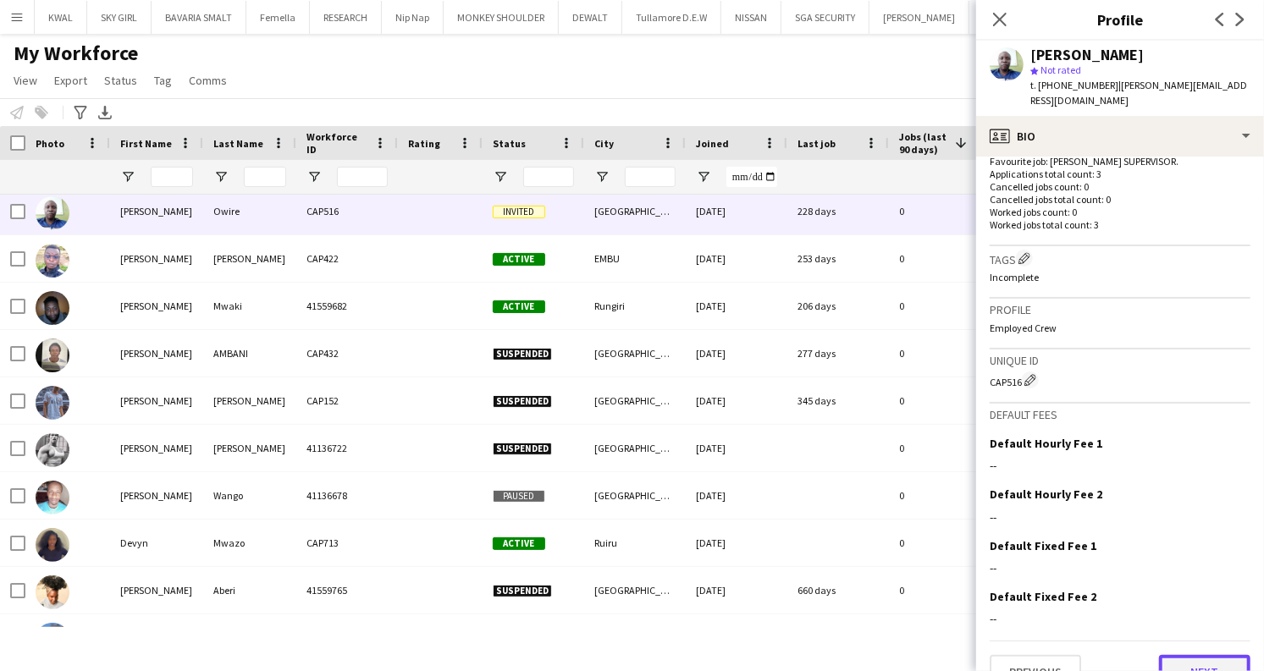
click at [1187, 655] on button "Next" at bounding box center [1204, 672] width 91 height 34
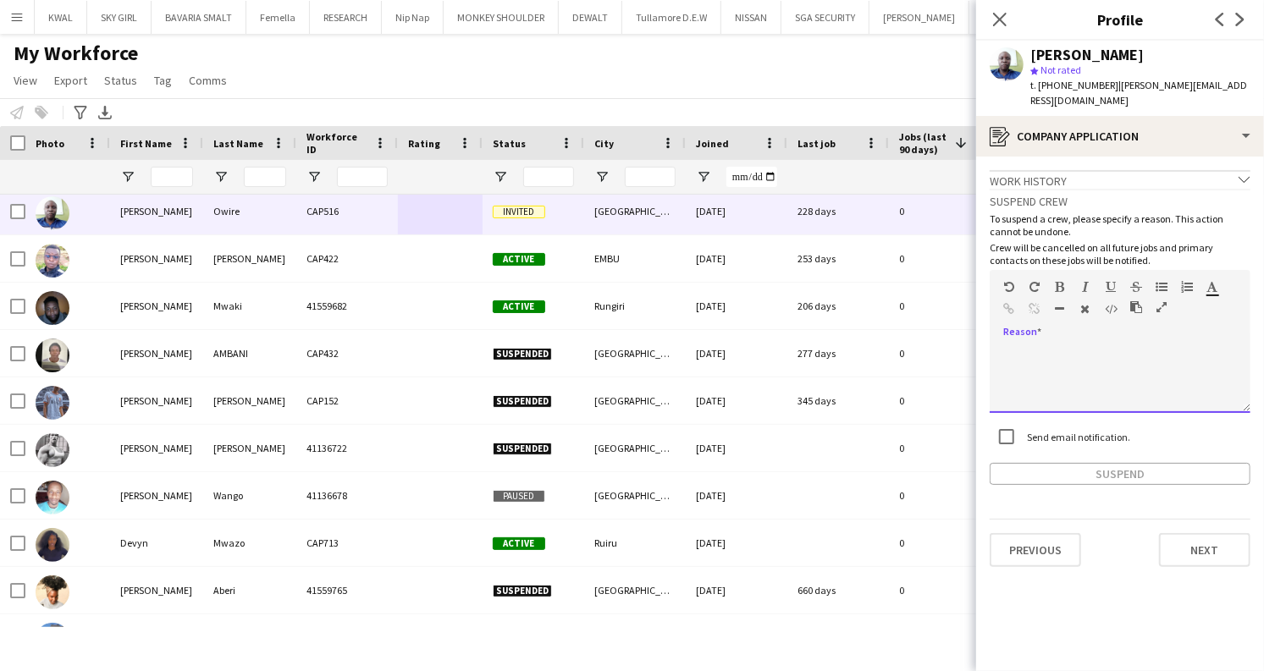
paste div
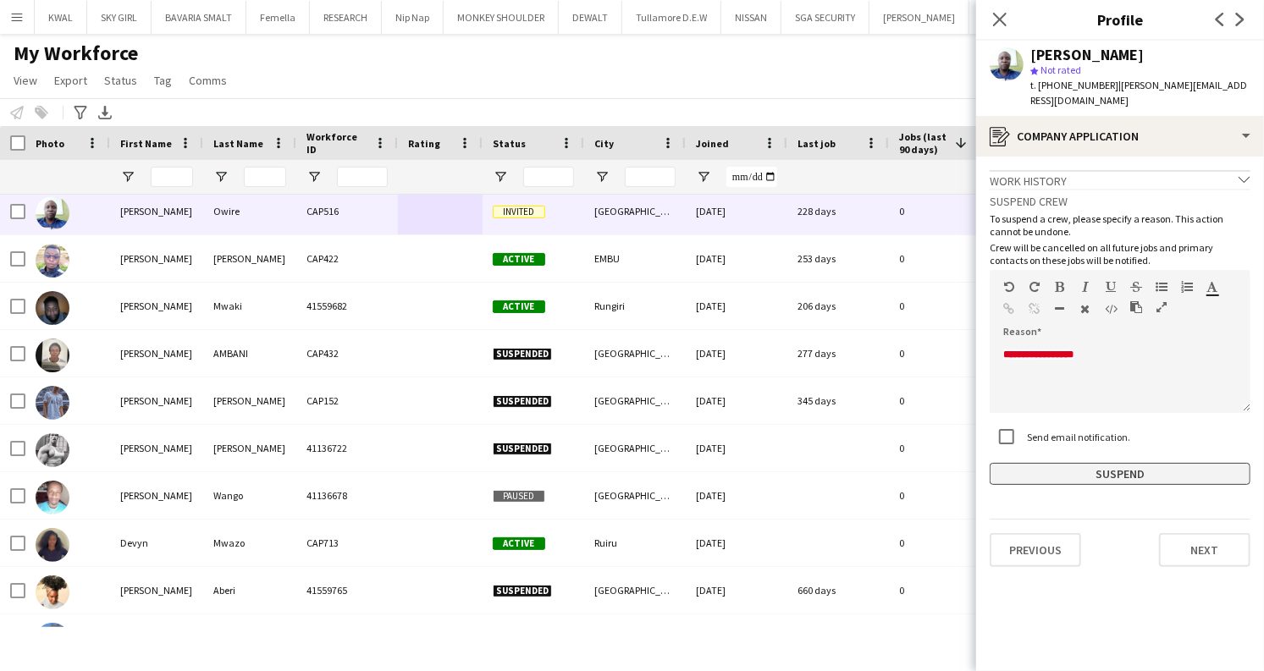
click at [1111, 463] on button "Suspend" at bounding box center [1120, 474] width 261 height 22
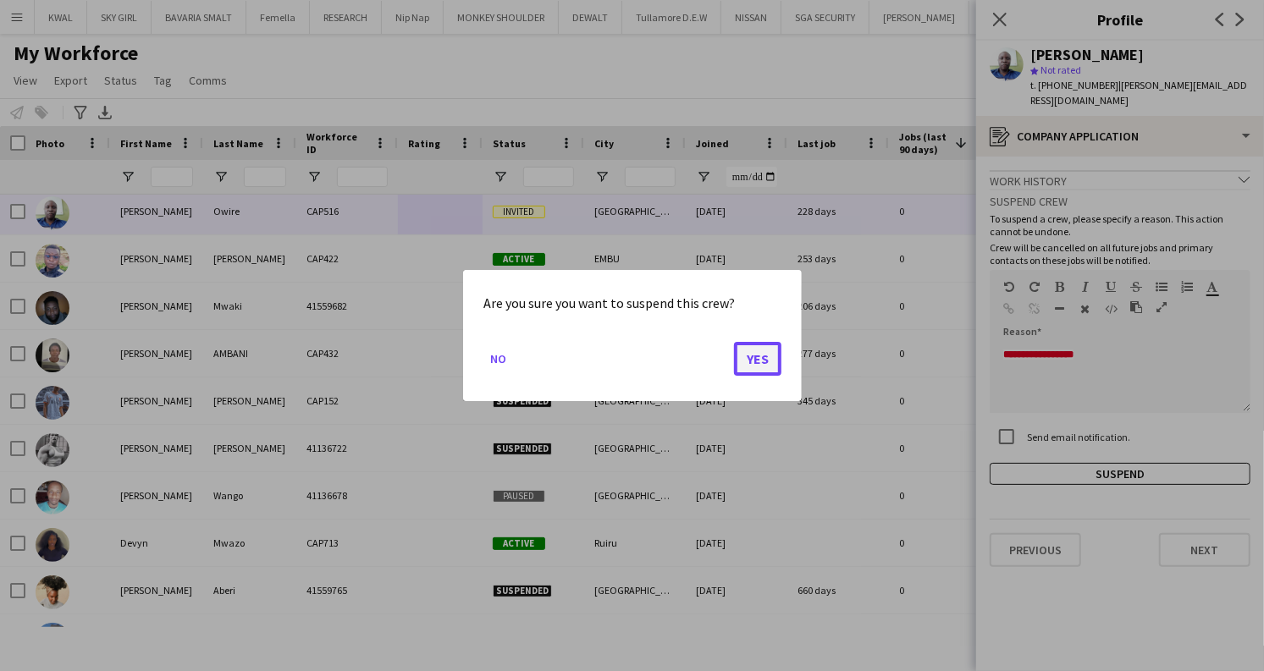
click at [750, 351] on button "Yes" at bounding box center [757, 359] width 47 height 34
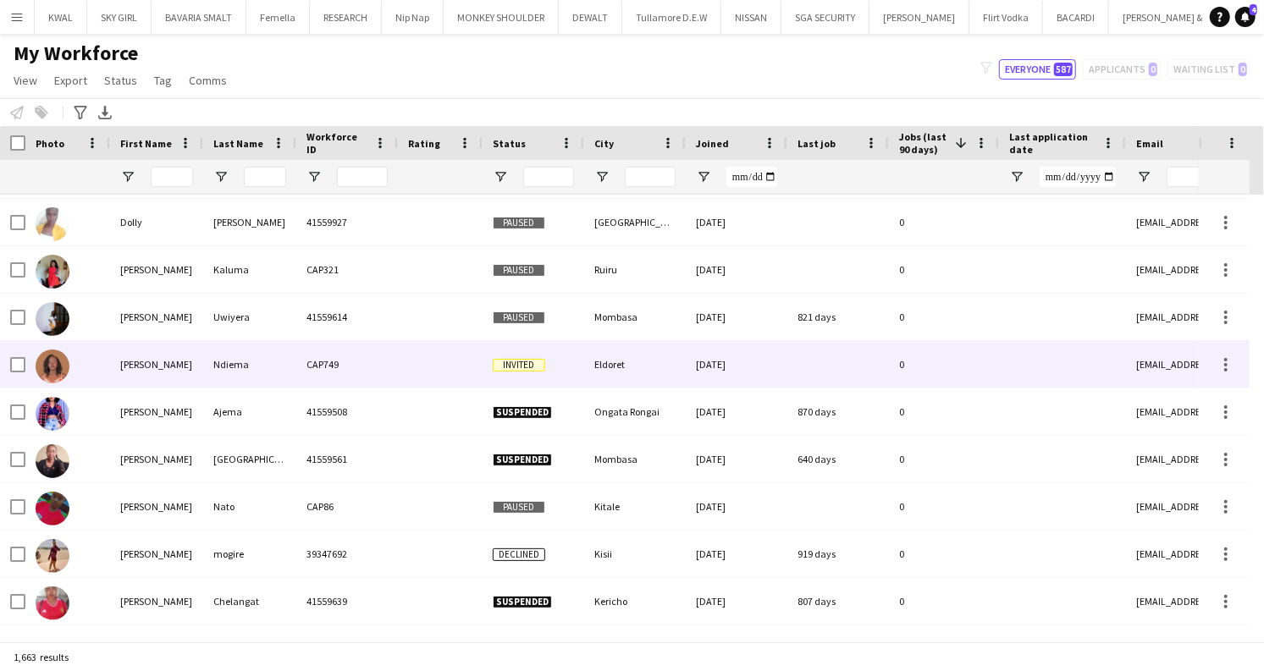
click at [400, 367] on div at bounding box center [440, 364] width 85 height 47
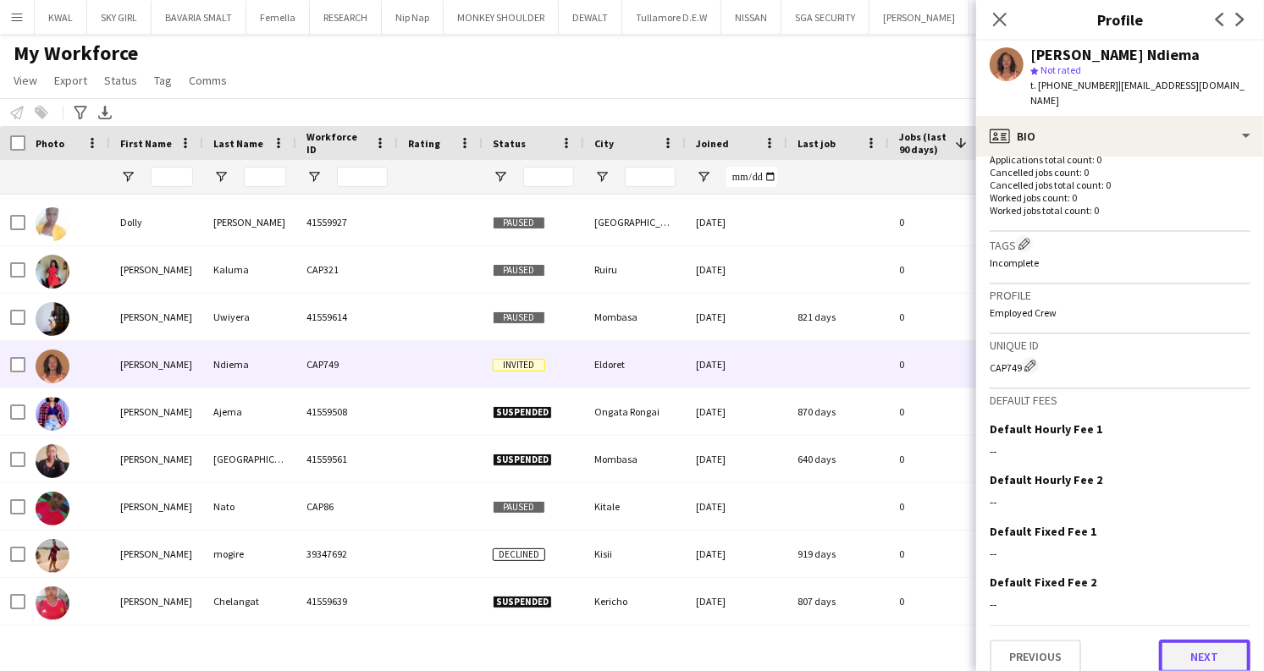
click at [1205, 641] on button "Next" at bounding box center [1204, 657] width 91 height 34
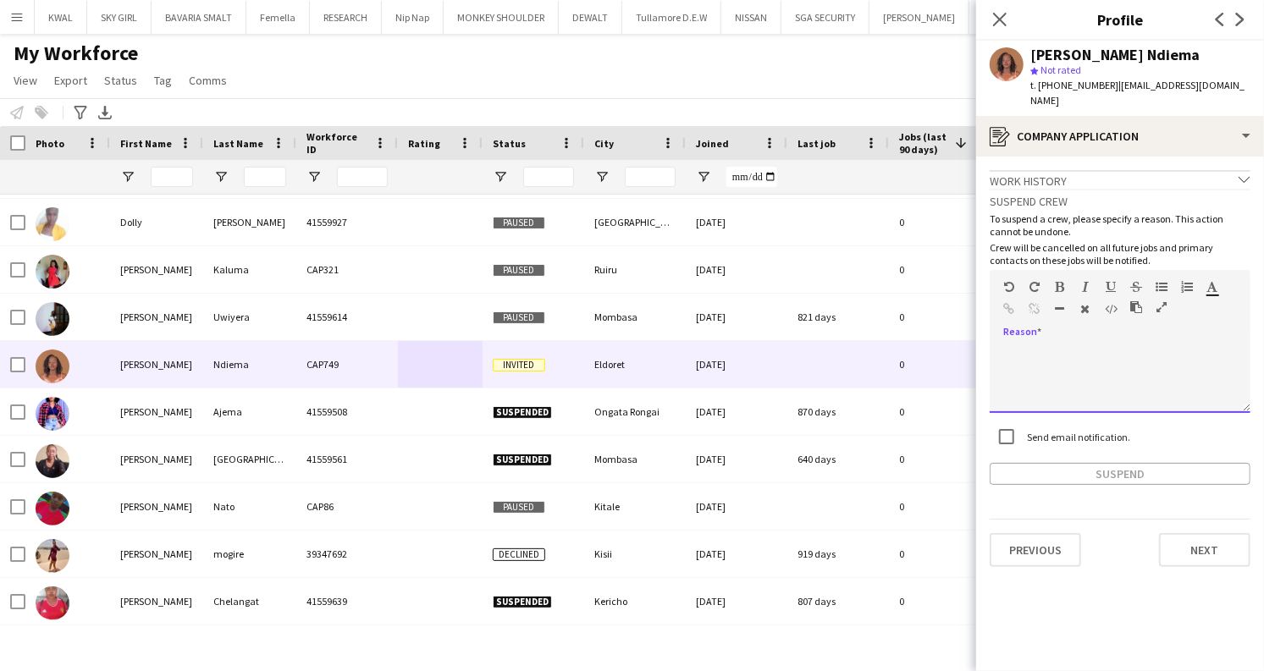
paste div
click at [1158, 463] on button "Suspend" at bounding box center [1120, 474] width 261 height 22
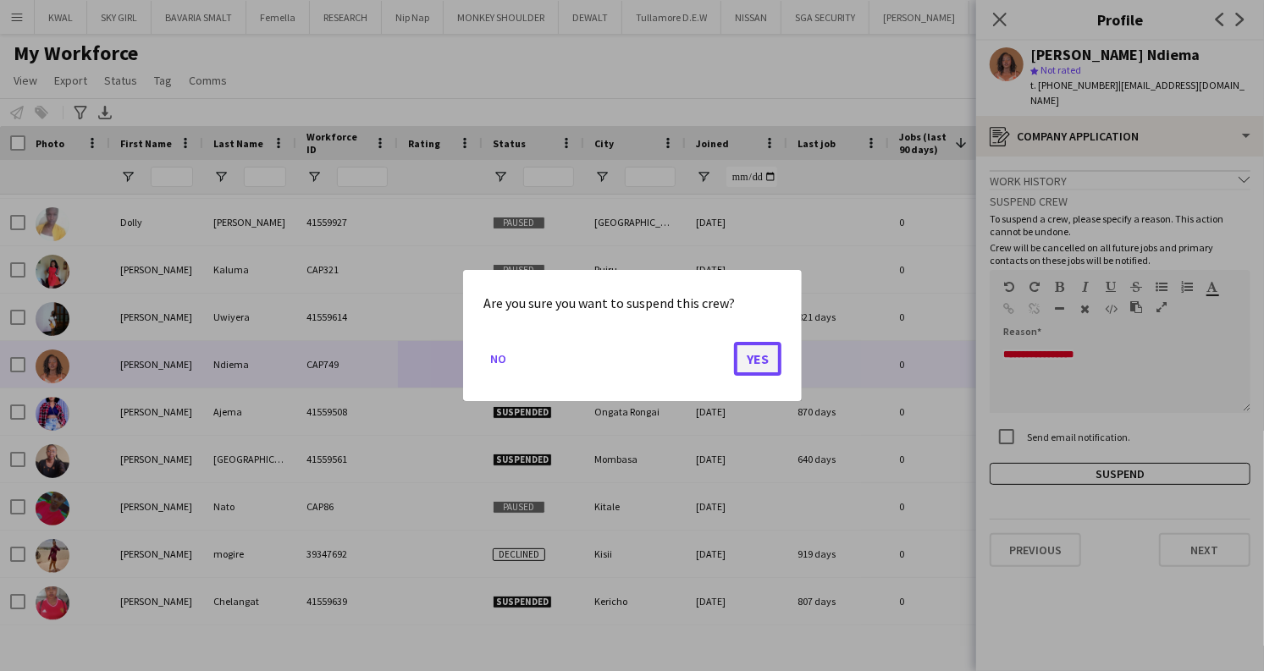
click at [758, 350] on button "Yes" at bounding box center [757, 359] width 47 height 34
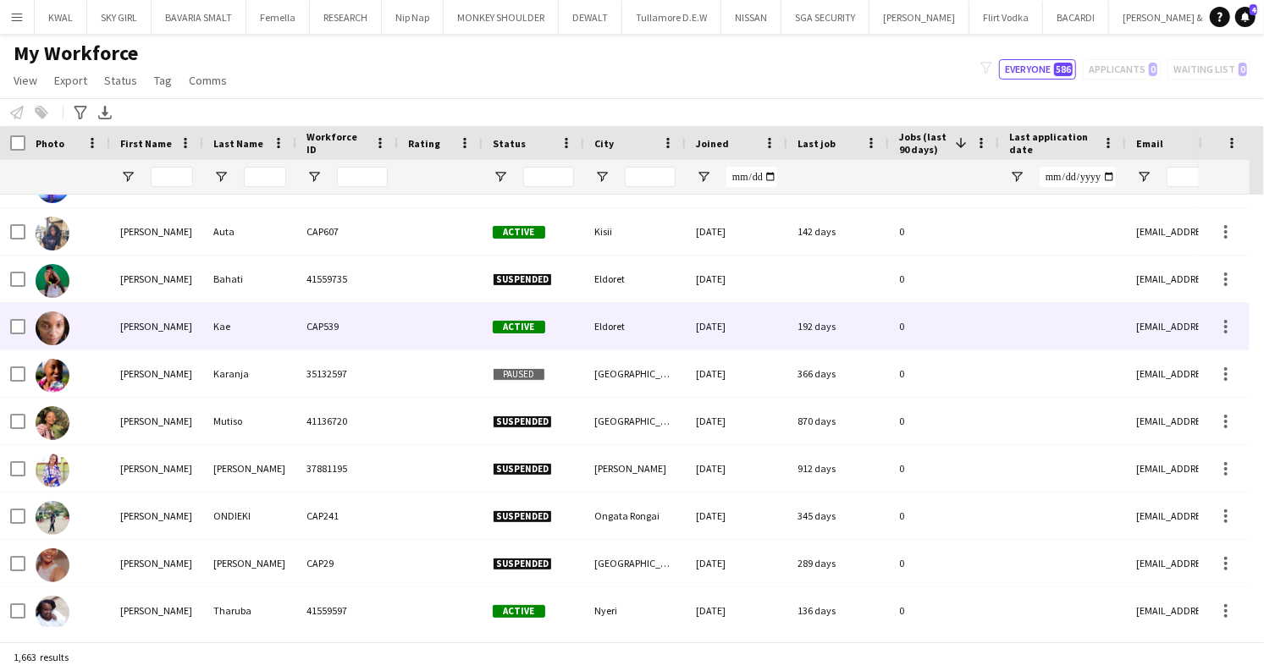
click at [714, 338] on div "[DATE]" at bounding box center [737, 326] width 102 height 47
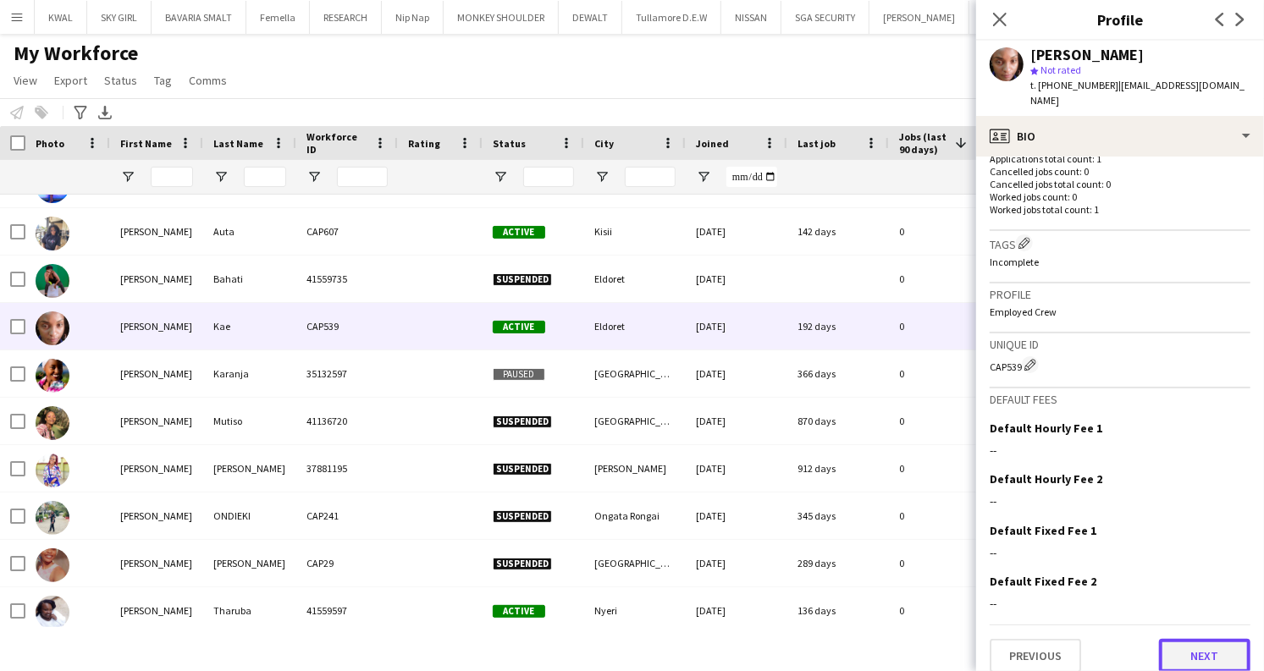
click at [1191, 639] on button "Next" at bounding box center [1204, 656] width 91 height 34
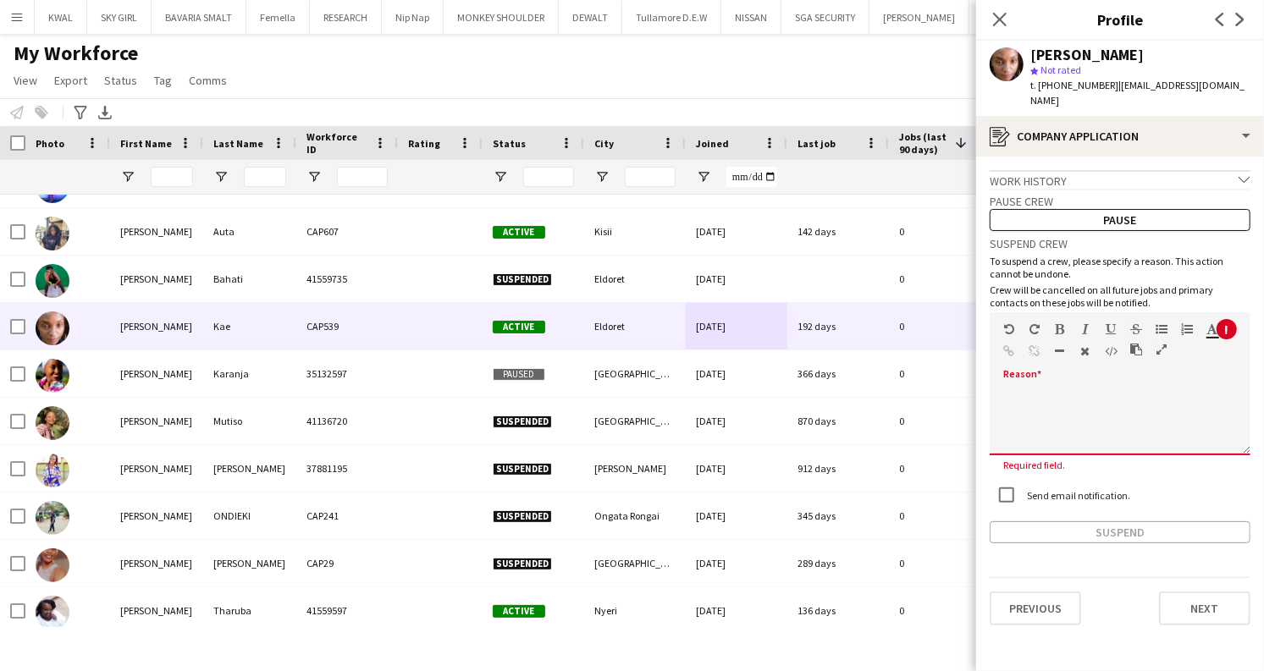
drag, startPoint x: 1077, startPoint y: 361, endPoint x: 1029, endPoint y: 400, distance: 61.5
paste div
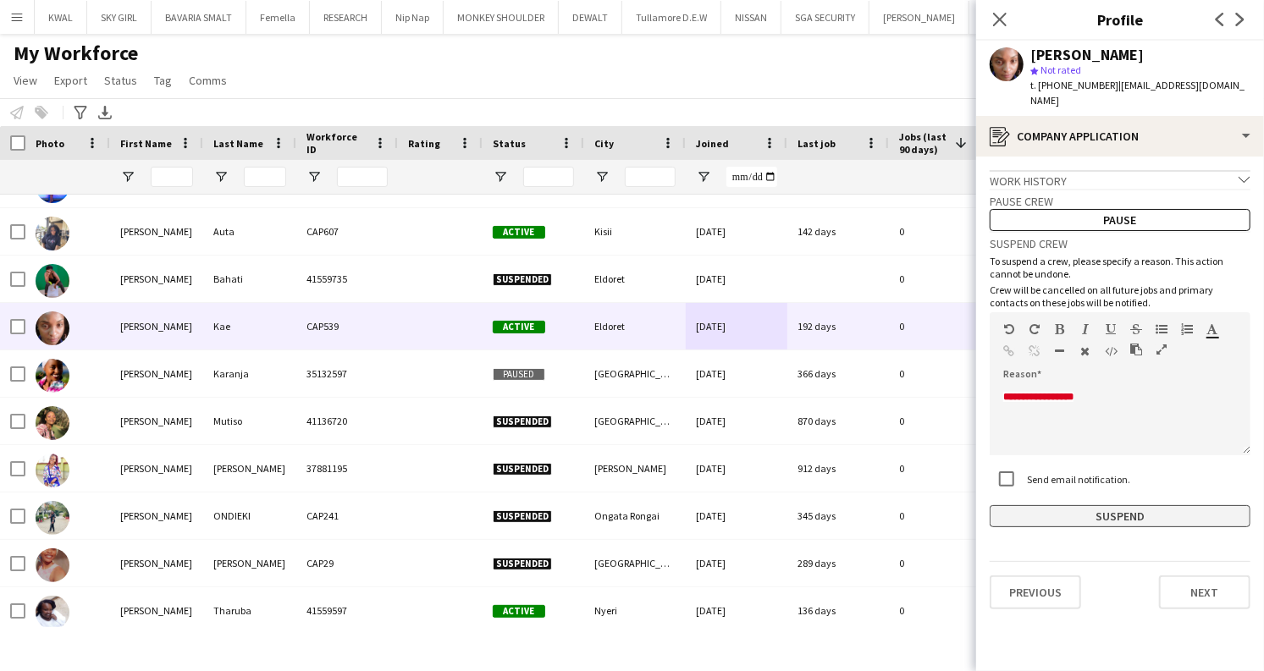
click at [1128, 505] on button "Suspend" at bounding box center [1120, 516] width 261 height 22
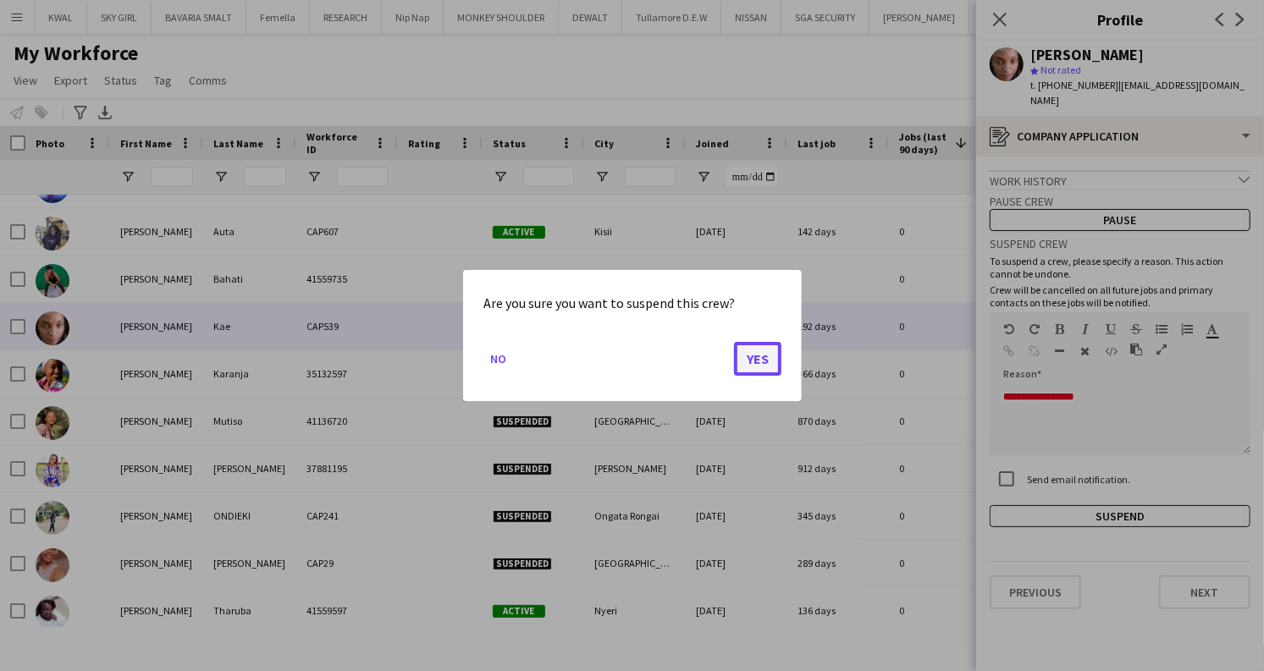
click at [751, 350] on button "Yes" at bounding box center [757, 359] width 47 height 34
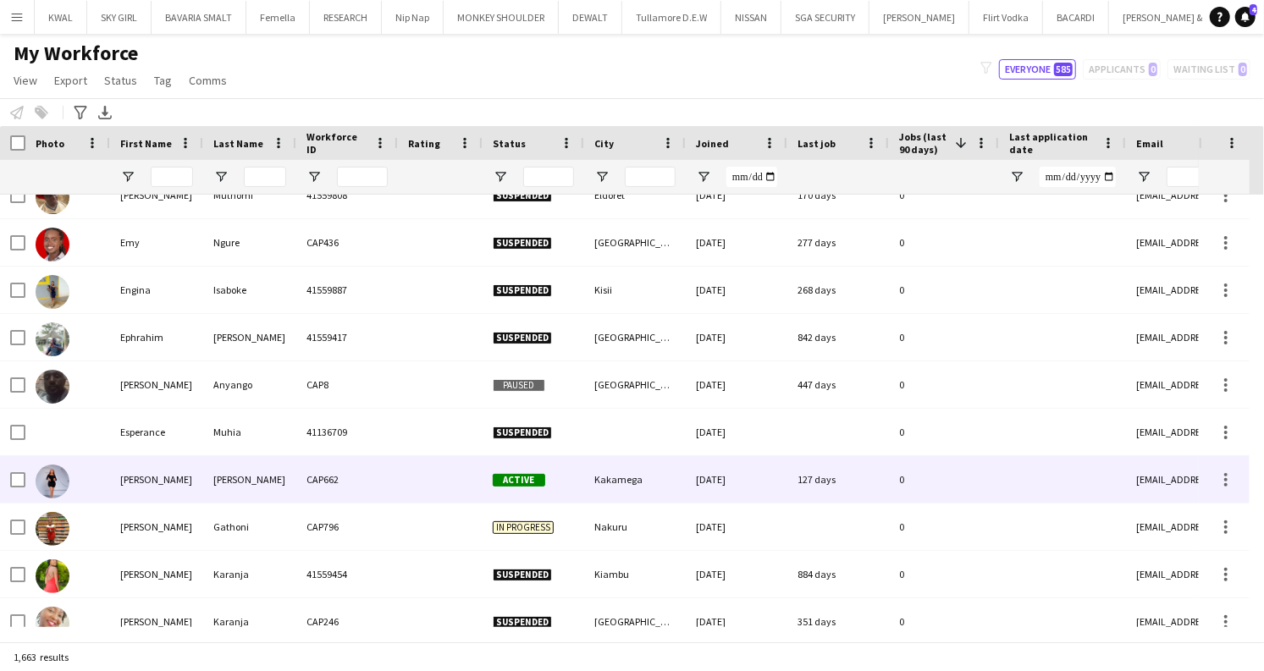
click at [307, 477] on div "CAP662" at bounding box center [347, 479] width 102 height 47
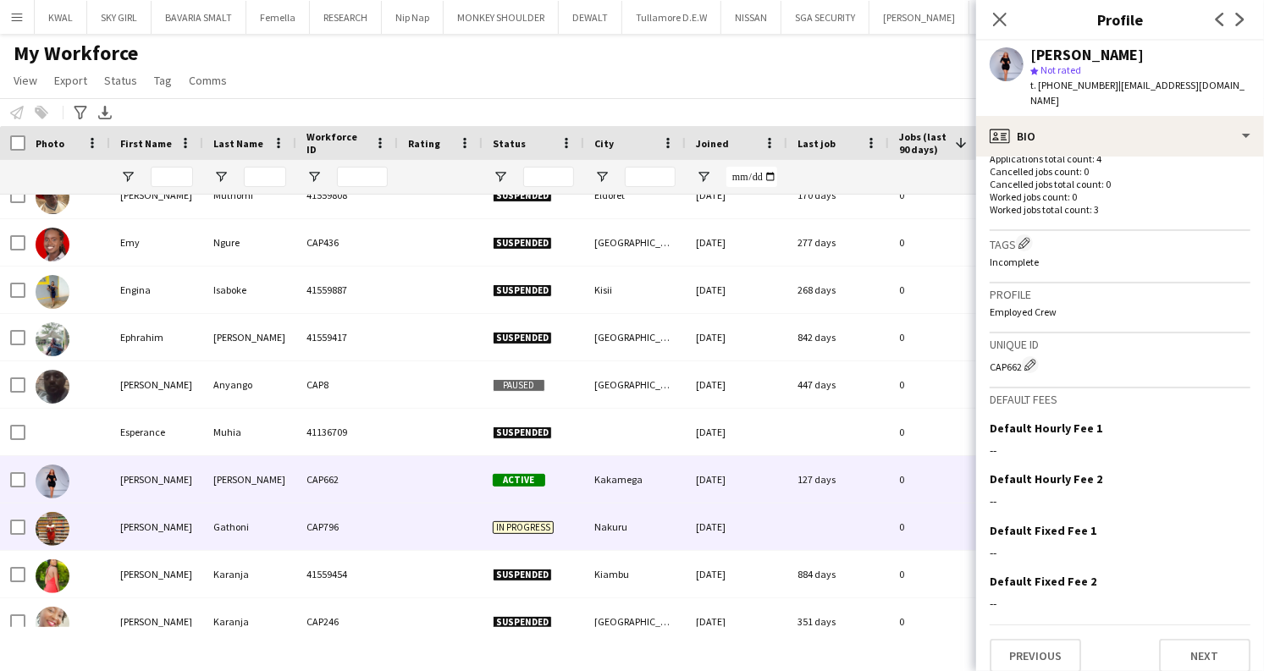
click at [278, 515] on div "Gathoni" at bounding box center [249, 527] width 93 height 47
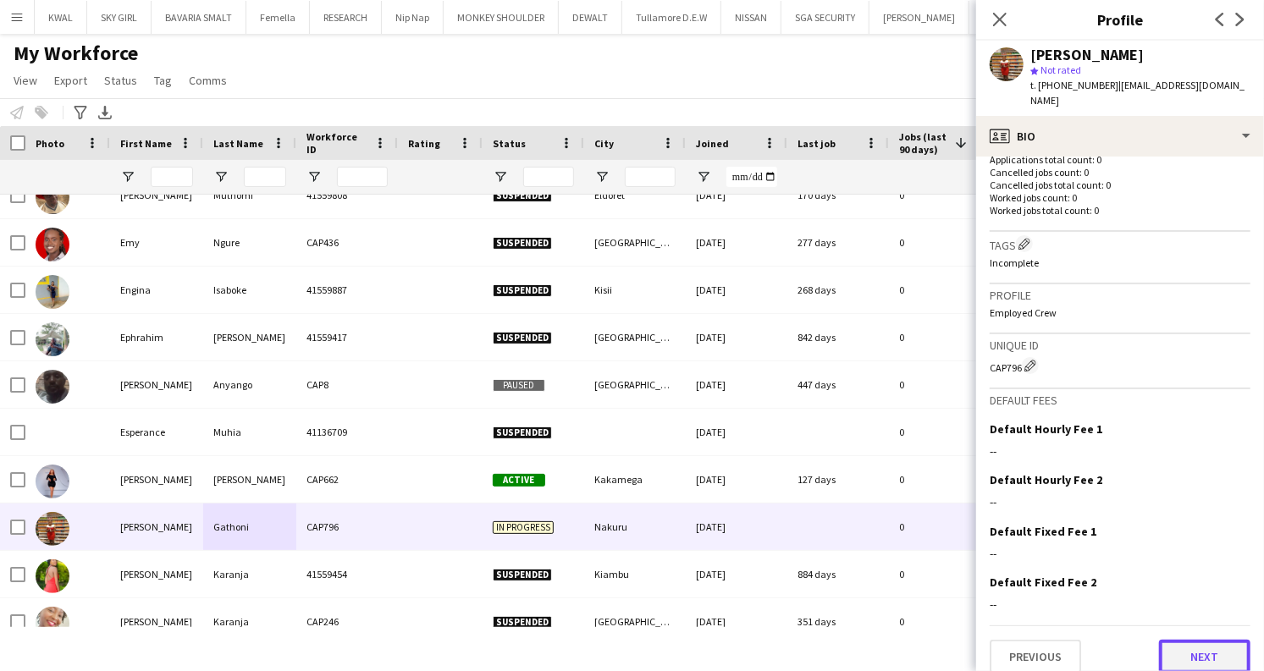
click at [1183, 640] on button "Next" at bounding box center [1204, 657] width 91 height 34
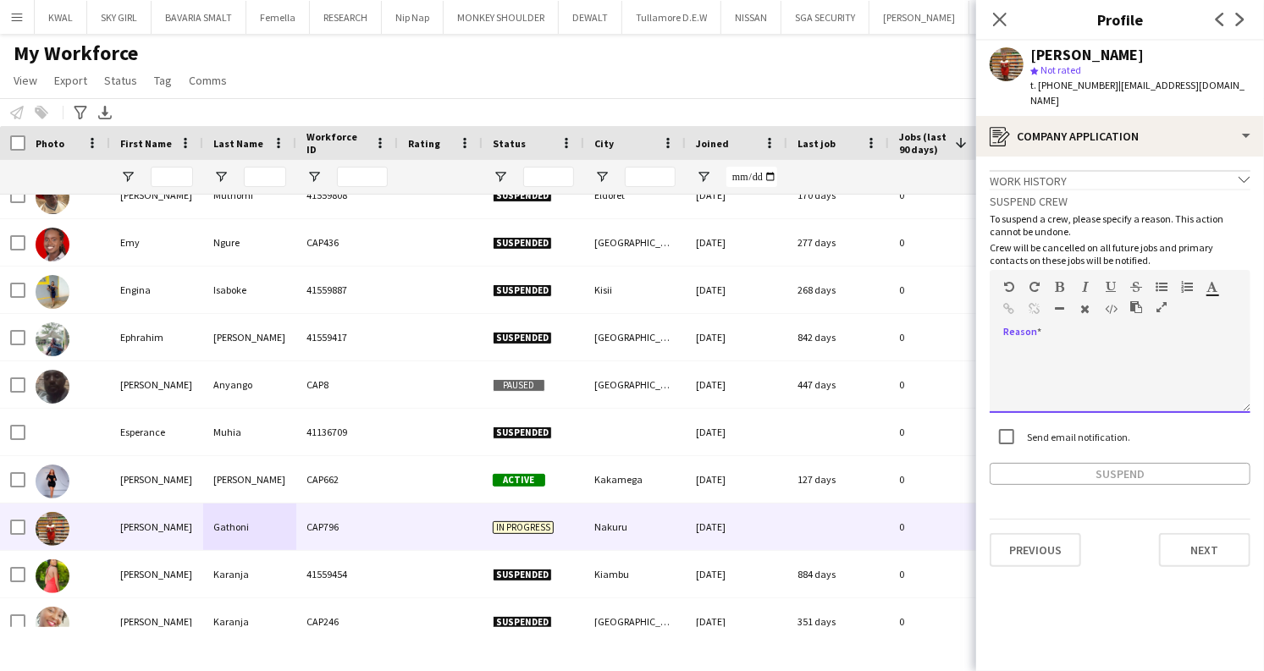
paste div
click at [1095, 463] on button "Suspend" at bounding box center [1120, 474] width 261 height 22
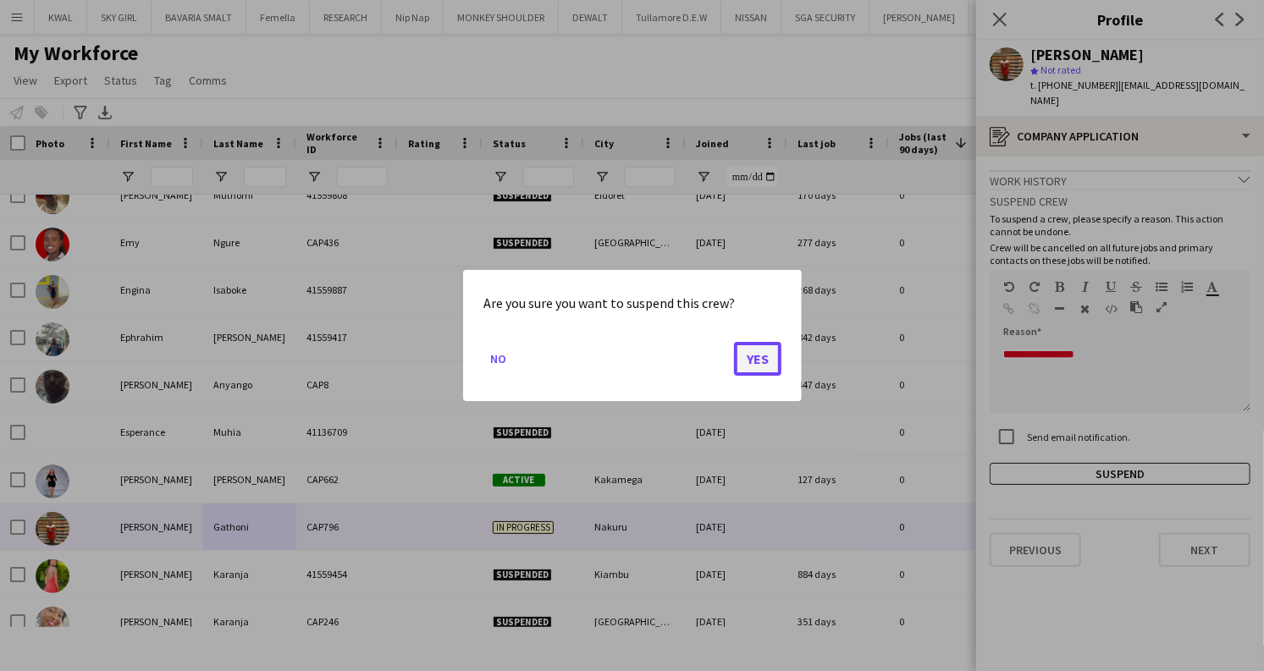
click at [759, 361] on button "Yes" at bounding box center [757, 359] width 47 height 34
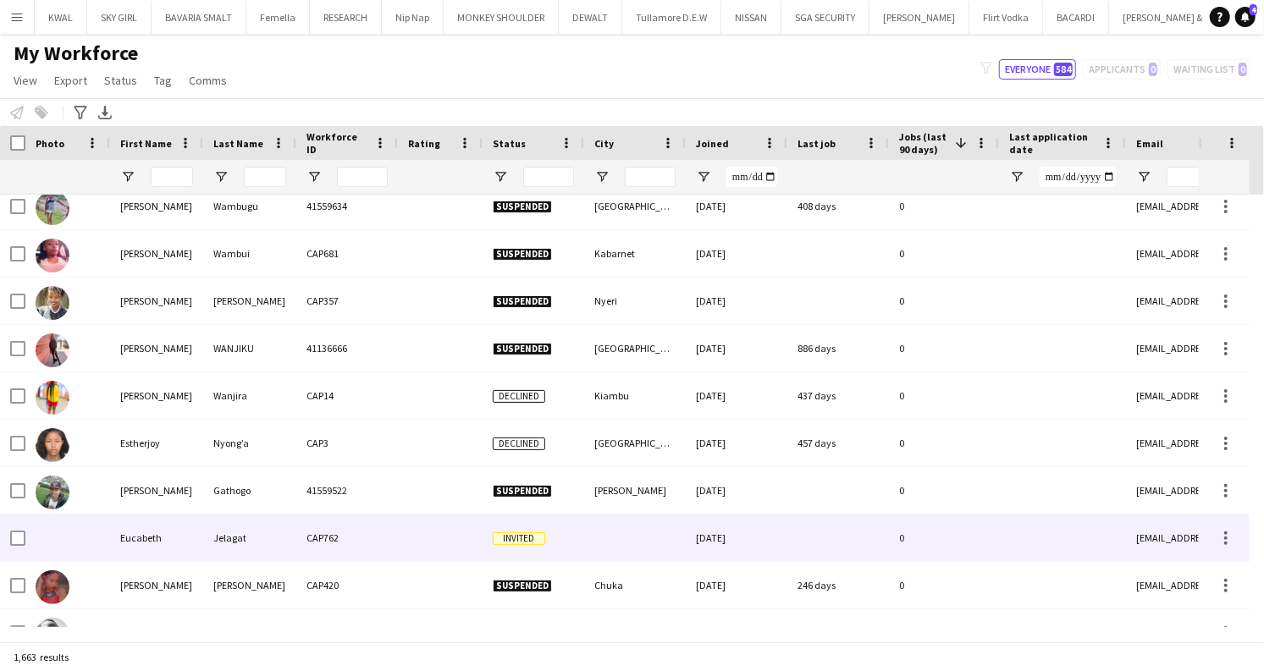
click at [762, 547] on div "[DATE]" at bounding box center [737, 538] width 102 height 47
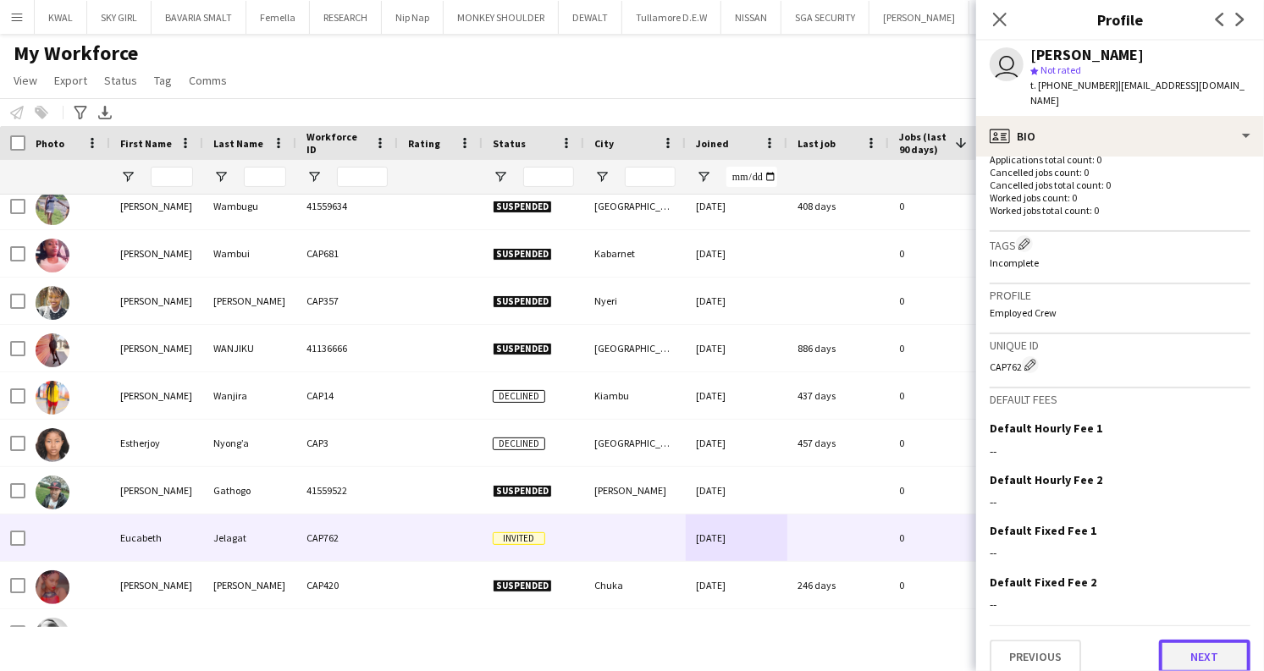
click at [1166, 646] on button "Next" at bounding box center [1204, 657] width 91 height 34
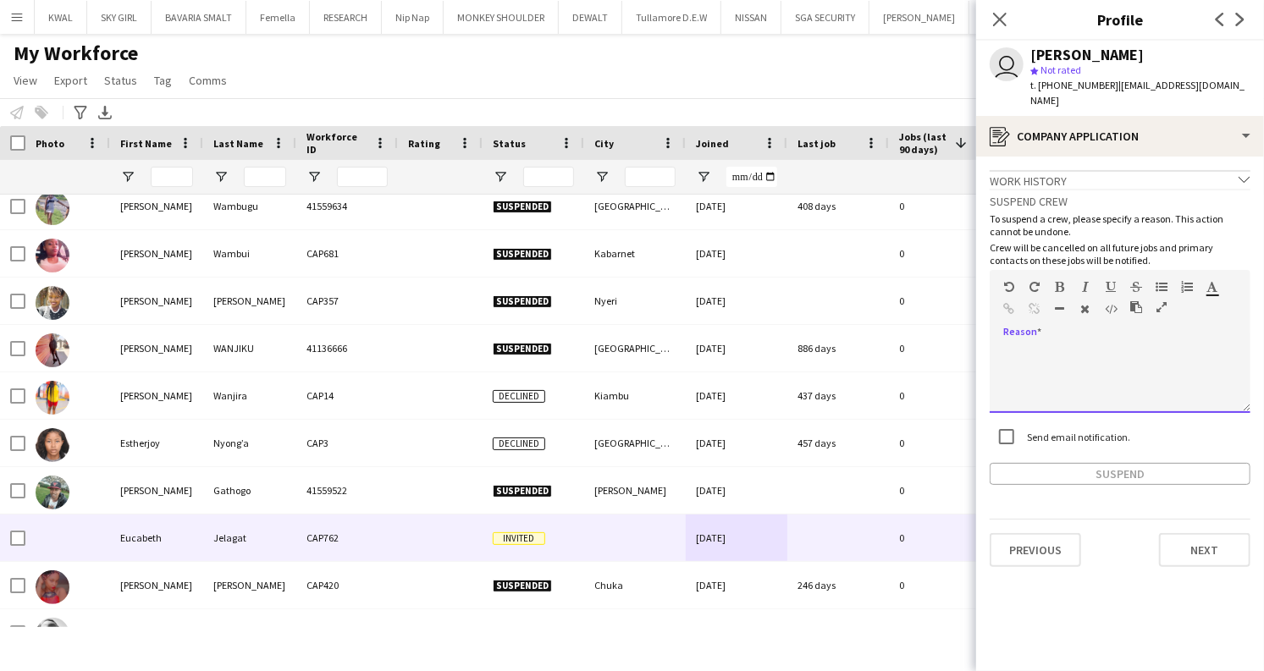
paste div
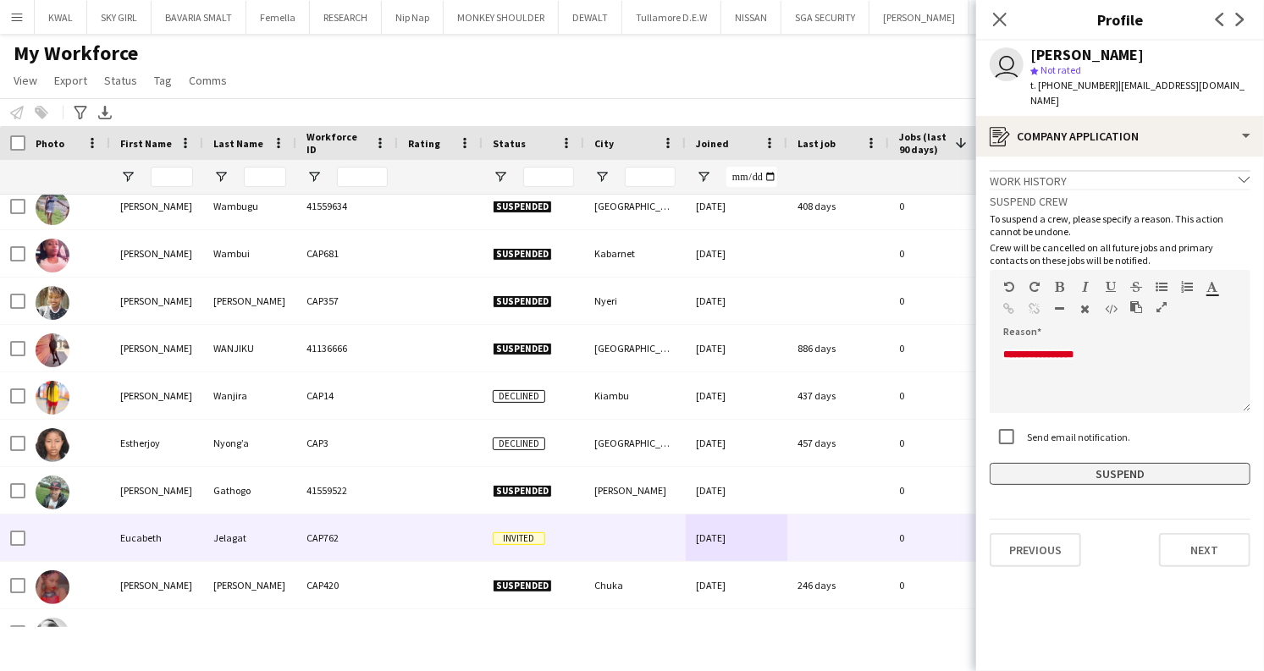
click at [1120, 463] on button "Suspend" at bounding box center [1120, 474] width 261 height 22
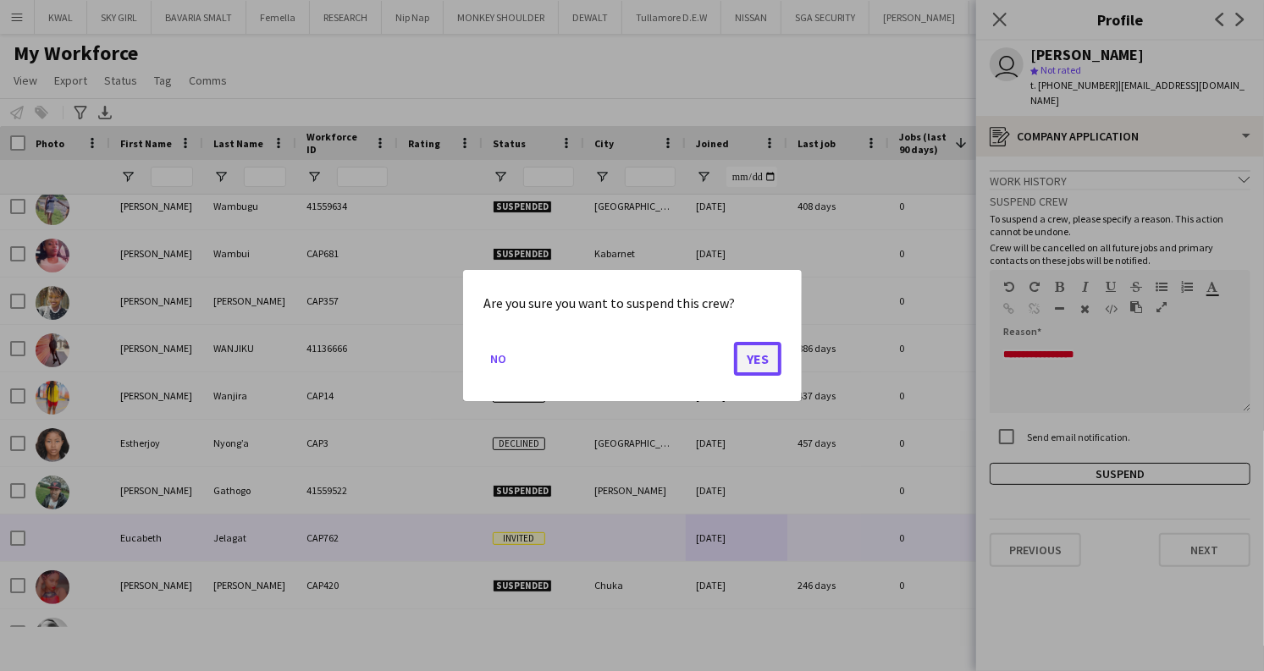
click at [767, 359] on button "Yes" at bounding box center [757, 359] width 47 height 34
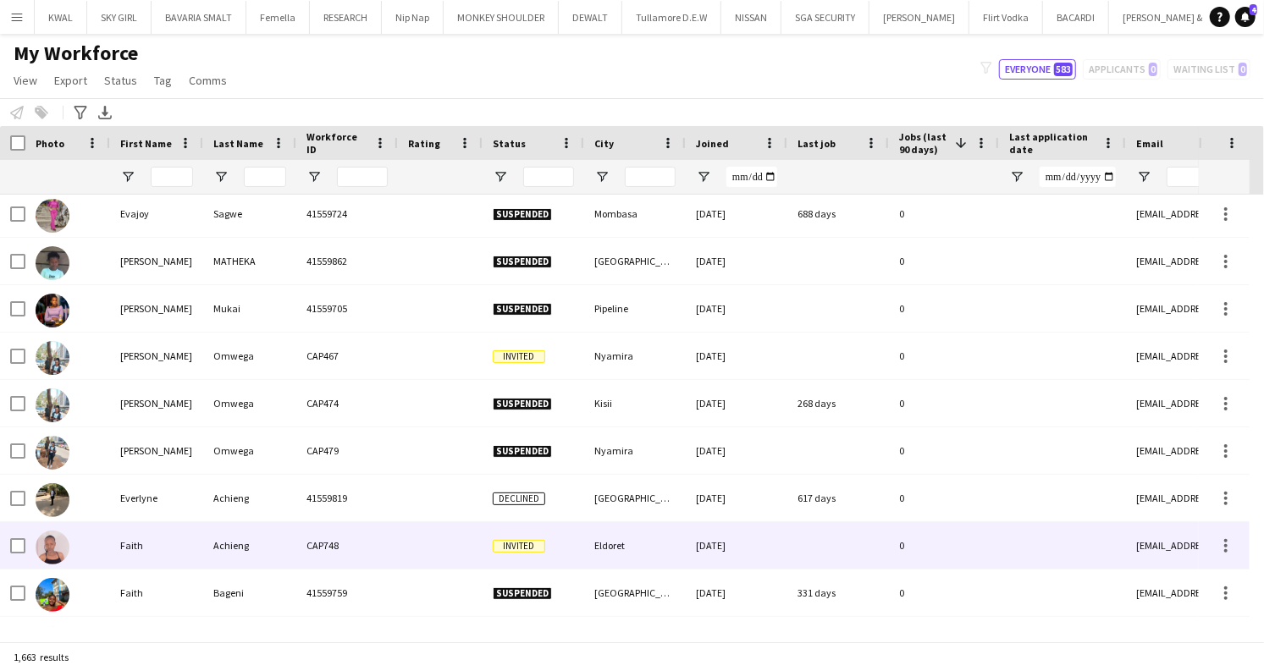
click at [400, 540] on div at bounding box center [440, 545] width 85 height 47
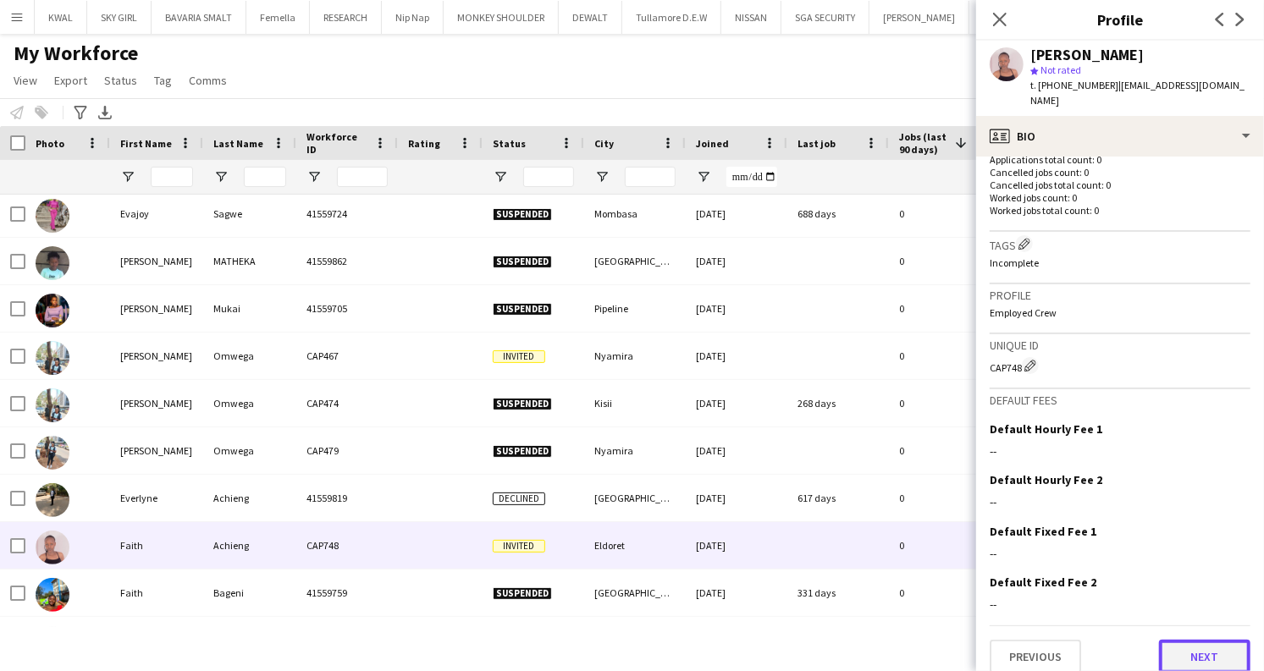
click at [1178, 640] on button "Next" at bounding box center [1204, 657] width 91 height 34
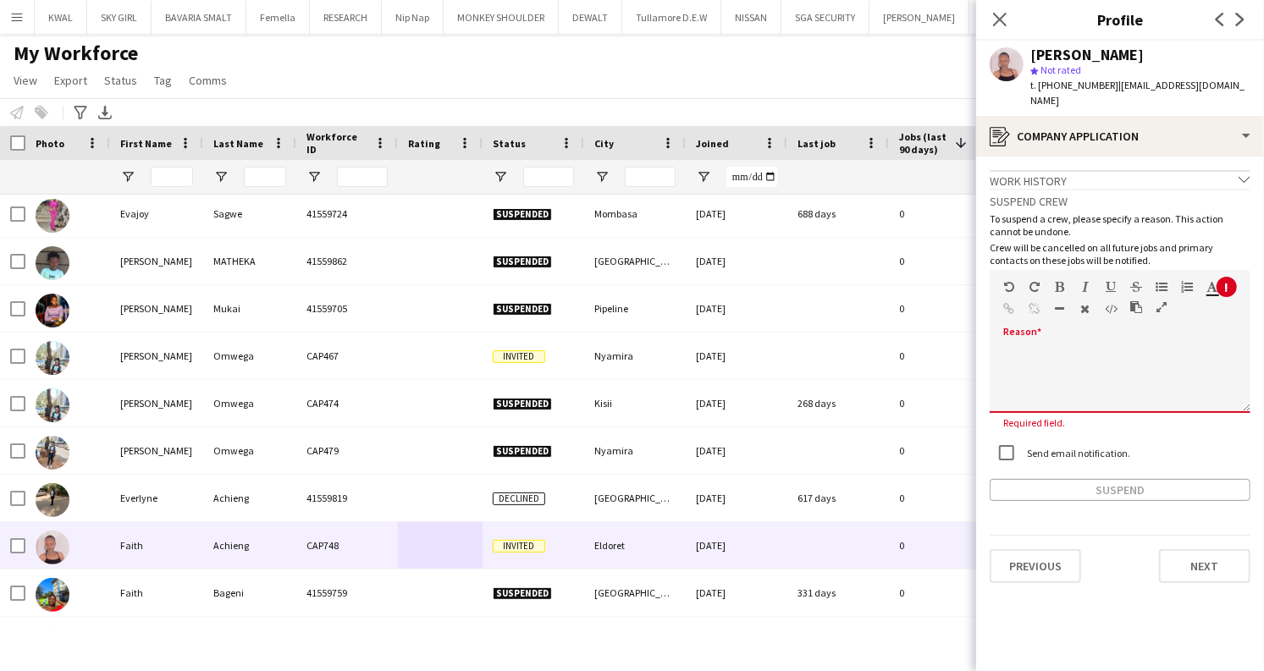
drag, startPoint x: 1039, startPoint y: 321, endPoint x: 1067, endPoint y: 343, distance: 36.2
paste div
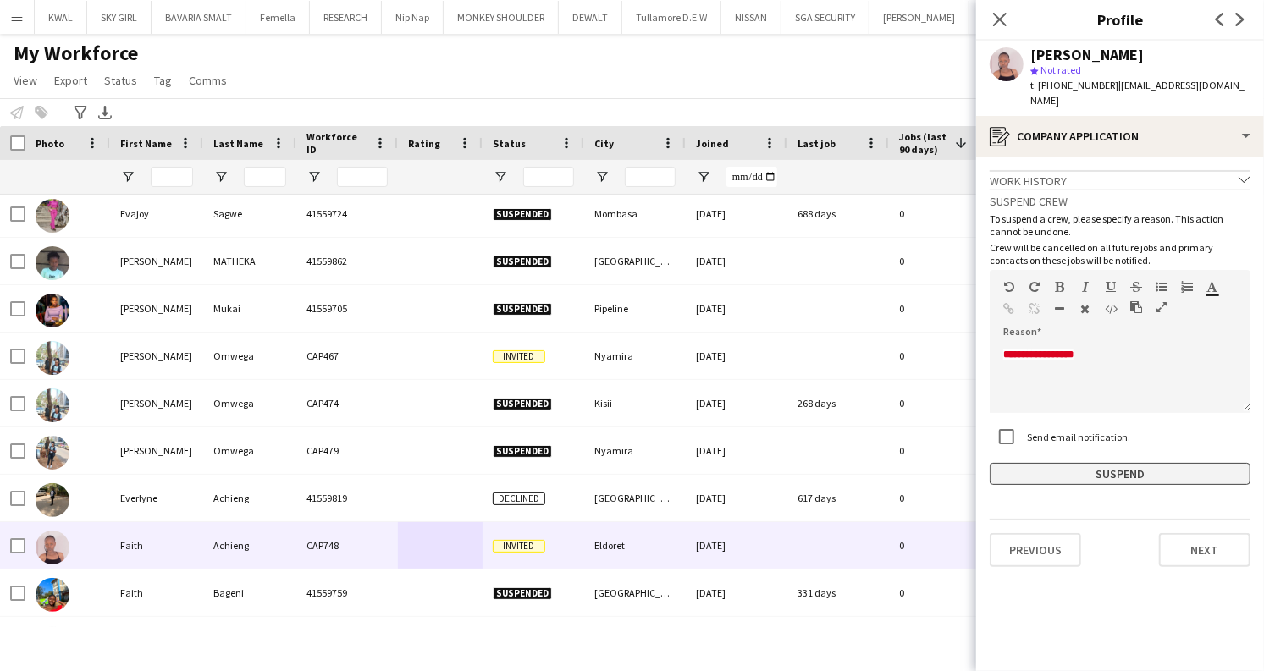
click at [1093, 463] on button "Suspend" at bounding box center [1120, 474] width 261 height 22
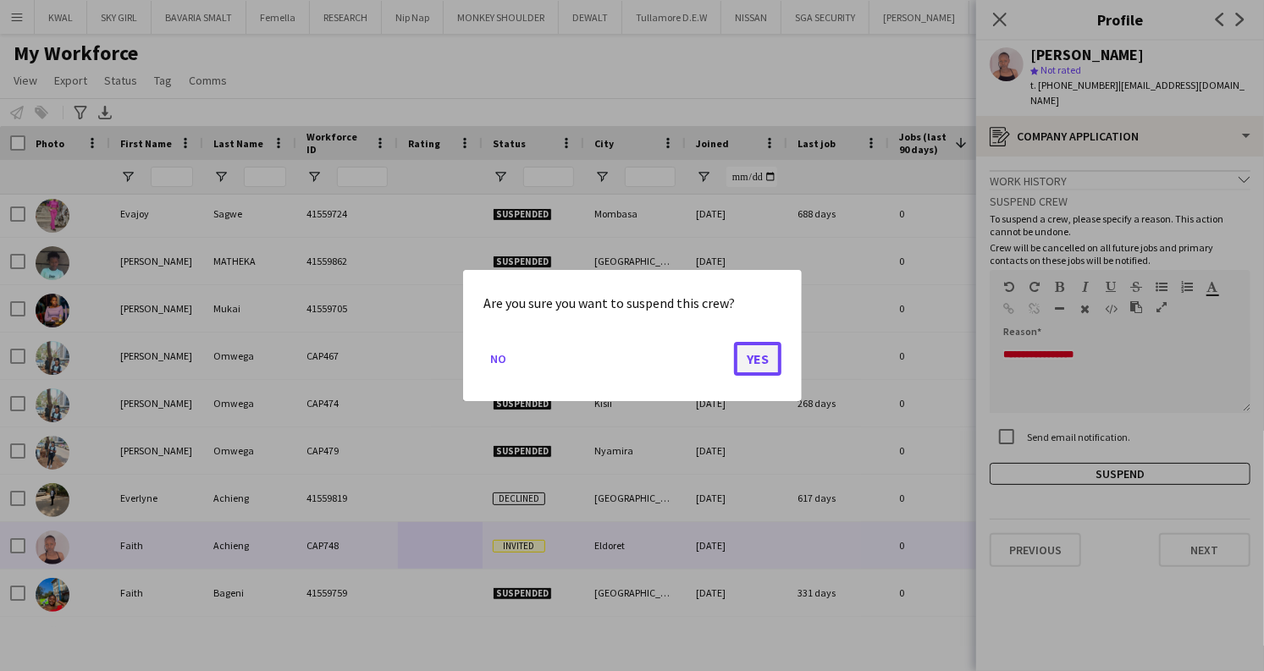
click at [762, 362] on button "Yes" at bounding box center [757, 359] width 47 height 34
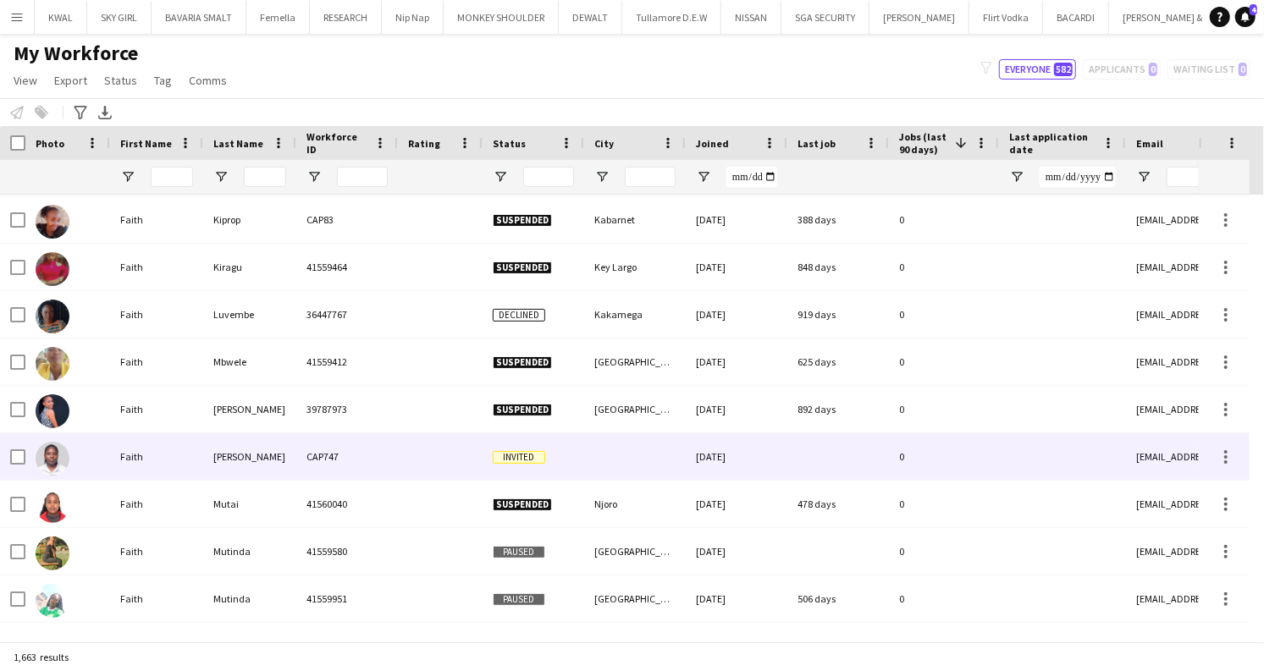
click at [334, 466] on div "CAP747" at bounding box center [347, 456] width 102 height 47
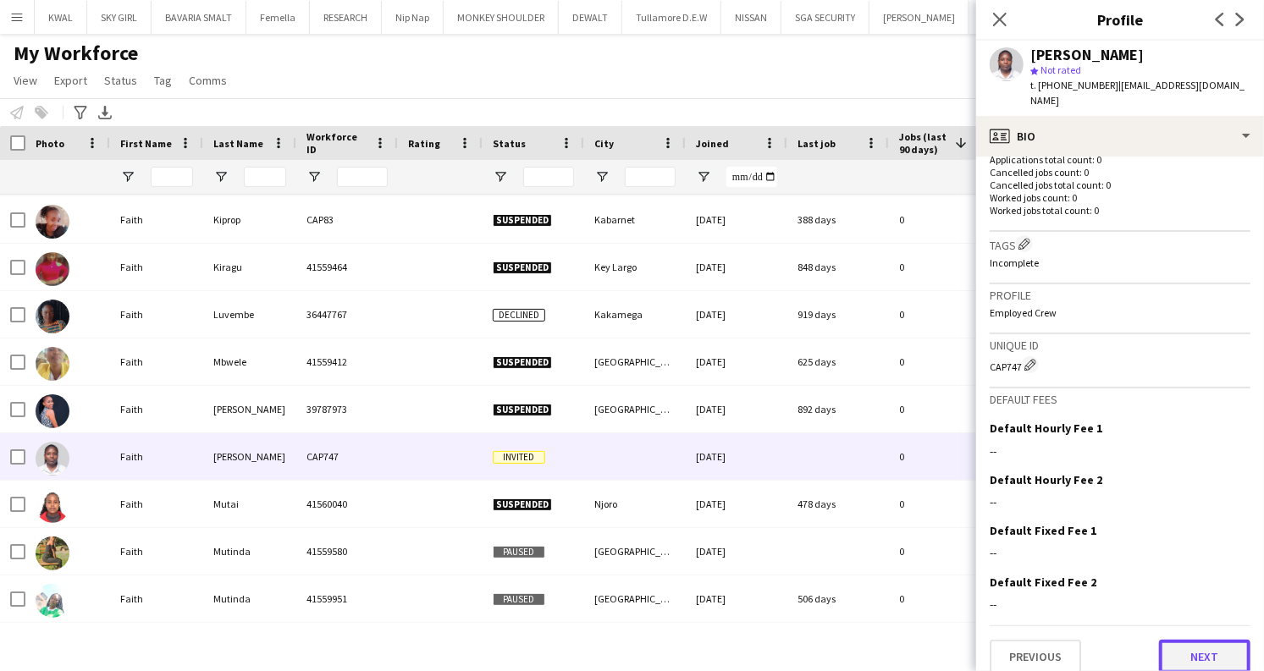
click at [1172, 640] on button "Next" at bounding box center [1204, 657] width 91 height 34
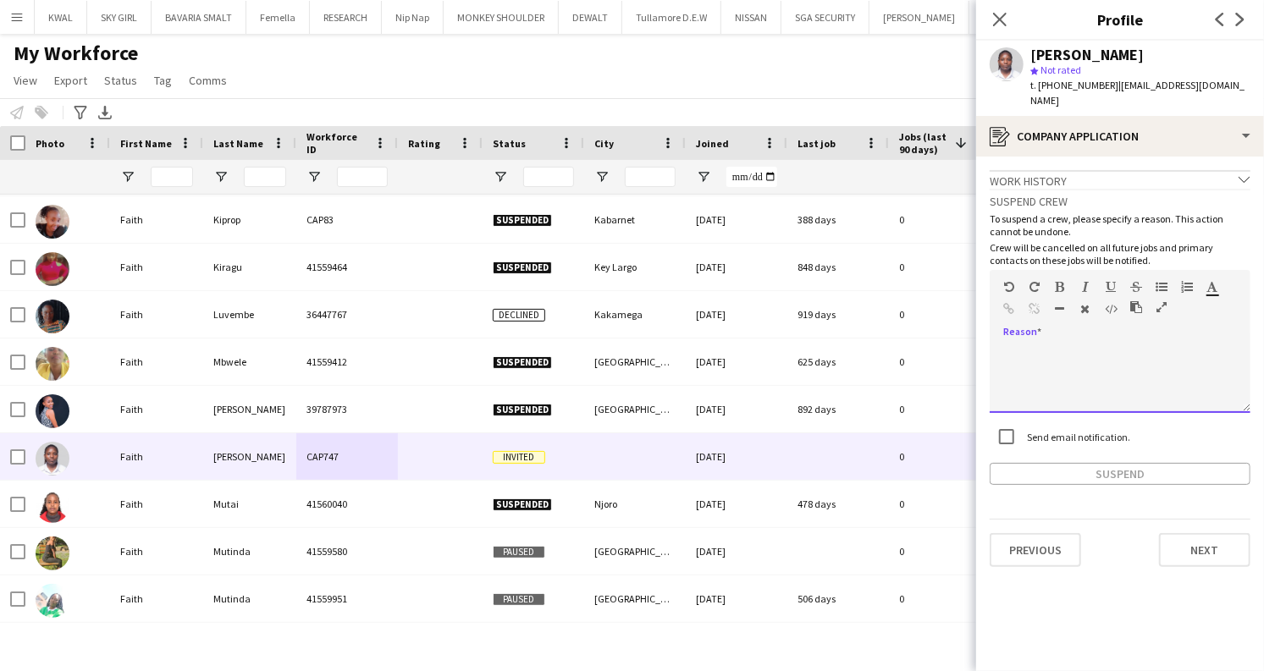
paste div
click at [1117, 463] on button "Suspend" at bounding box center [1120, 474] width 261 height 22
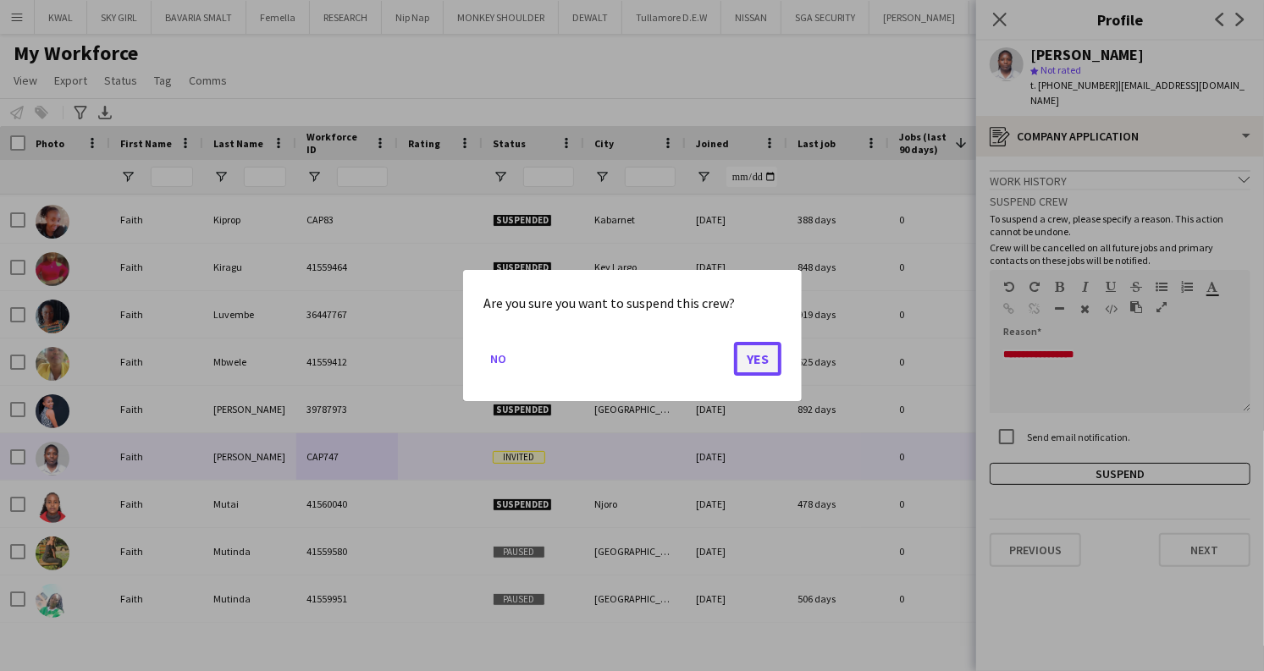
click at [749, 359] on button "Yes" at bounding box center [757, 359] width 47 height 34
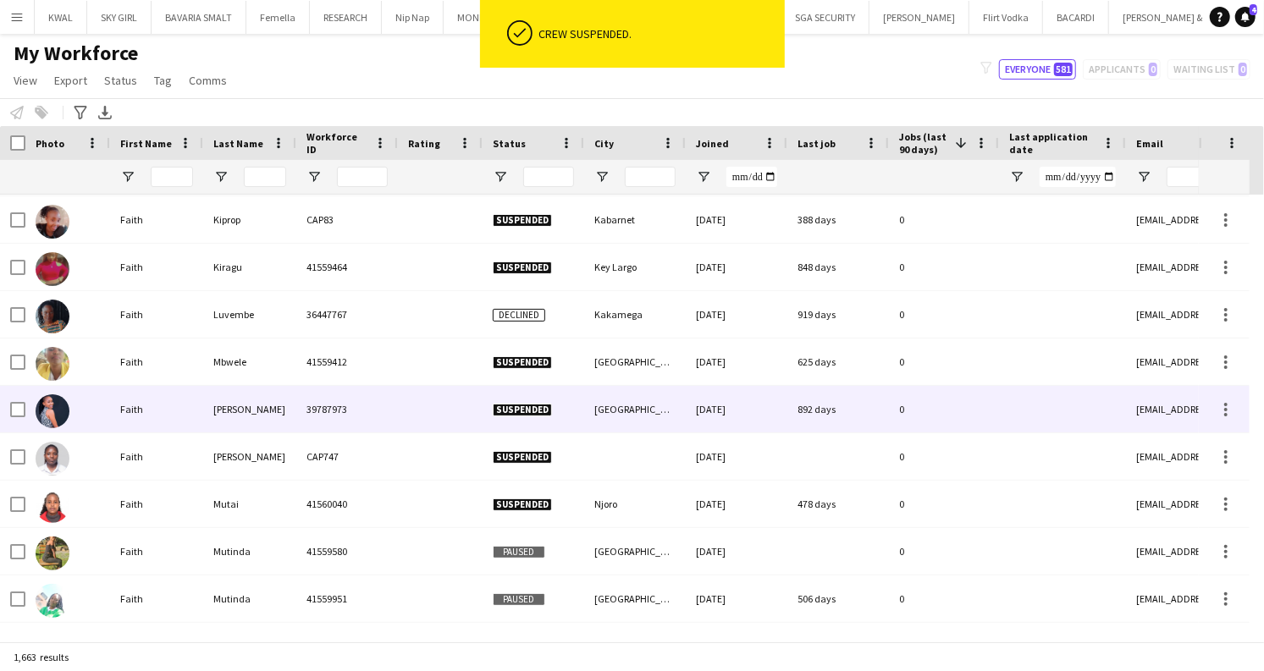
click at [163, 415] on div "Faith" at bounding box center [156, 409] width 93 height 47
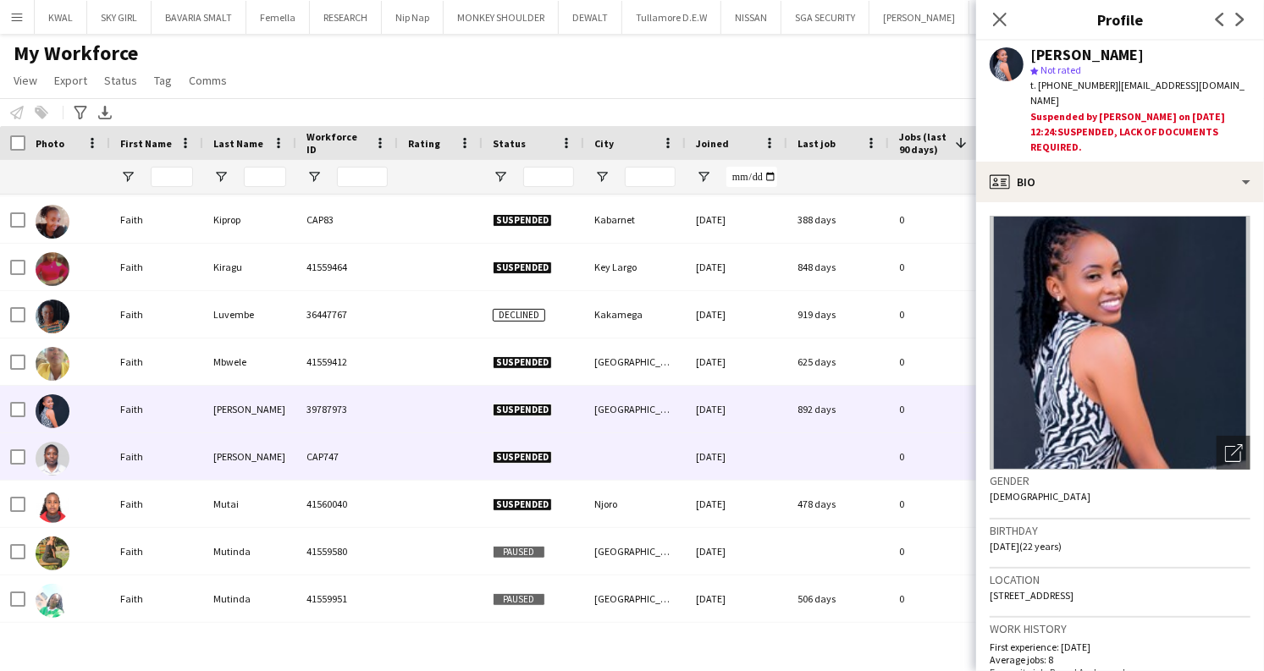
scroll to position [29878, 0]
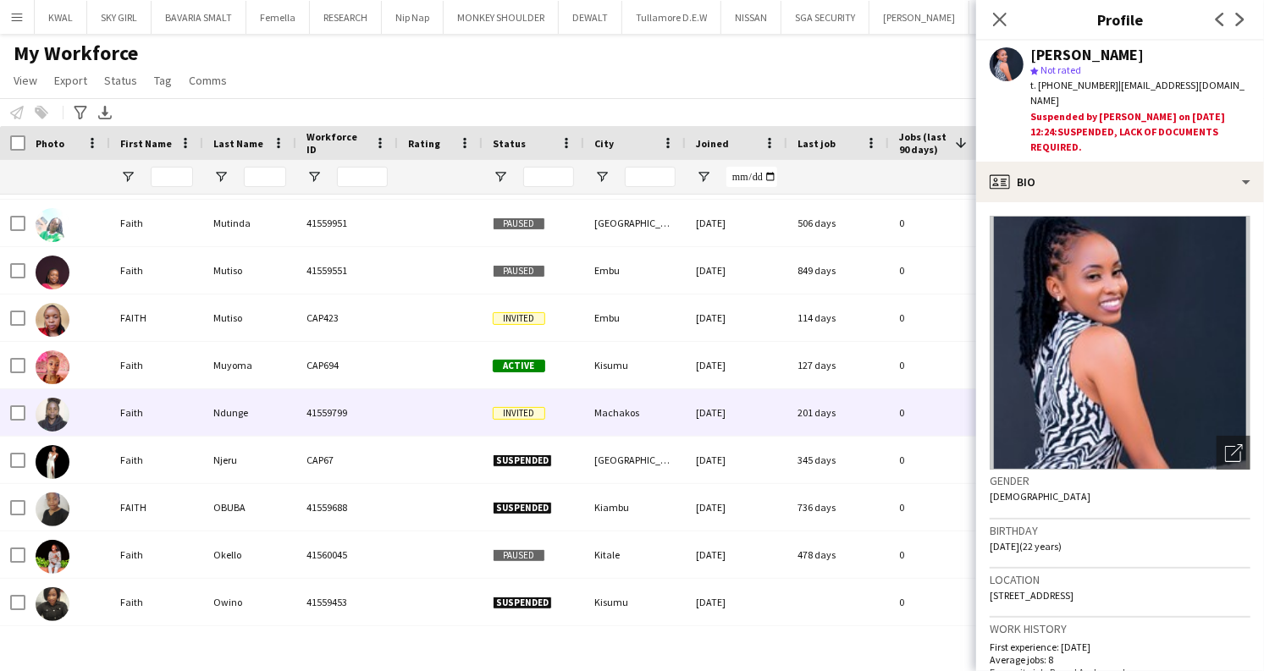
click at [273, 423] on div "Ndunge" at bounding box center [249, 412] width 93 height 47
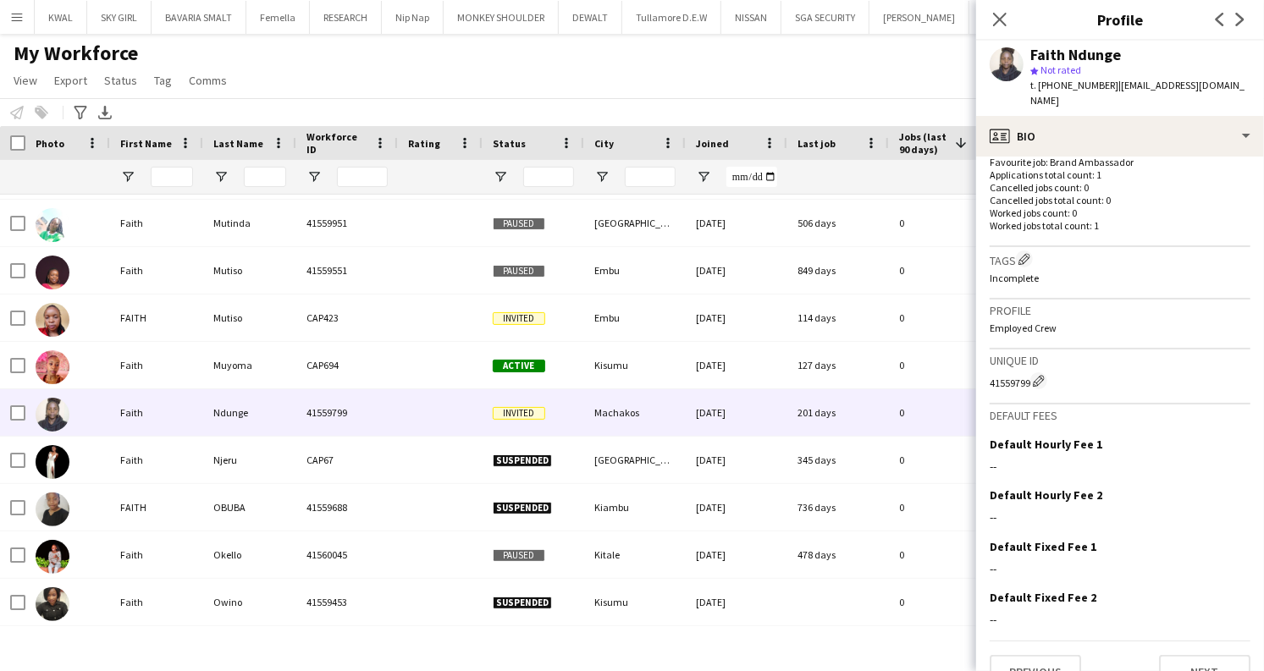
scroll to position [467, 0]
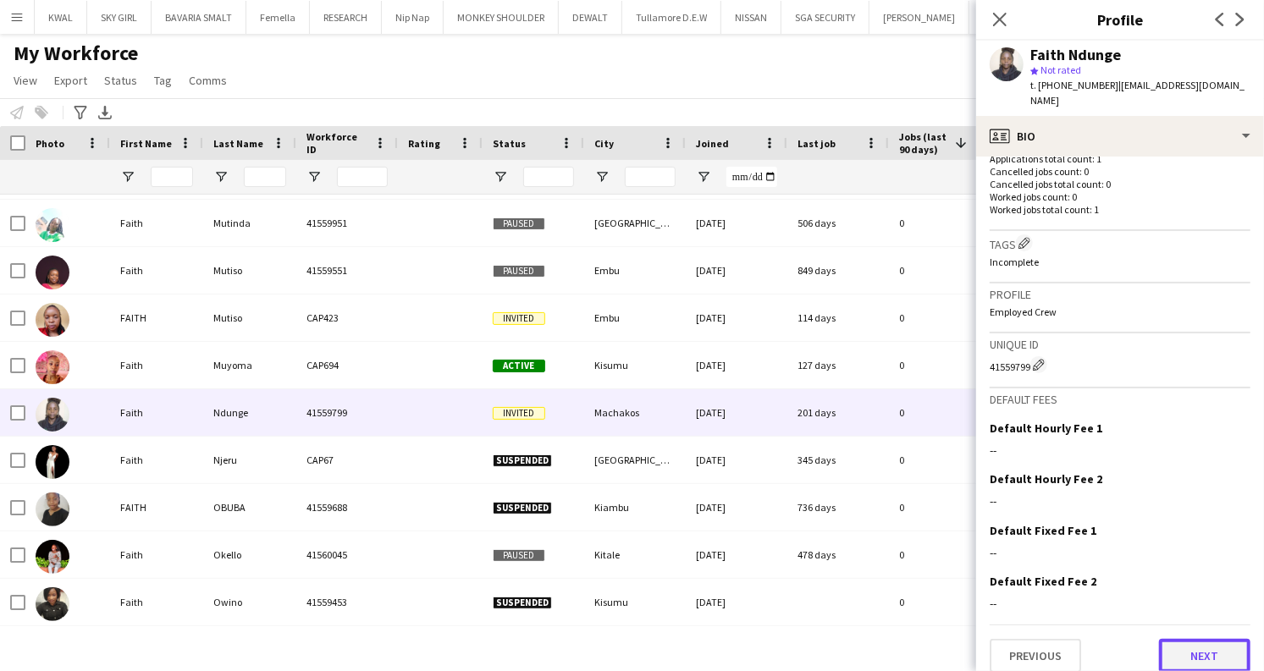
click at [1210, 649] on button "Next" at bounding box center [1204, 656] width 91 height 34
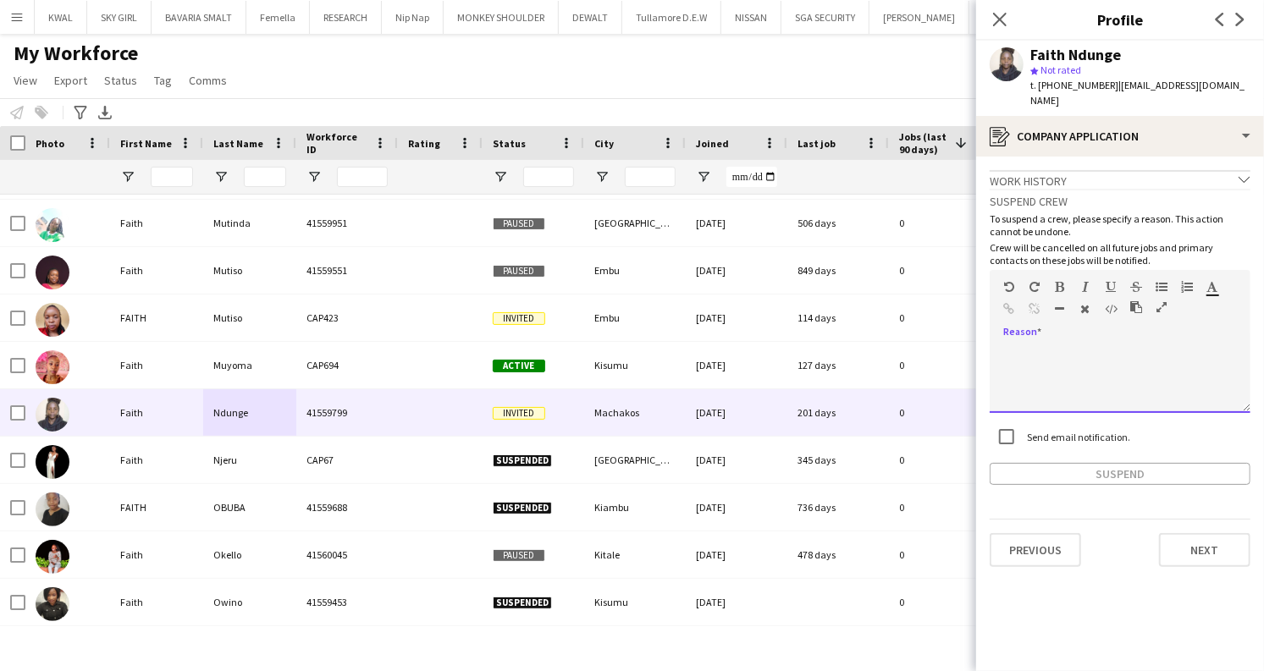
paste div
click at [1122, 463] on button "Suspend" at bounding box center [1120, 474] width 261 height 22
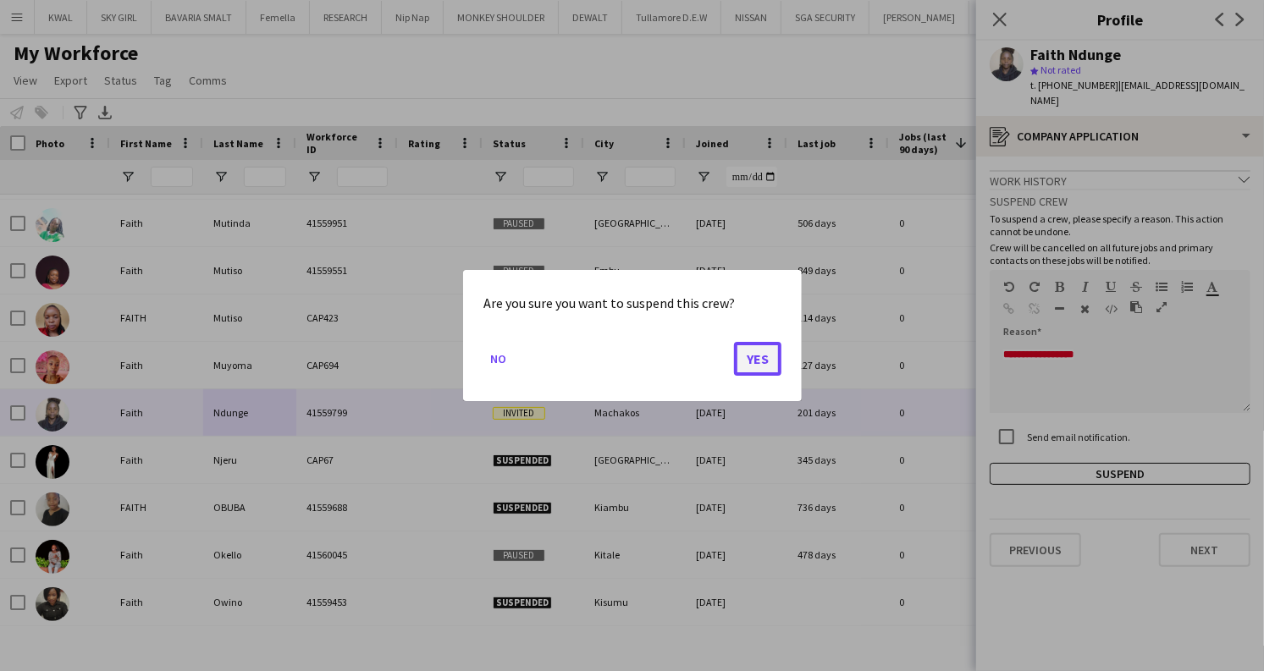
click at [768, 359] on button "Yes" at bounding box center [757, 359] width 47 height 34
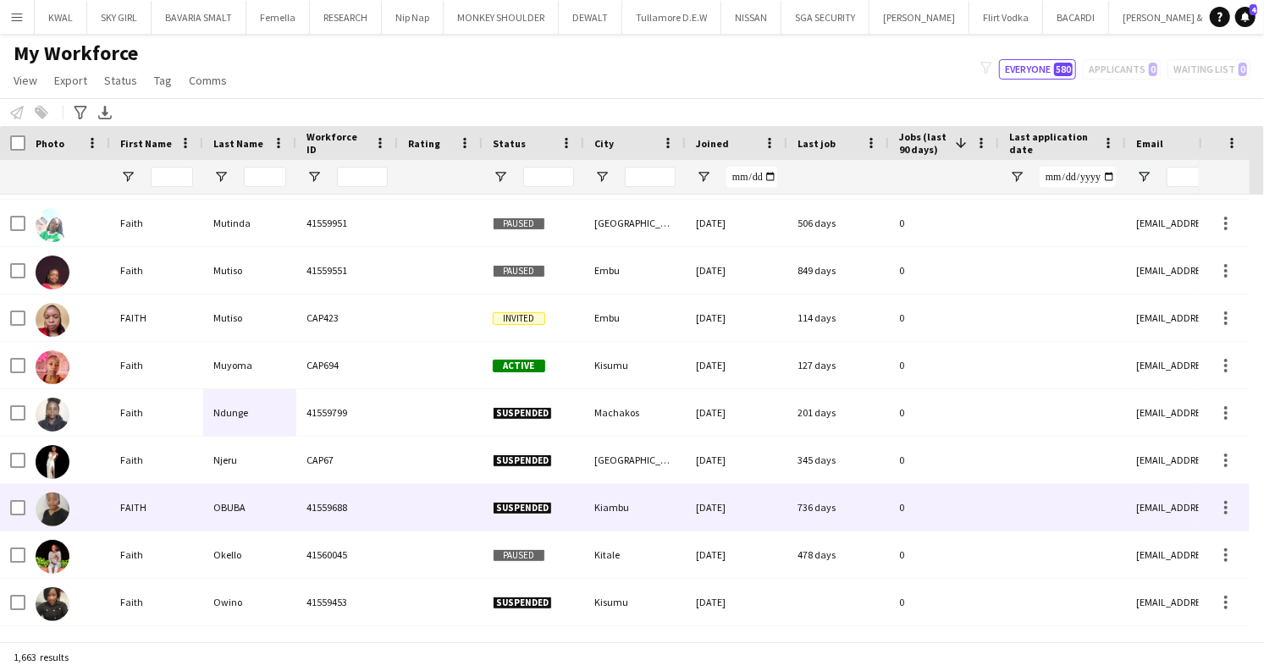
scroll to position [30255, 0]
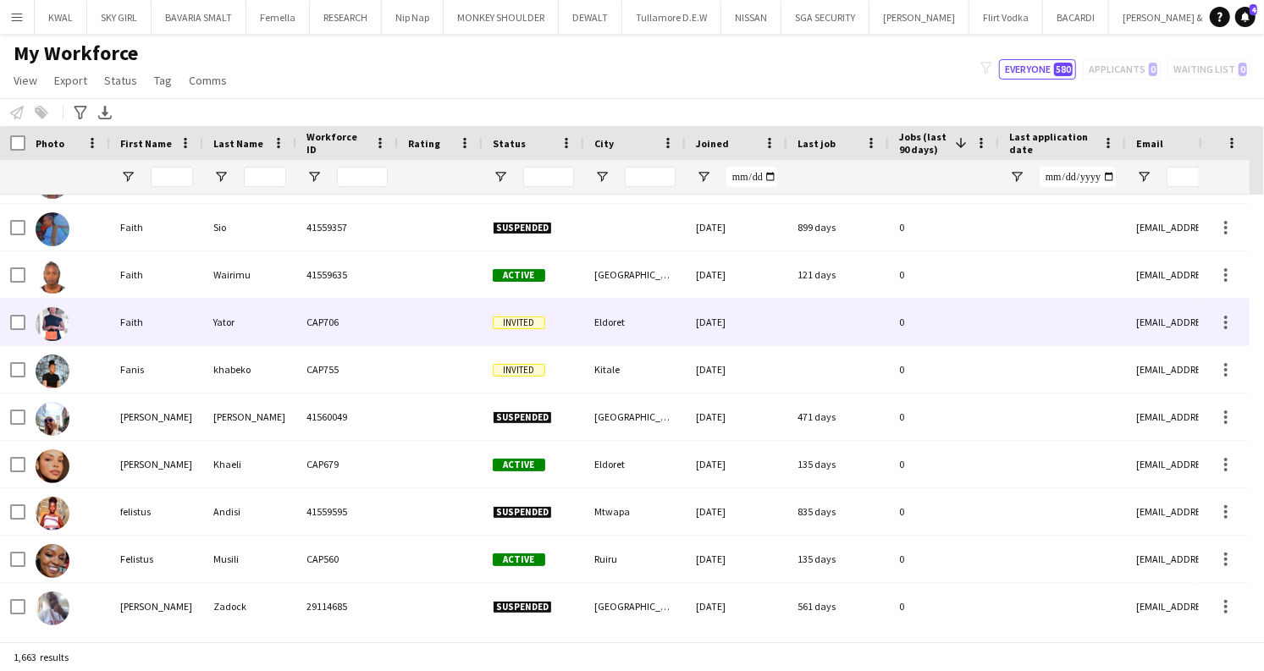
click at [398, 341] on div at bounding box center [440, 322] width 85 height 47
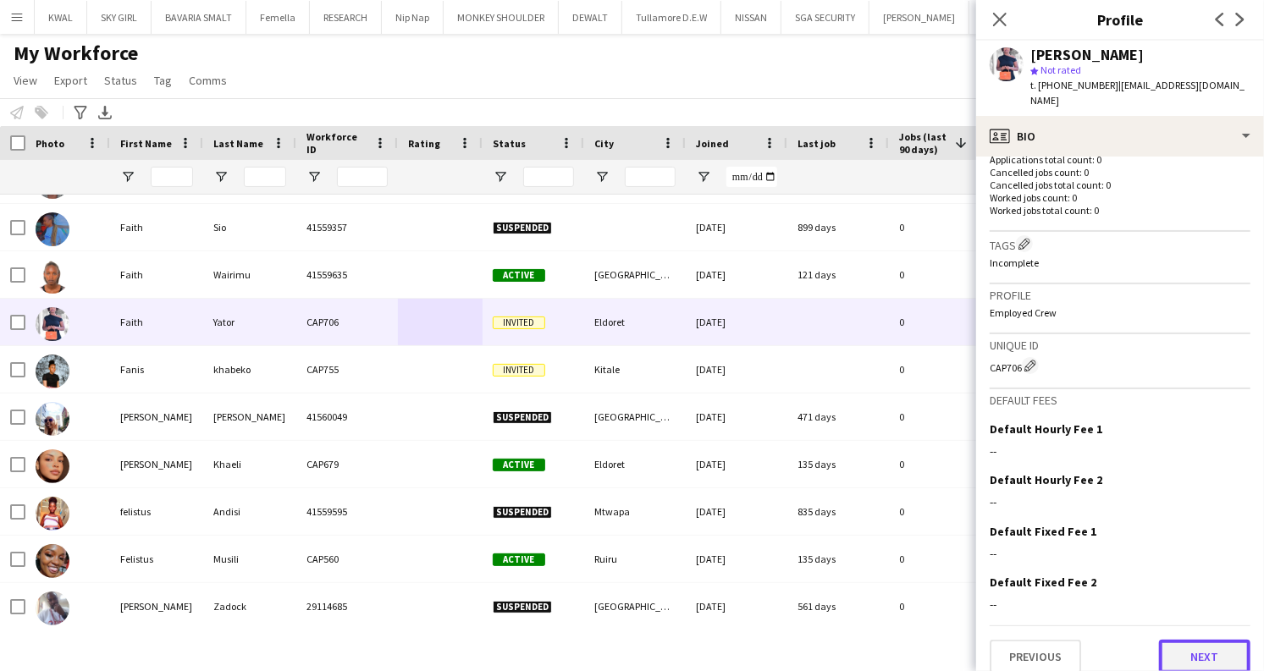
click at [1205, 643] on button "Next" at bounding box center [1204, 657] width 91 height 34
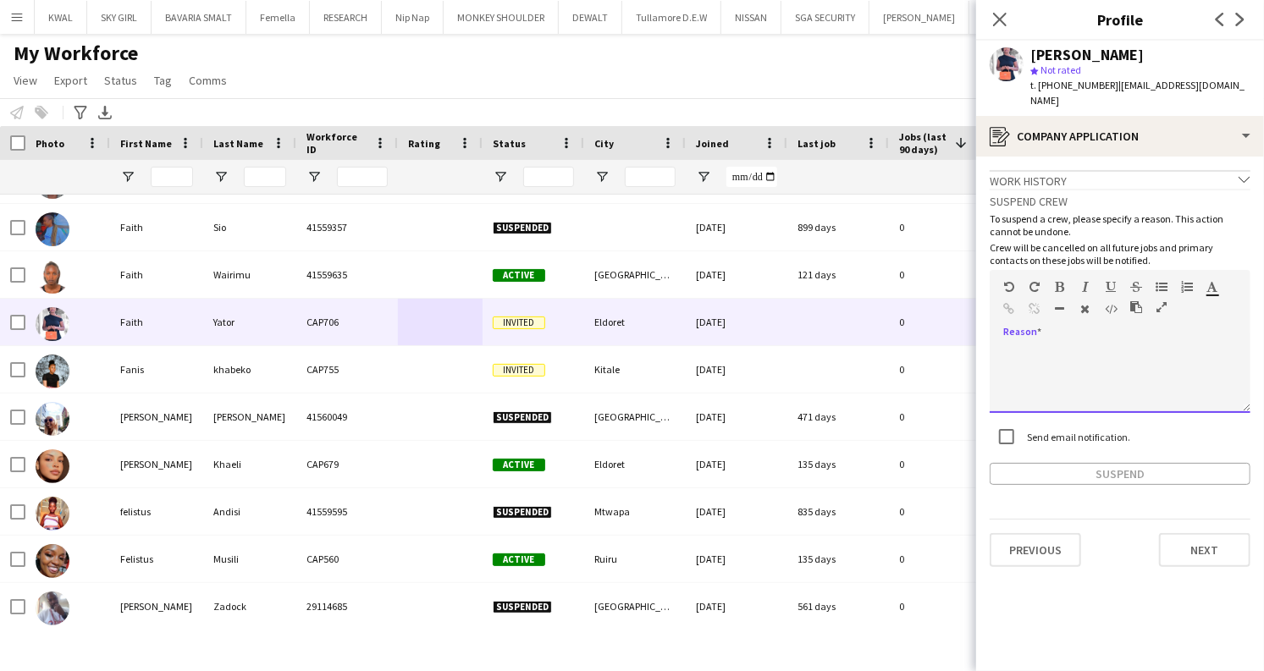
paste div
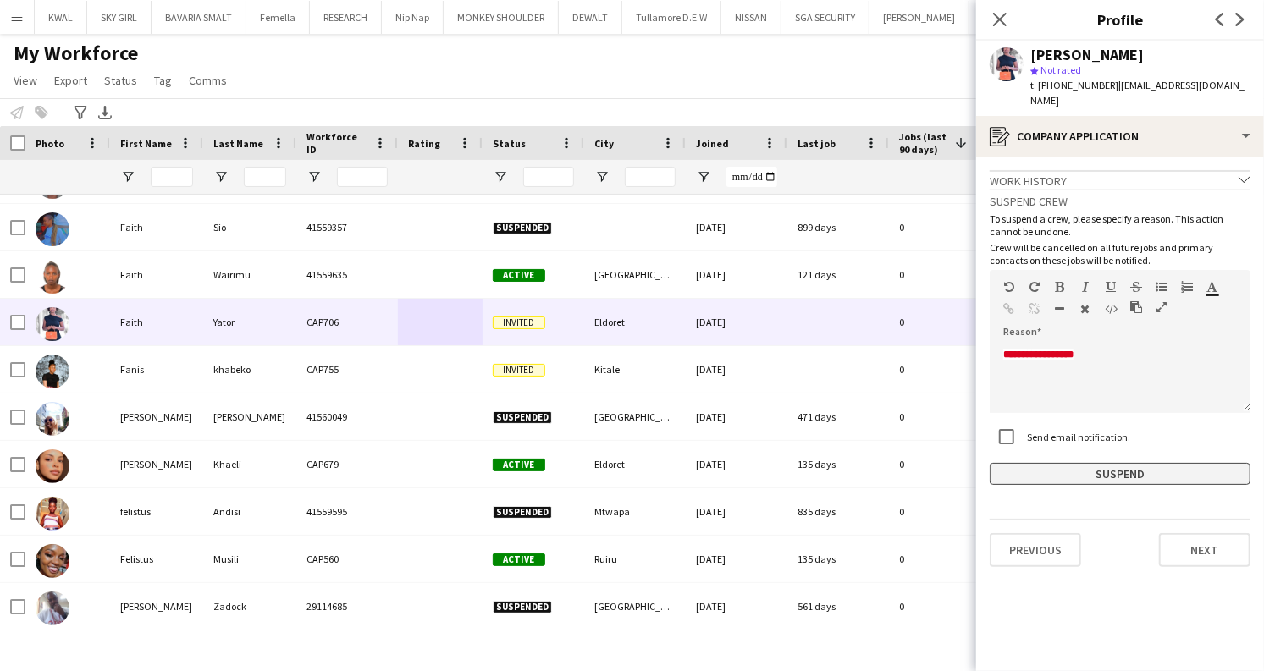
click at [1101, 466] on button "Suspend" at bounding box center [1120, 474] width 261 height 22
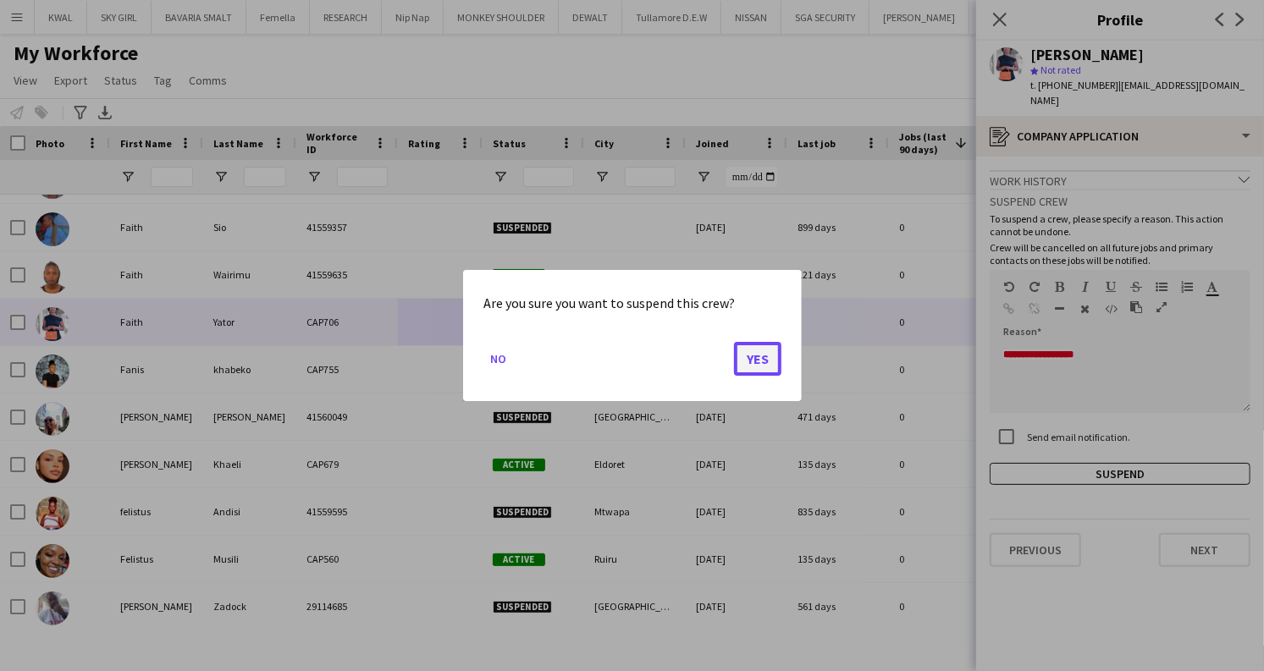
click at [751, 361] on button "Yes" at bounding box center [757, 359] width 47 height 34
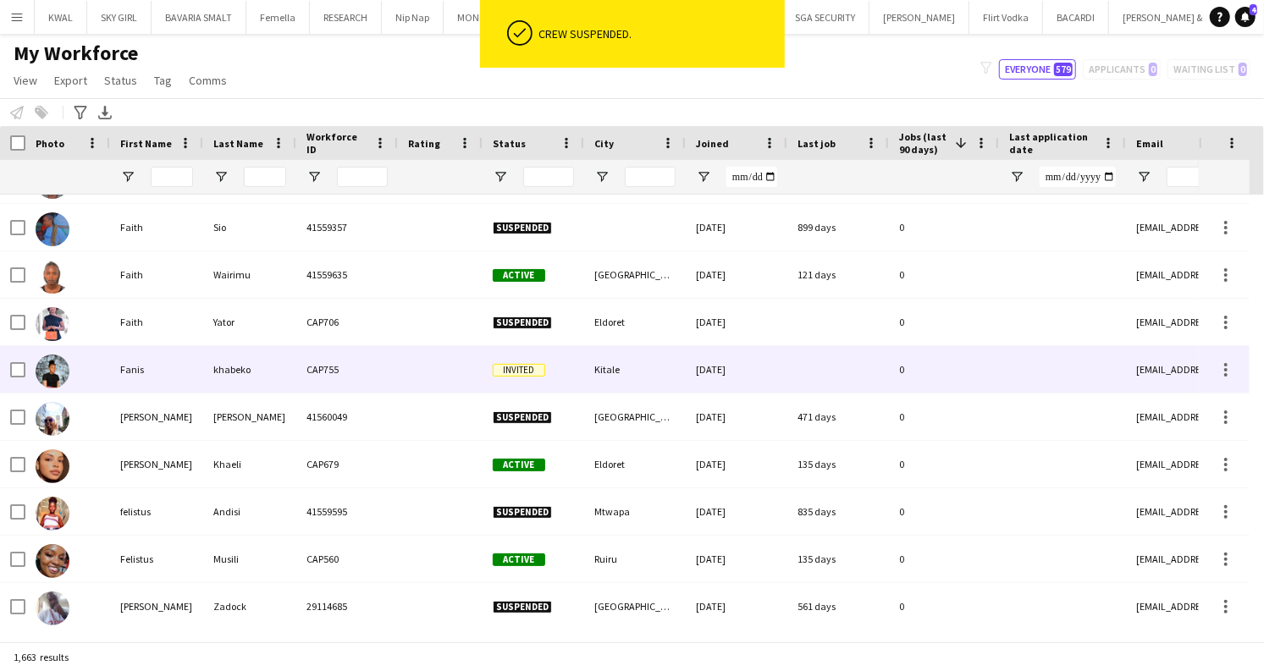
click at [392, 381] on div "CAP755" at bounding box center [347, 369] width 102 height 47
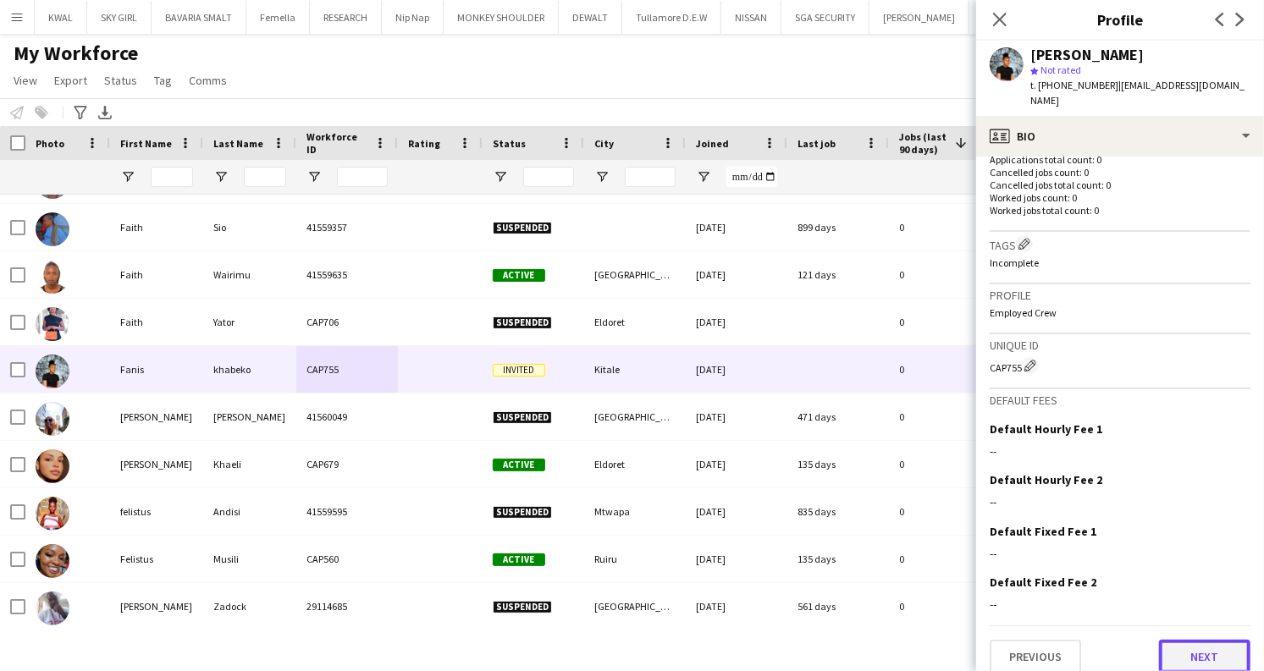
click at [1178, 649] on button "Next" at bounding box center [1204, 657] width 91 height 34
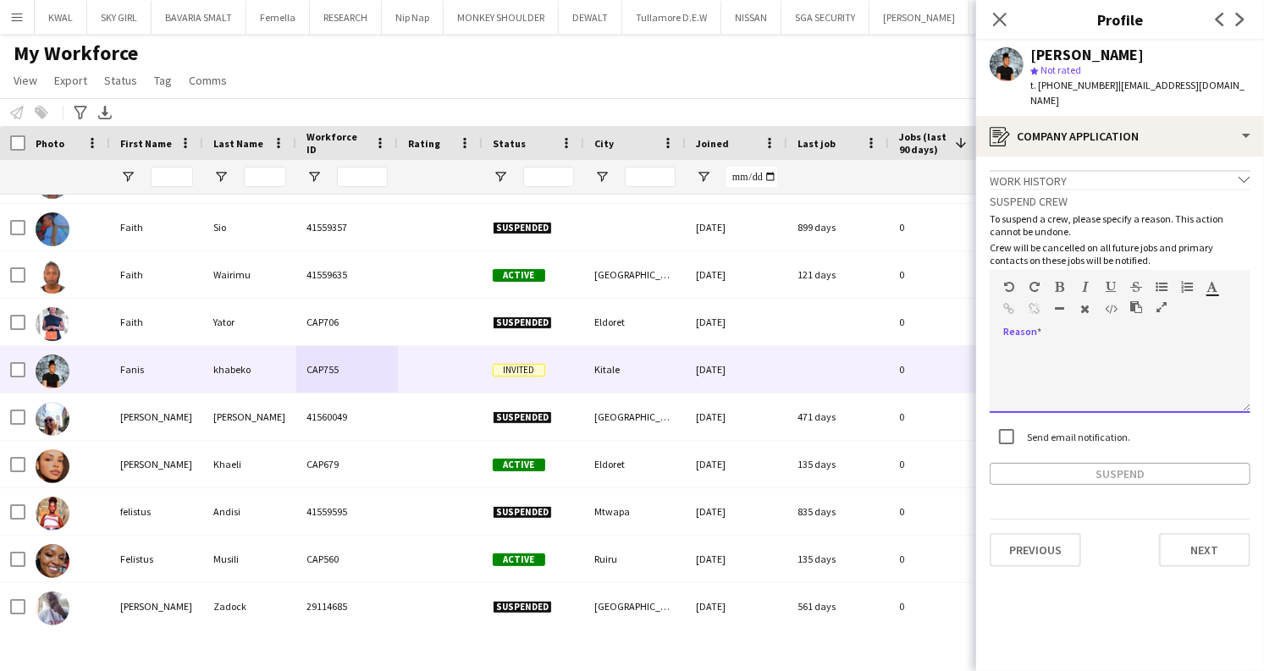
paste div
click at [1144, 463] on button "Suspend" at bounding box center [1120, 474] width 261 height 22
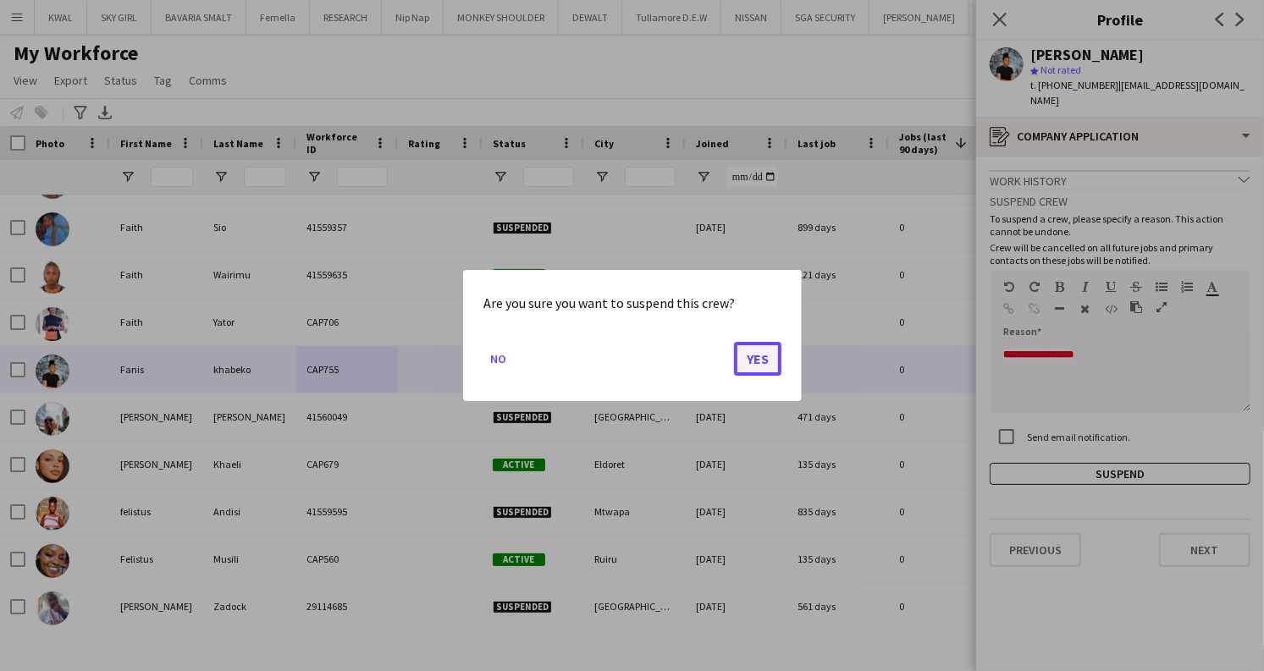
click at [752, 353] on button "Yes" at bounding box center [757, 359] width 47 height 34
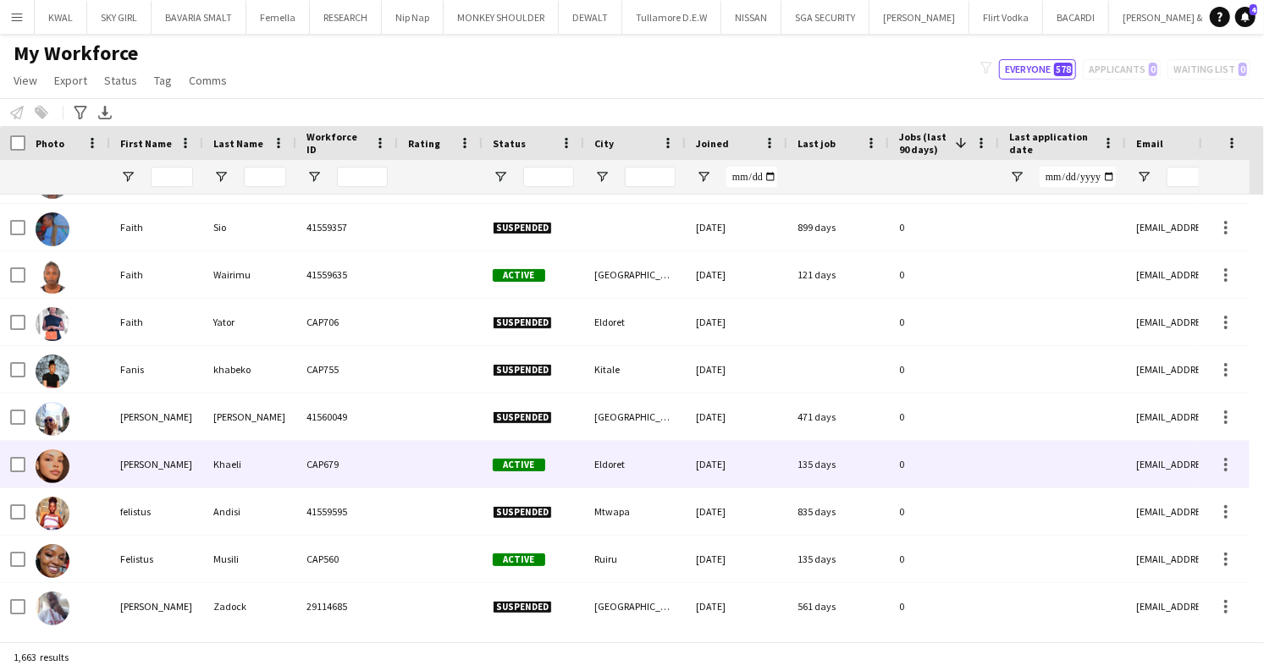
click at [379, 473] on div "CAP679" at bounding box center [347, 464] width 102 height 47
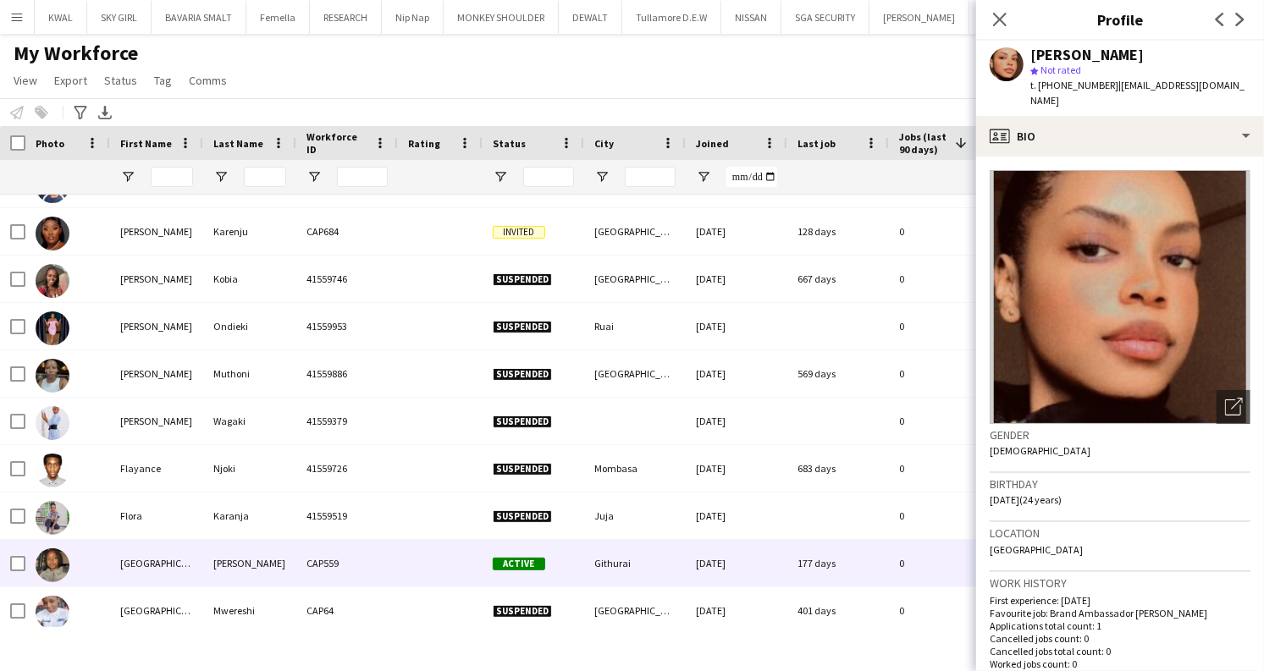
click at [500, 560] on span "Active" at bounding box center [519, 564] width 52 height 13
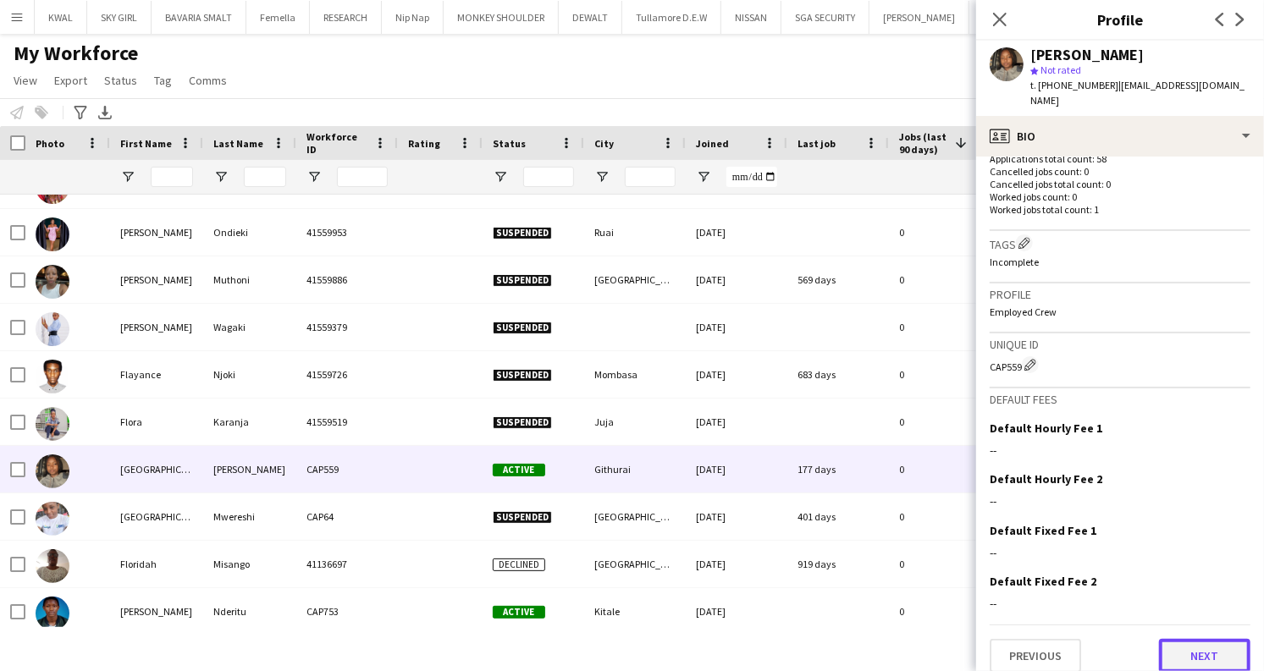
click at [1160, 643] on button "Next" at bounding box center [1204, 656] width 91 height 34
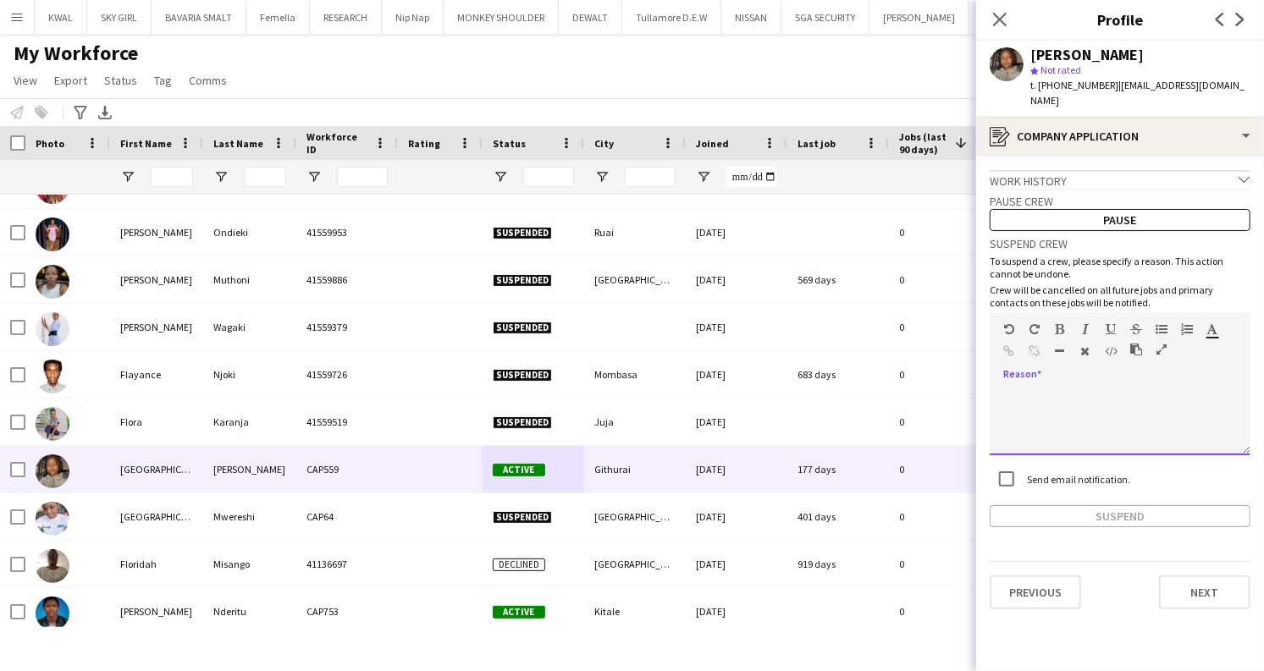
paste div
click at [1161, 505] on button "Suspend" at bounding box center [1120, 516] width 261 height 22
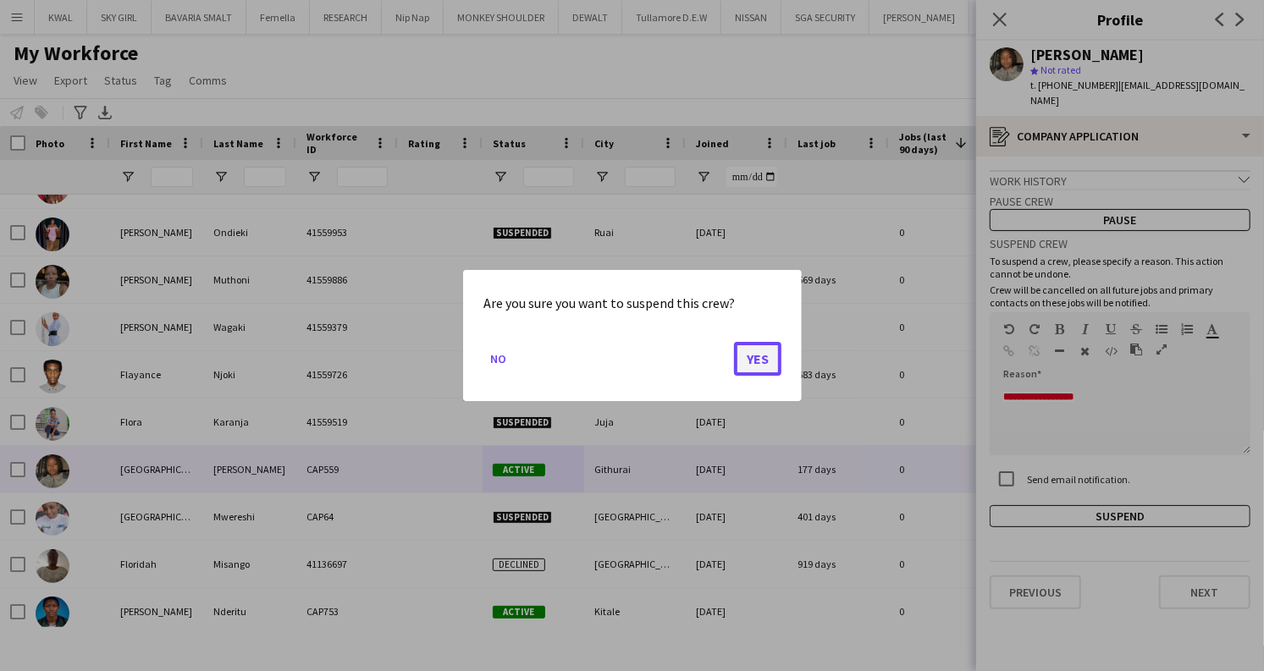
click at [767, 371] on button "Yes" at bounding box center [757, 359] width 47 height 34
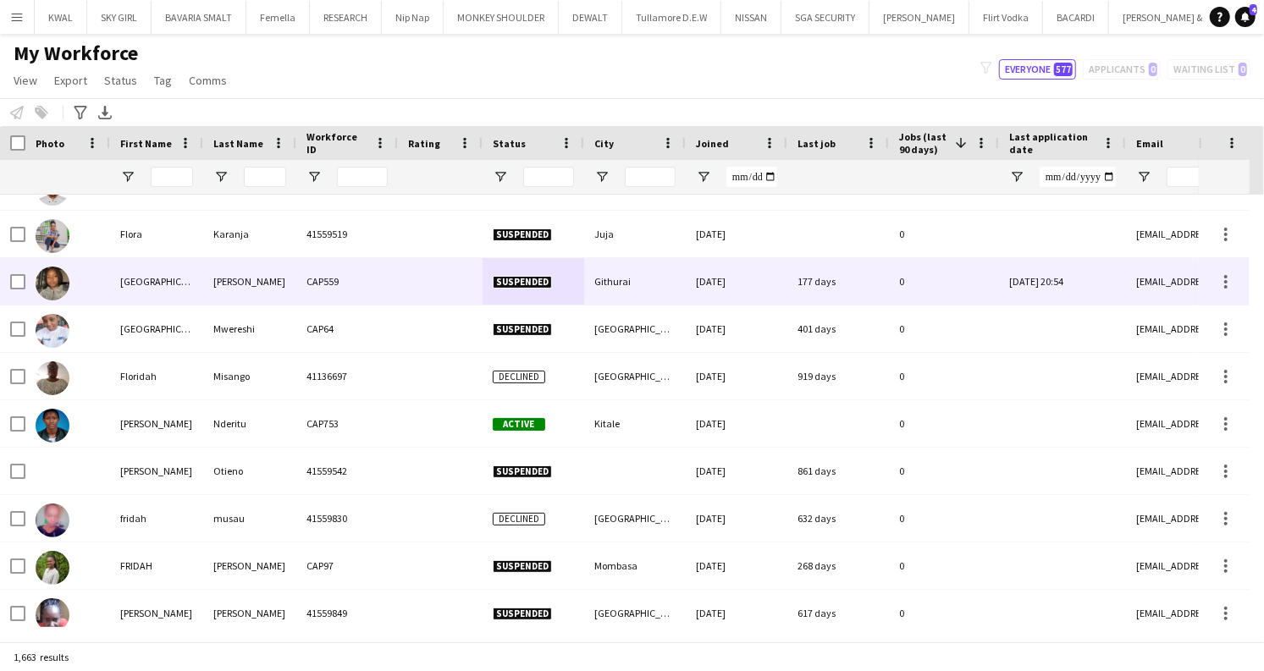
scroll to position [31603, 0]
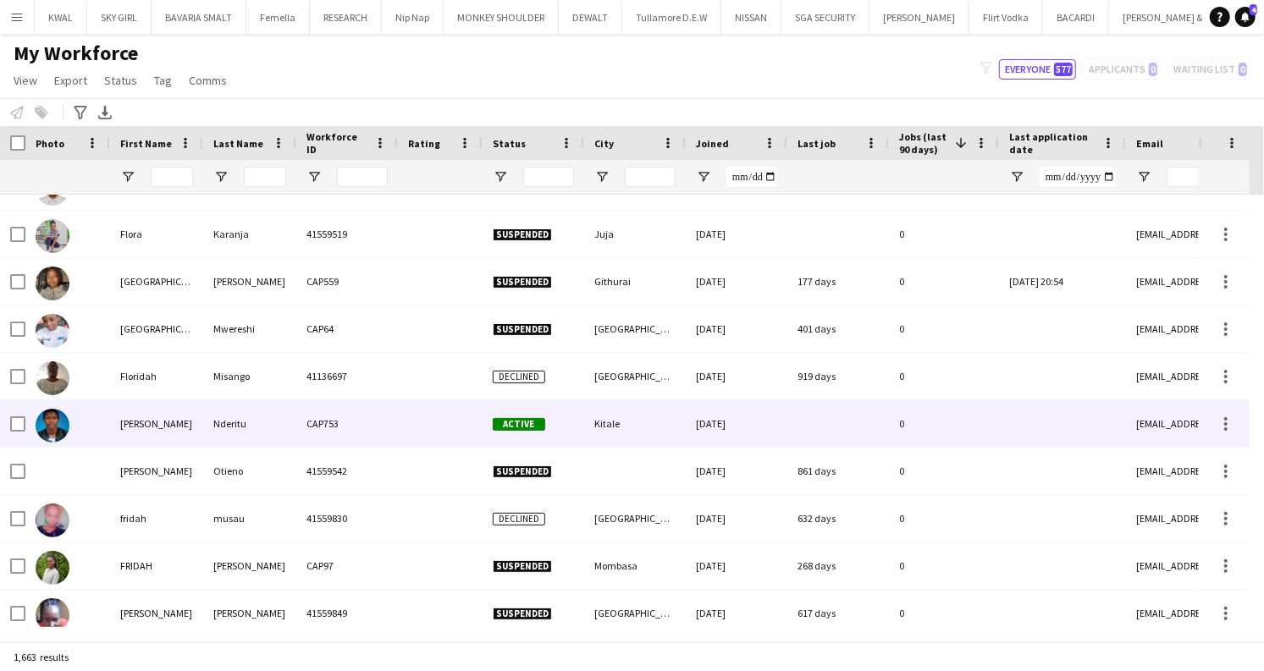
click at [591, 417] on div "Kitale" at bounding box center [635, 423] width 102 height 47
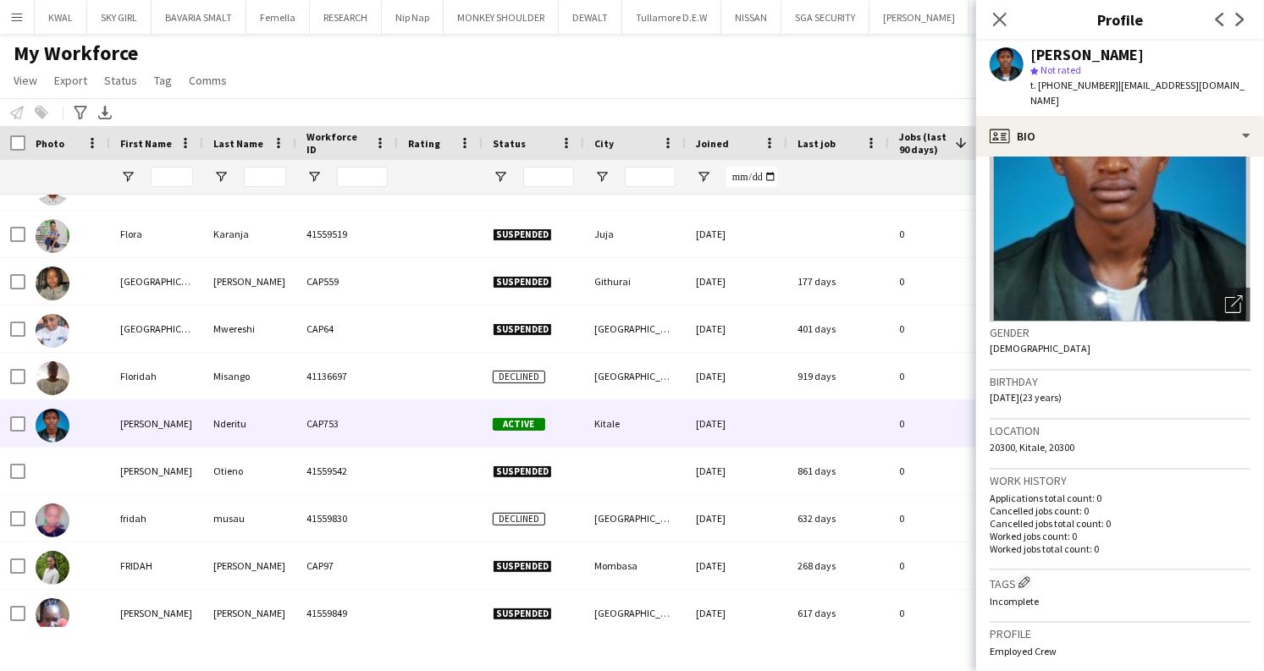
scroll to position [441, 0]
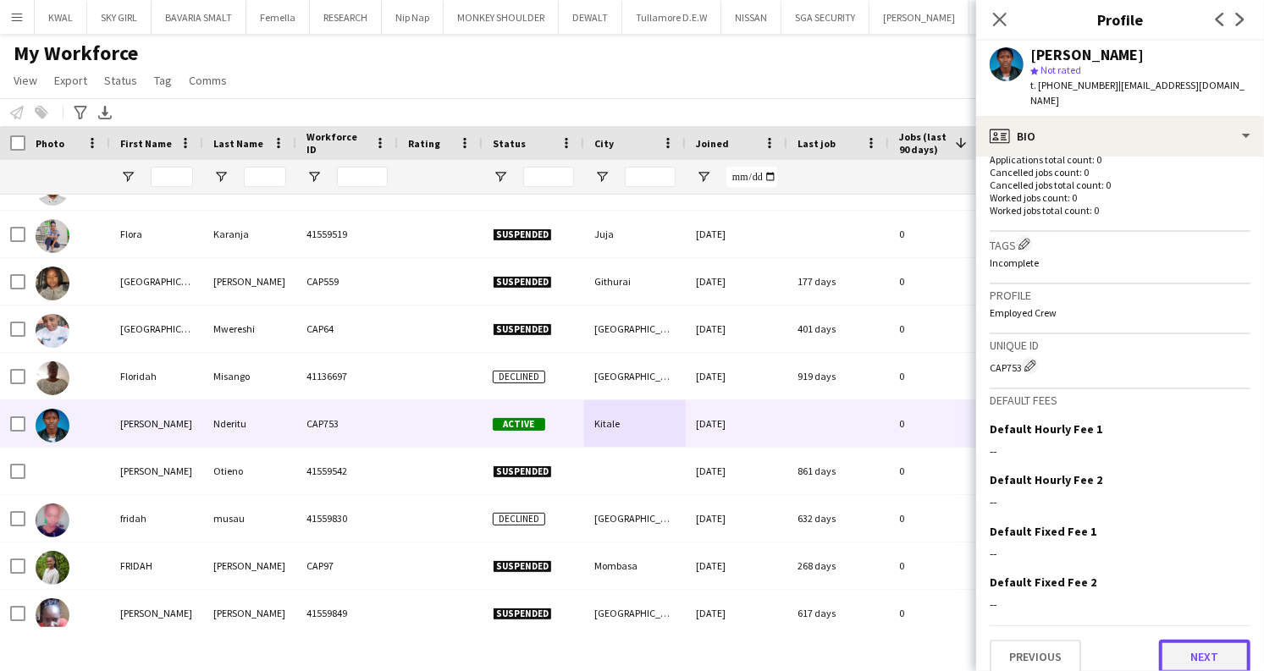
click at [1203, 640] on button "Next" at bounding box center [1204, 657] width 91 height 34
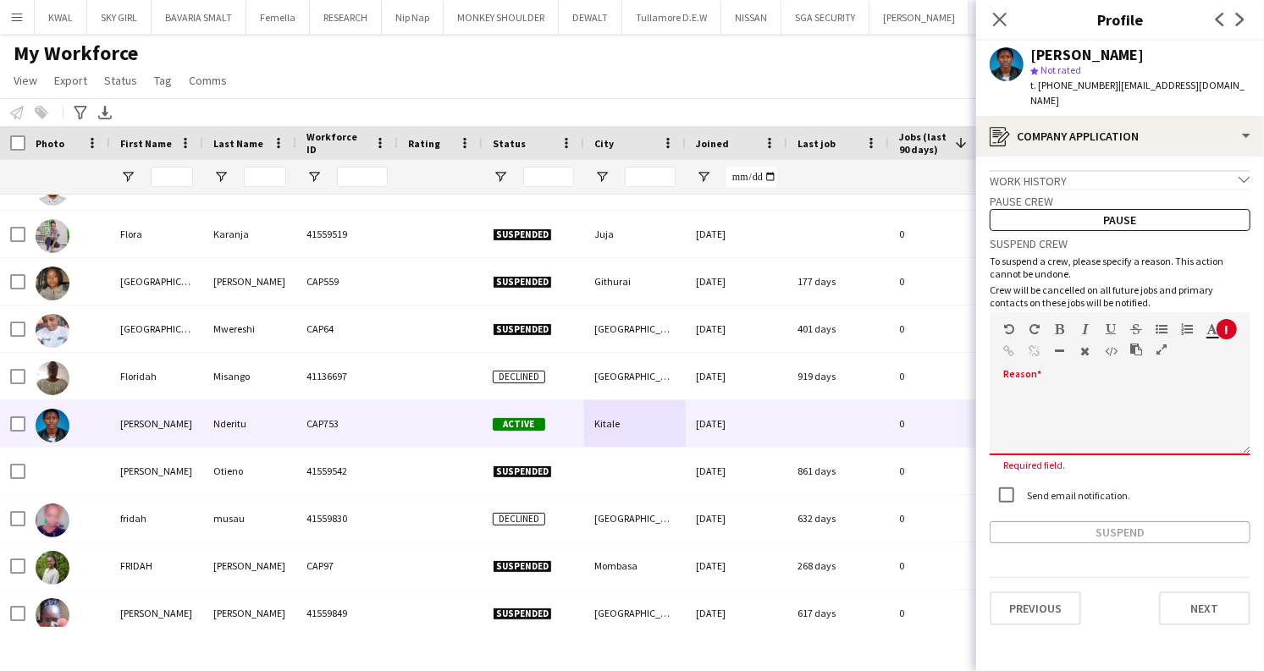
drag, startPoint x: 1042, startPoint y: 368, endPoint x: 1049, endPoint y: 389, distance: 22.2
paste div
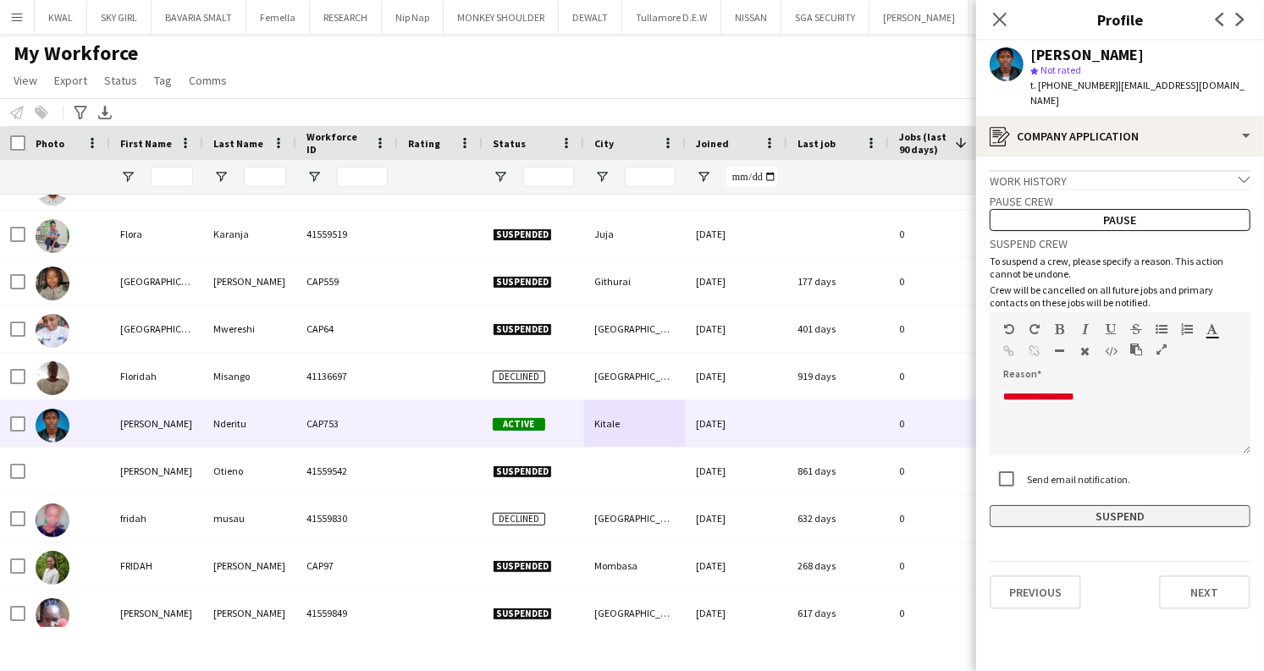
click at [1124, 508] on button "Suspend" at bounding box center [1120, 516] width 261 height 22
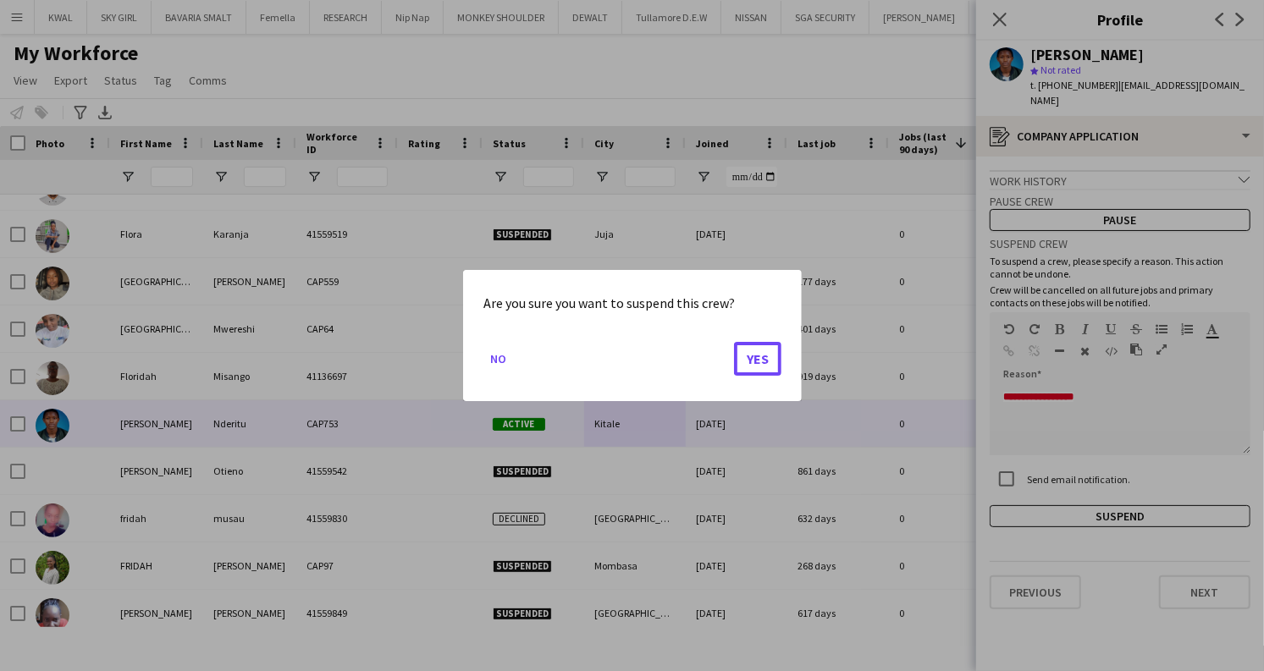
drag, startPoint x: 758, startPoint y: 365, endPoint x: 778, endPoint y: 304, distance: 64.0
click at [761, 359] on button "Yes" at bounding box center [757, 359] width 47 height 34
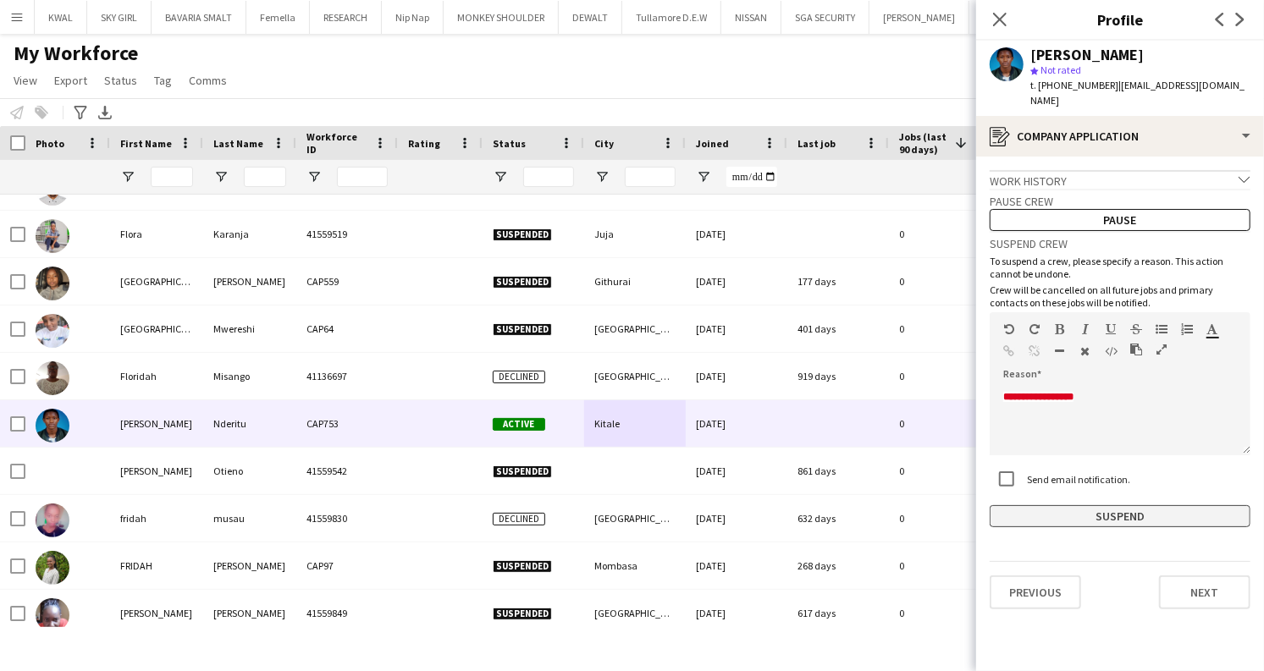
click at [1132, 507] on button "Suspend" at bounding box center [1120, 516] width 261 height 22
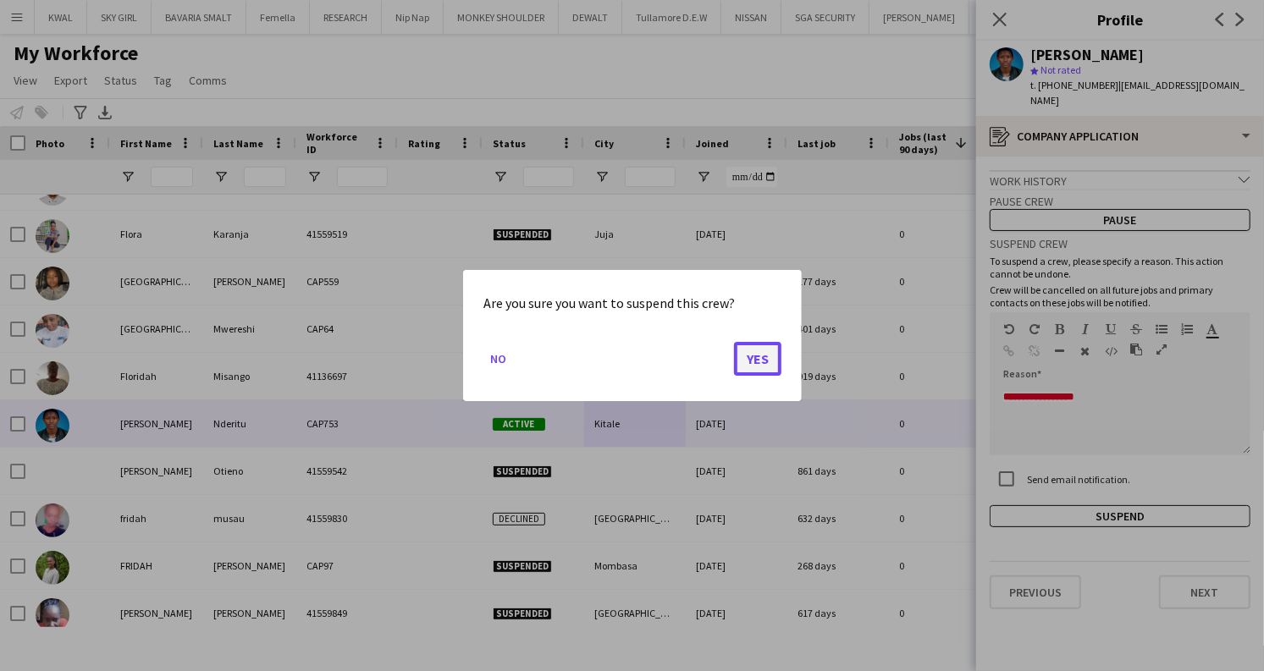
drag, startPoint x: 764, startPoint y: 361, endPoint x: 737, endPoint y: 348, distance: 29.2
click at [763, 361] on button "Yes" at bounding box center [757, 359] width 47 height 34
